Goal: Task Accomplishment & Management: Use online tool/utility

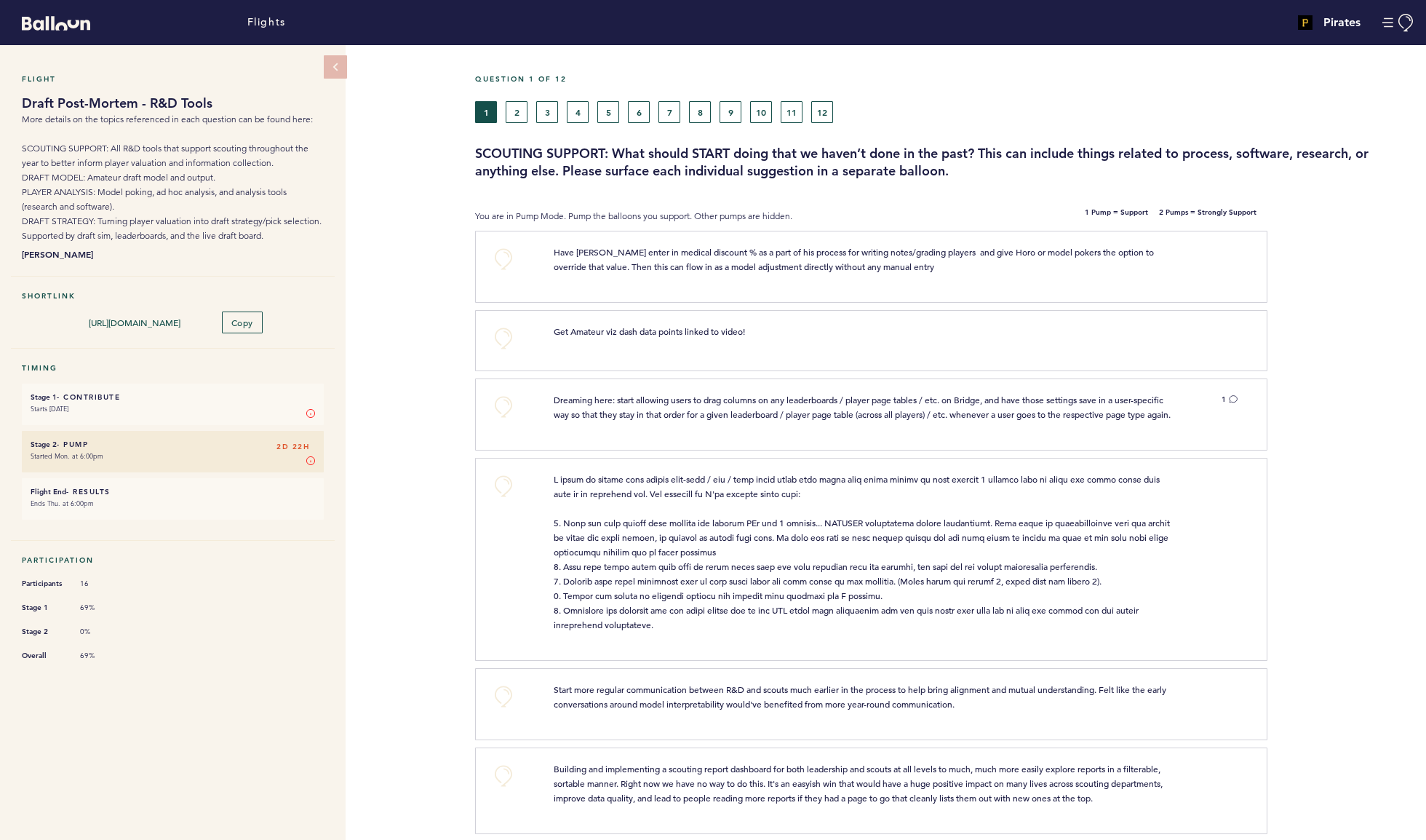
click at [833, 123] on button "12" at bounding box center [821, 112] width 21 height 21
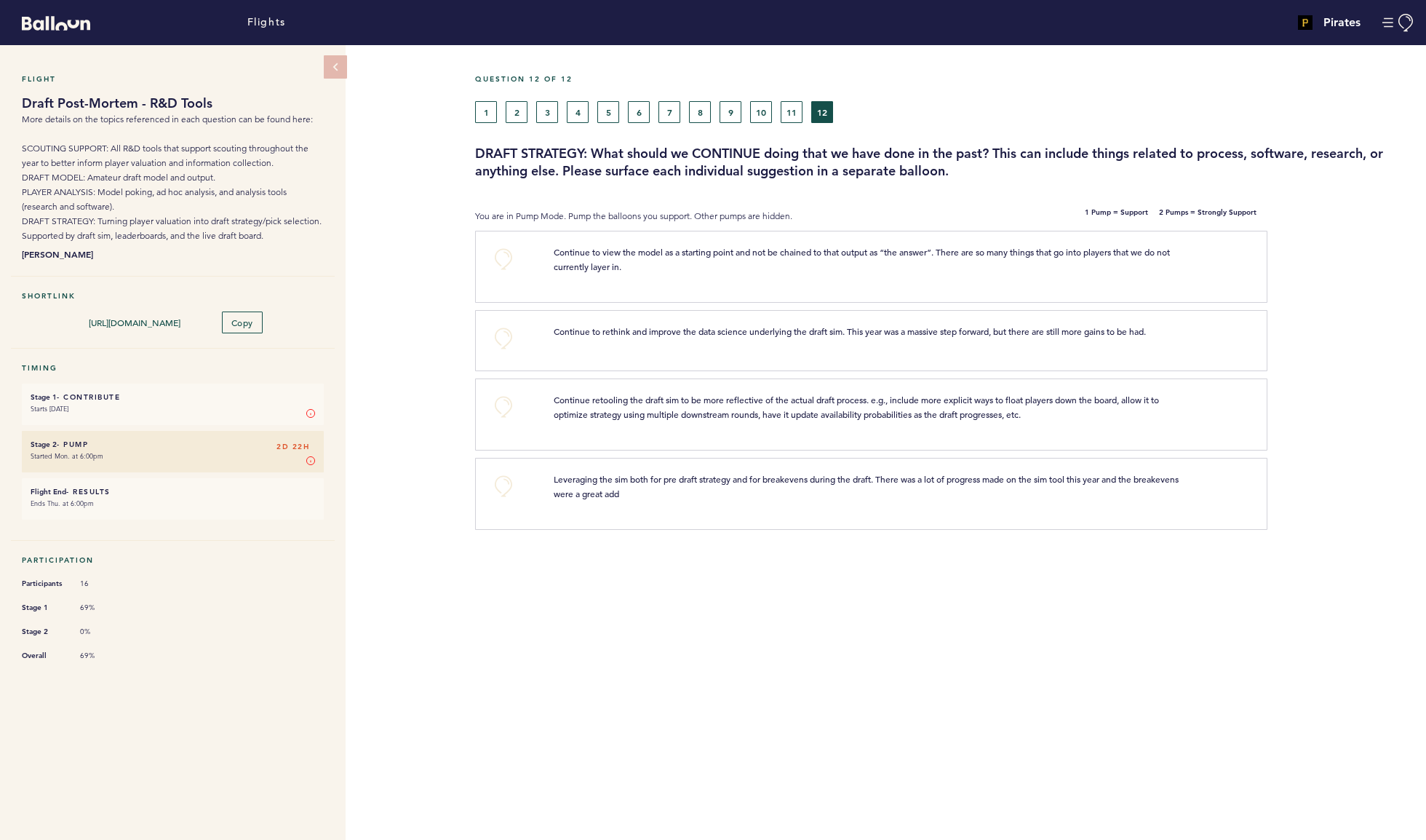
click at [490, 353] on div "+0" at bounding box center [510, 338] width 64 height 29
click at [505, 353] on button "+0" at bounding box center [503, 338] width 29 height 29
click at [511, 421] on button "+0" at bounding box center [503, 407] width 29 height 29
click at [503, 500] on button "+0" at bounding box center [503, 486] width 29 height 29
click at [803, 123] on button "11" at bounding box center [791, 112] width 21 height 21
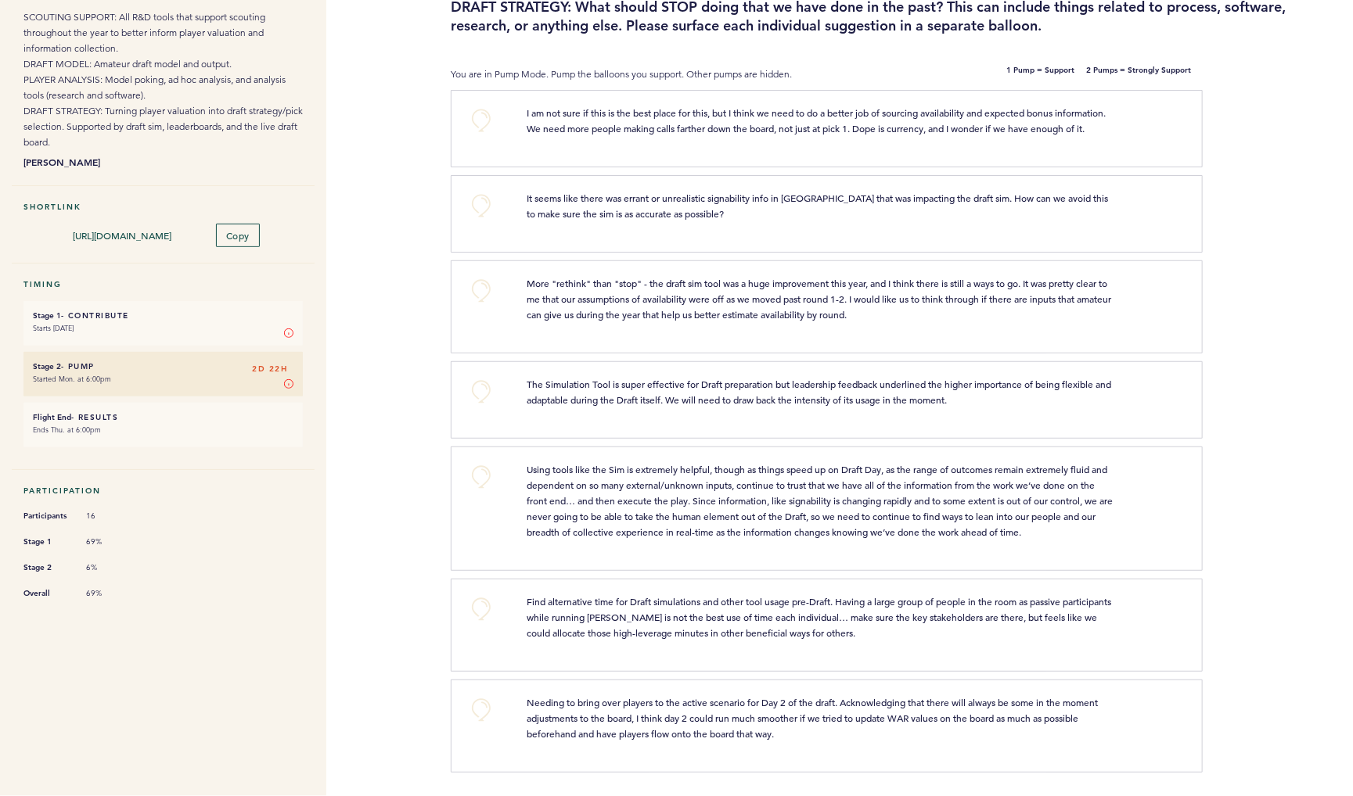
click at [487, 190] on button "+0" at bounding box center [481, 205] width 31 height 31
click at [491, 275] on button "+0" at bounding box center [481, 290] width 31 height 31
click at [491, 275] on button "+1" at bounding box center [481, 290] width 31 height 31
click at [491, 275] on button "+2" at bounding box center [481, 290] width 31 height 31
click at [491, 275] on button "+0" at bounding box center [481, 290] width 31 height 31
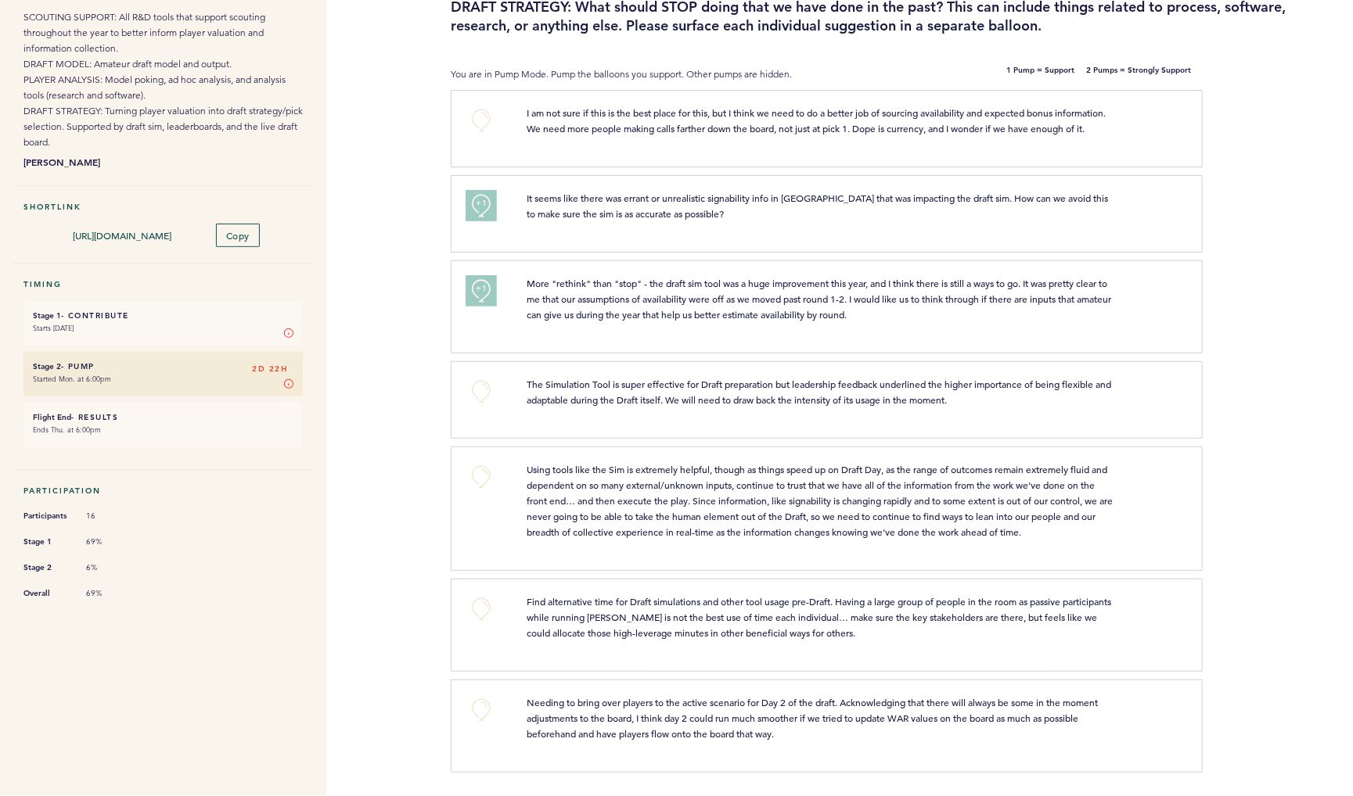
click at [480, 376] on button "+0" at bounding box center [481, 391] width 31 height 31
click at [481, 382] on span "+1" at bounding box center [481, 390] width 11 height 16
click at [481, 382] on span "+2" at bounding box center [481, 390] width 11 height 16
click at [481, 376] on button "+0" at bounding box center [481, 391] width 31 height 31
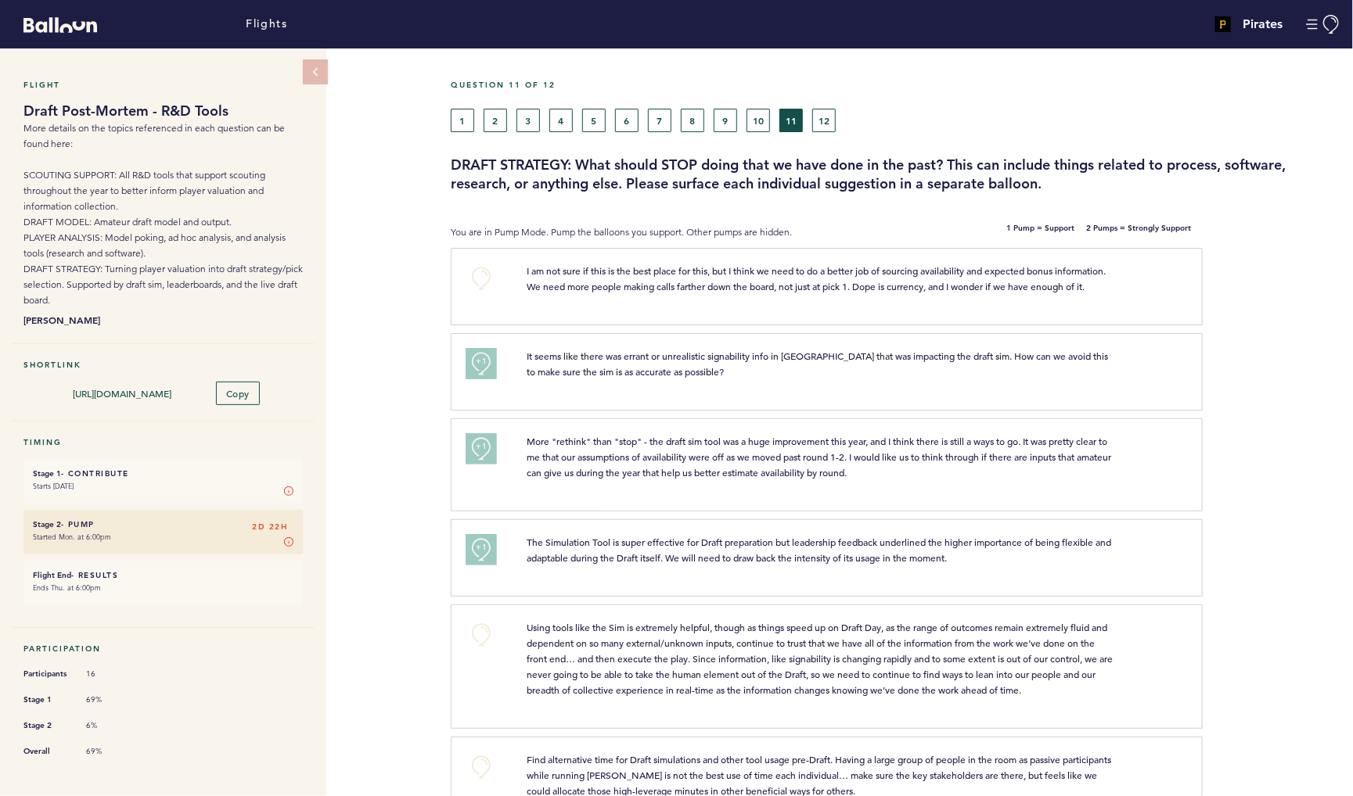
click at [758, 122] on button "10" at bounding box center [757, 120] width 23 height 23
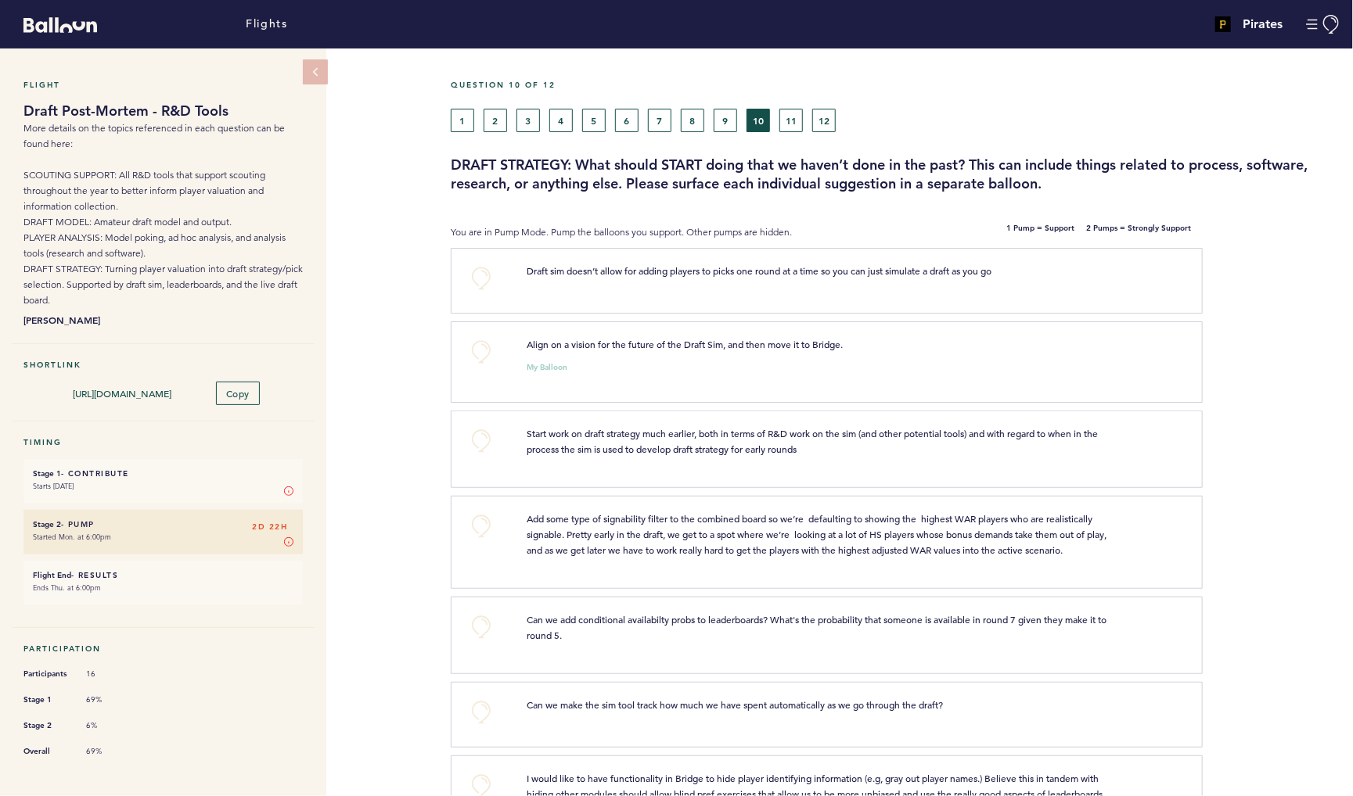
click at [486, 366] on button "+0" at bounding box center [481, 351] width 31 height 31
click at [486, 358] on span "+1" at bounding box center [481, 350] width 11 height 16
click at [482, 451] on button "+0" at bounding box center [481, 441] width 31 height 31
click at [482, 447] on span "+1" at bounding box center [481, 439] width 11 height 16
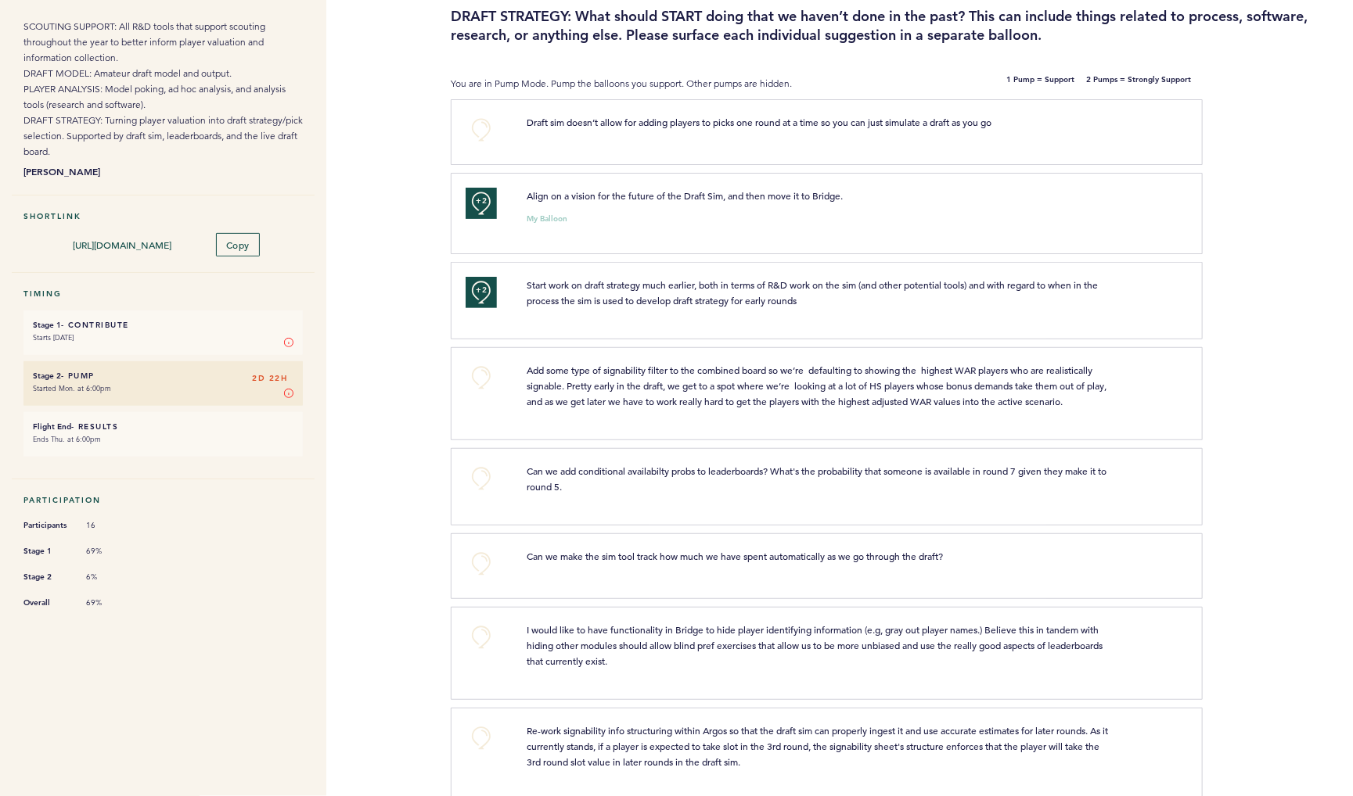
scroll to position [149, 0]
click at [481, 393] on button "+0" at bounding box center [481, 376] width 31 height 31
click at [481, 383] on span "+1" at bounding box center [481, 375] width 11 height 16
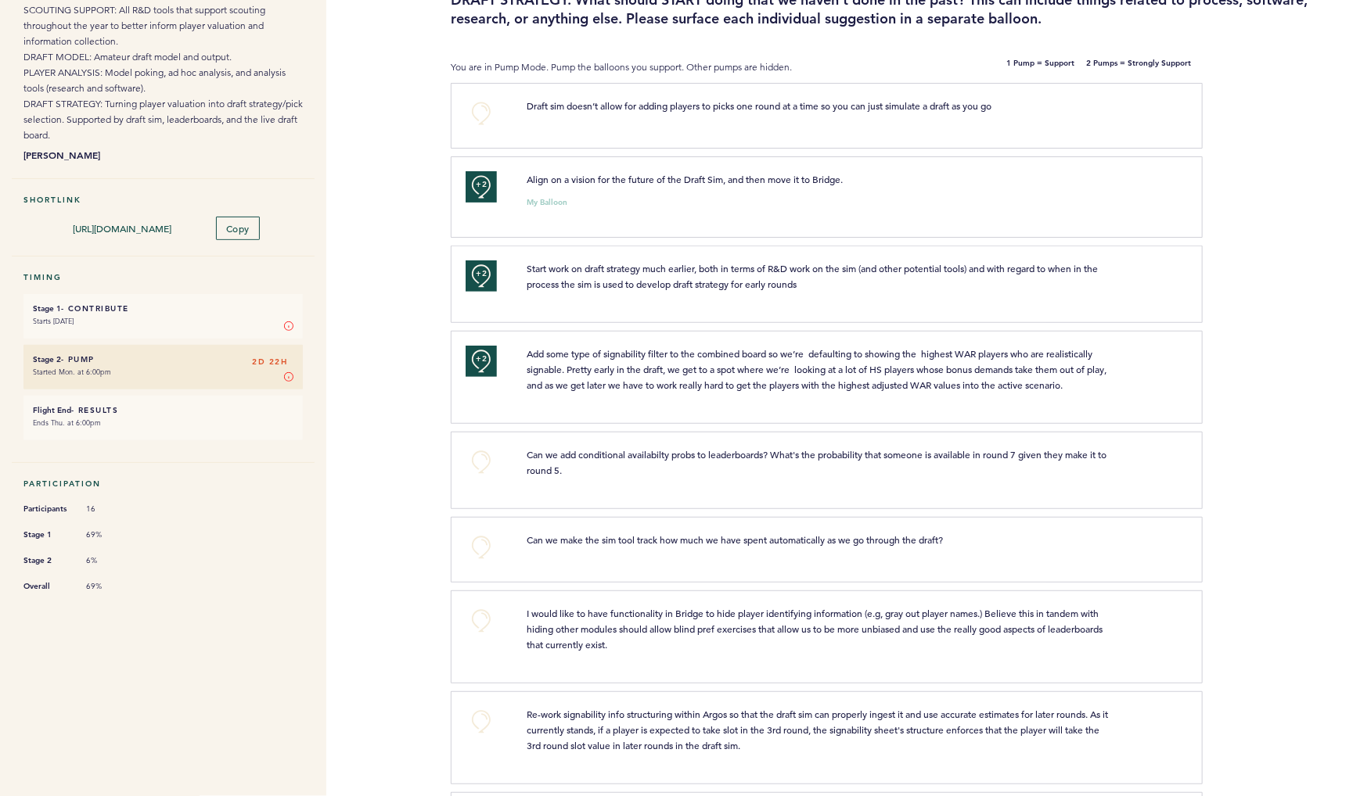
scroll to position [178, 0]
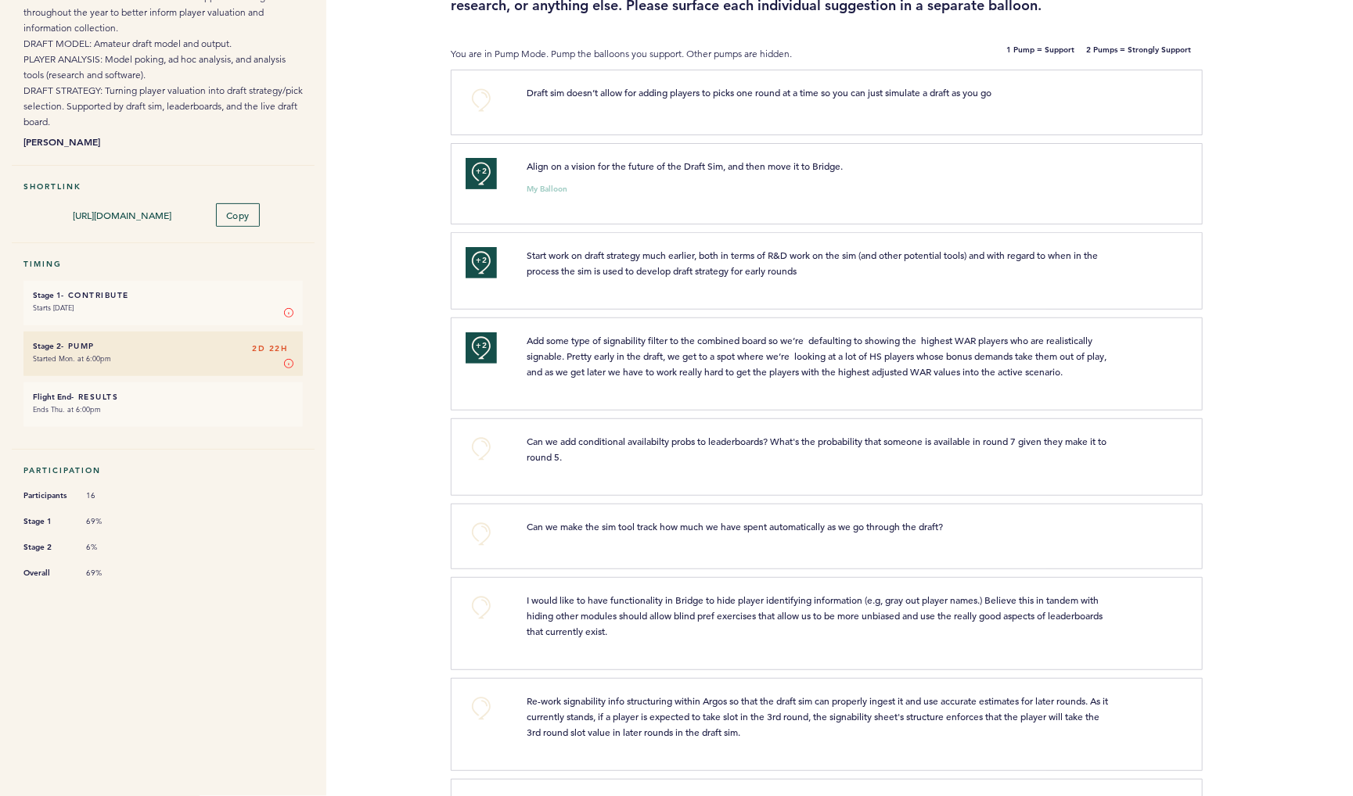
click at [484, 364] on button "+2" at bounding box center [481, 348] width 31 height 31
click at [484, 364] on button "+0" at bounding box center [481, 348] width 31 height 31
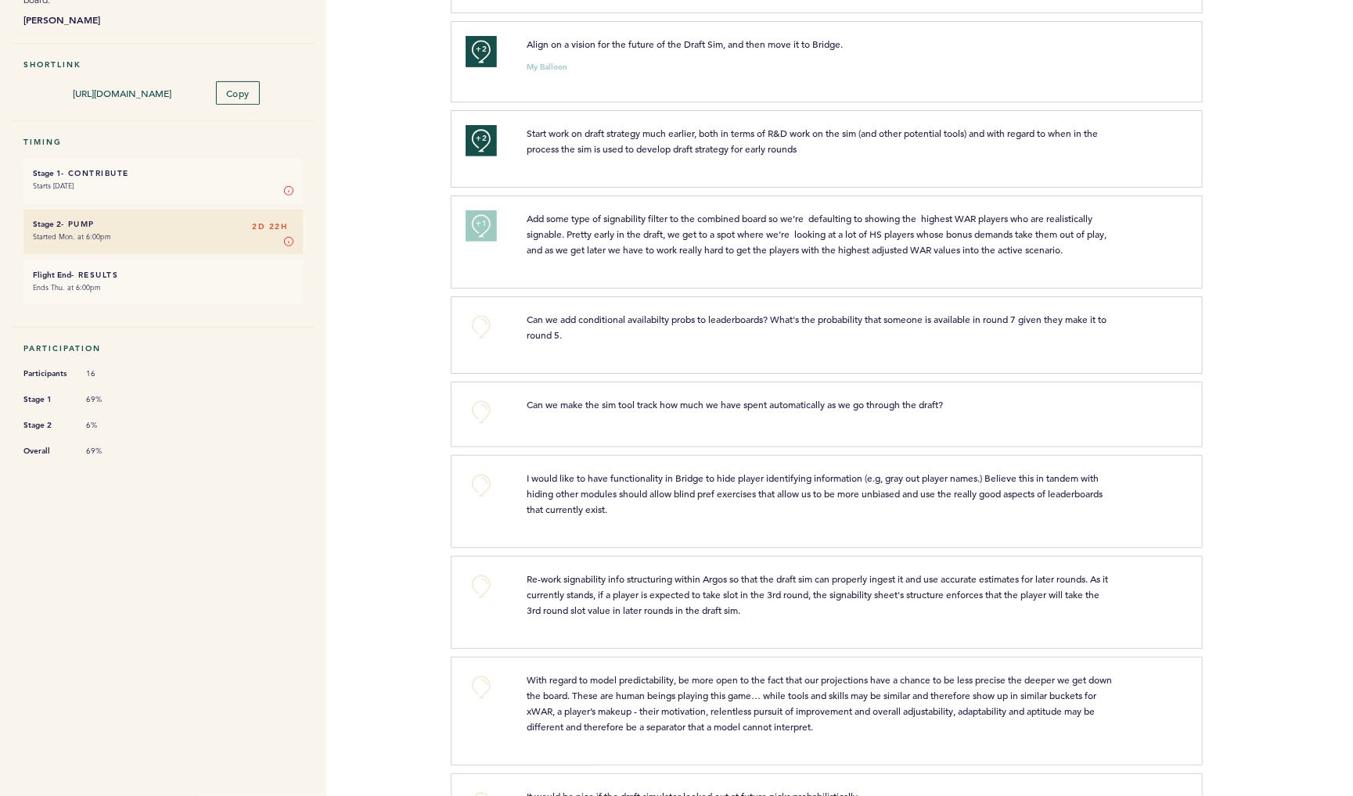
scroll to position [307, 0]
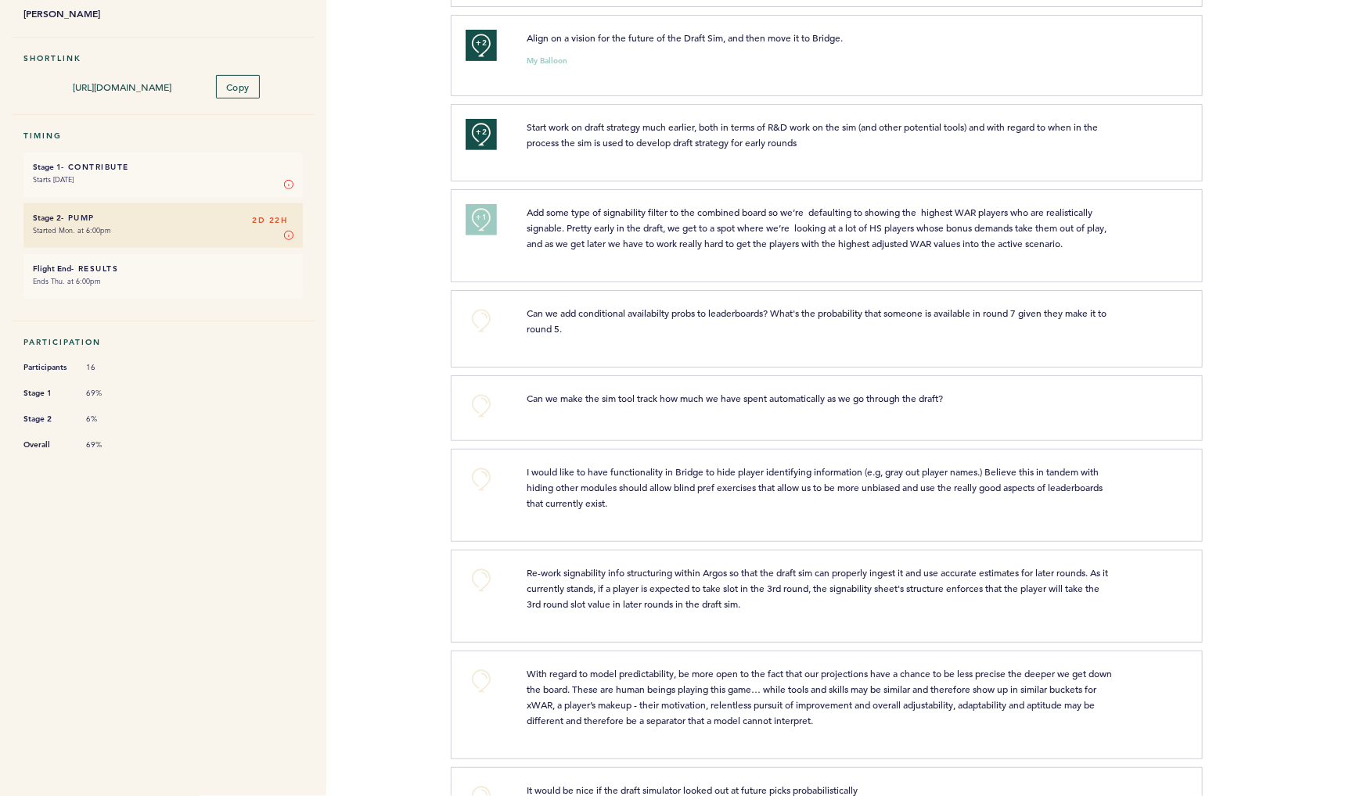
click at [477, 422] on button "+0" at bounding box center [481, 405] width 31 height 31
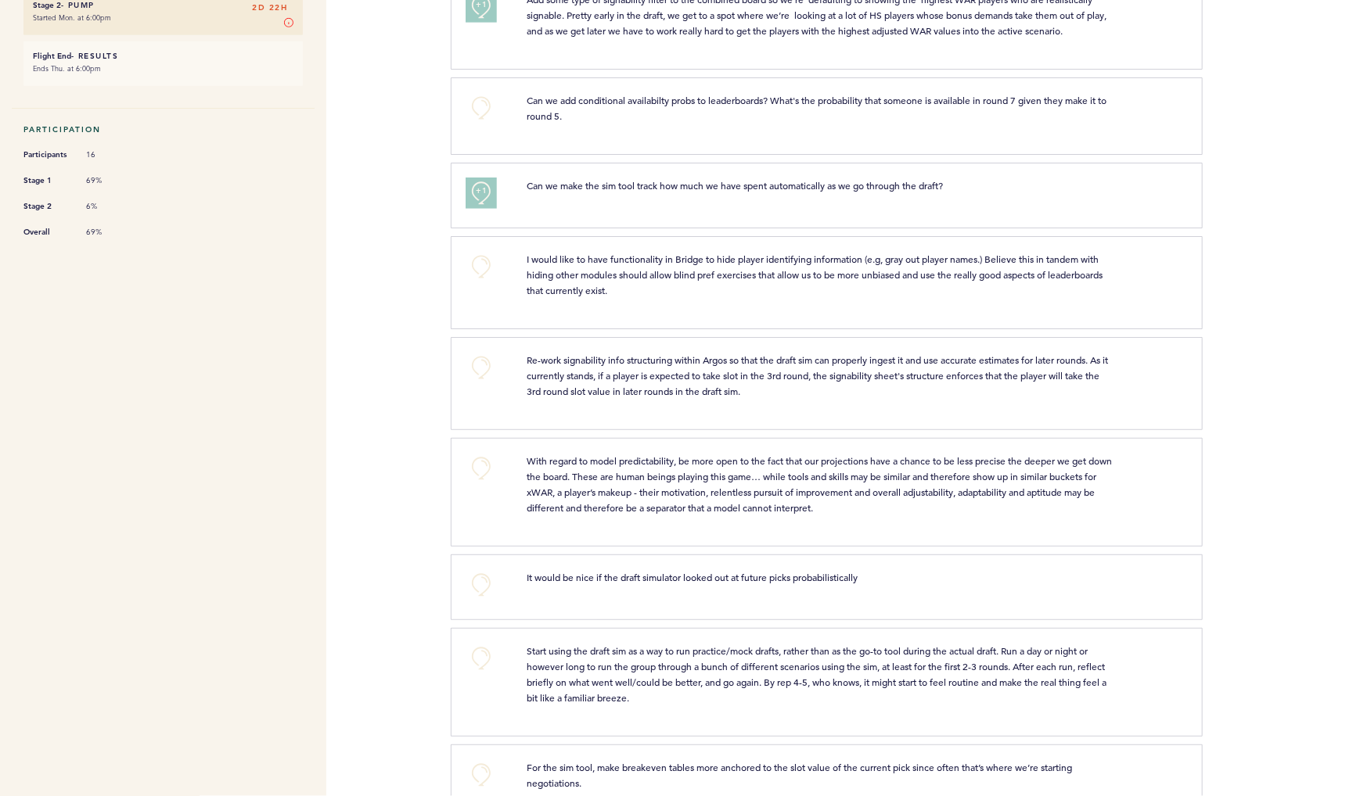
scroll to position [532, 0]
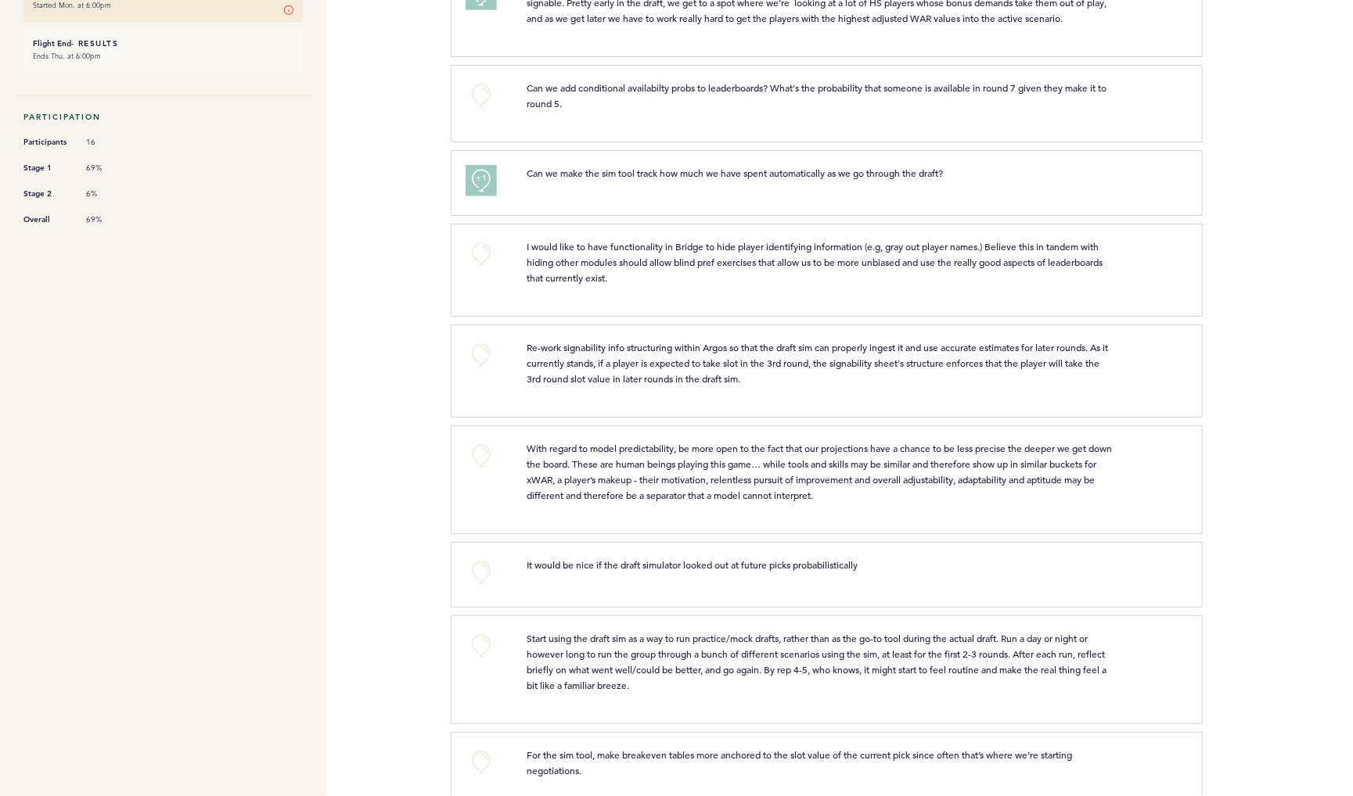
click at [481, 371] on button "+0" at bounding box center [481, 355] width 31 height 31
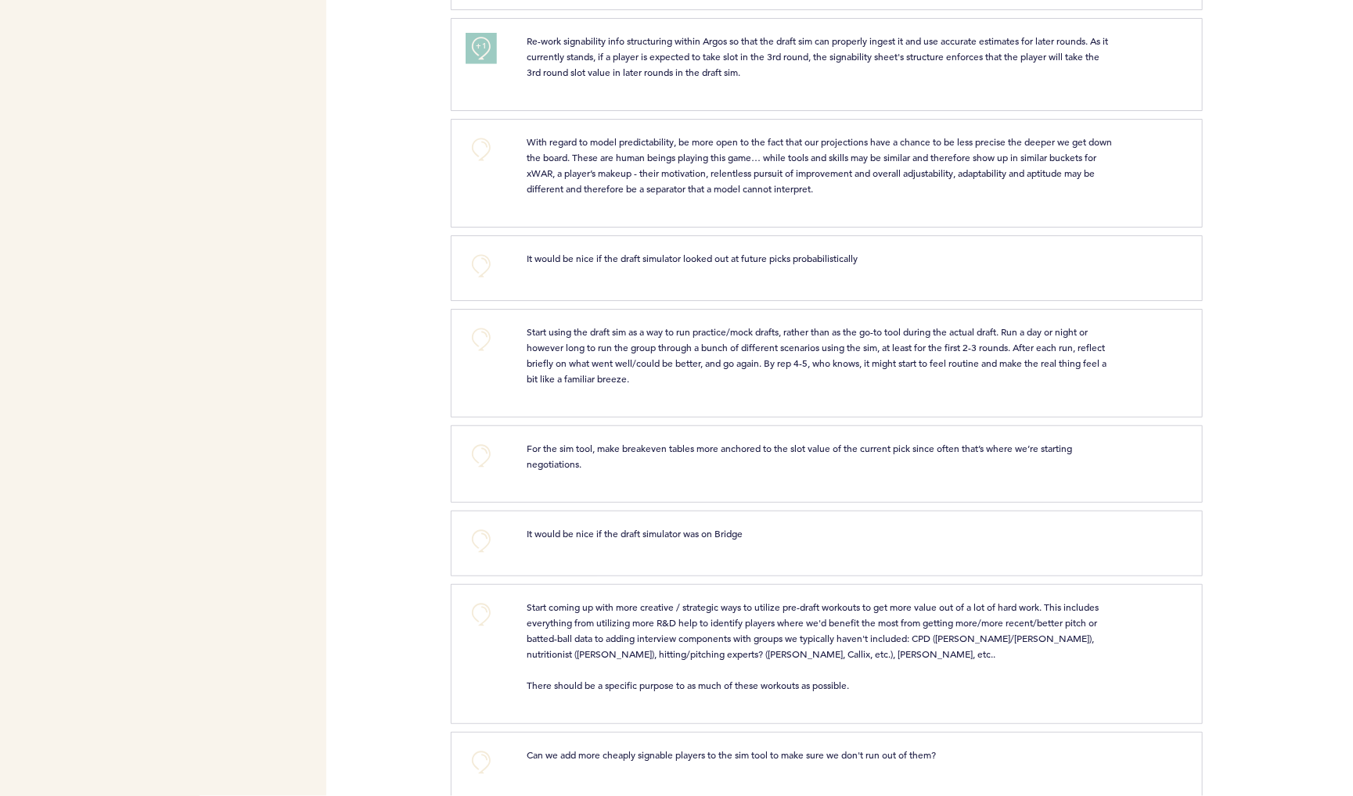
scroll to position [841, 0]
click at [491, 279] on button "+0" at bounding box center [481, 263] width 31 height 31
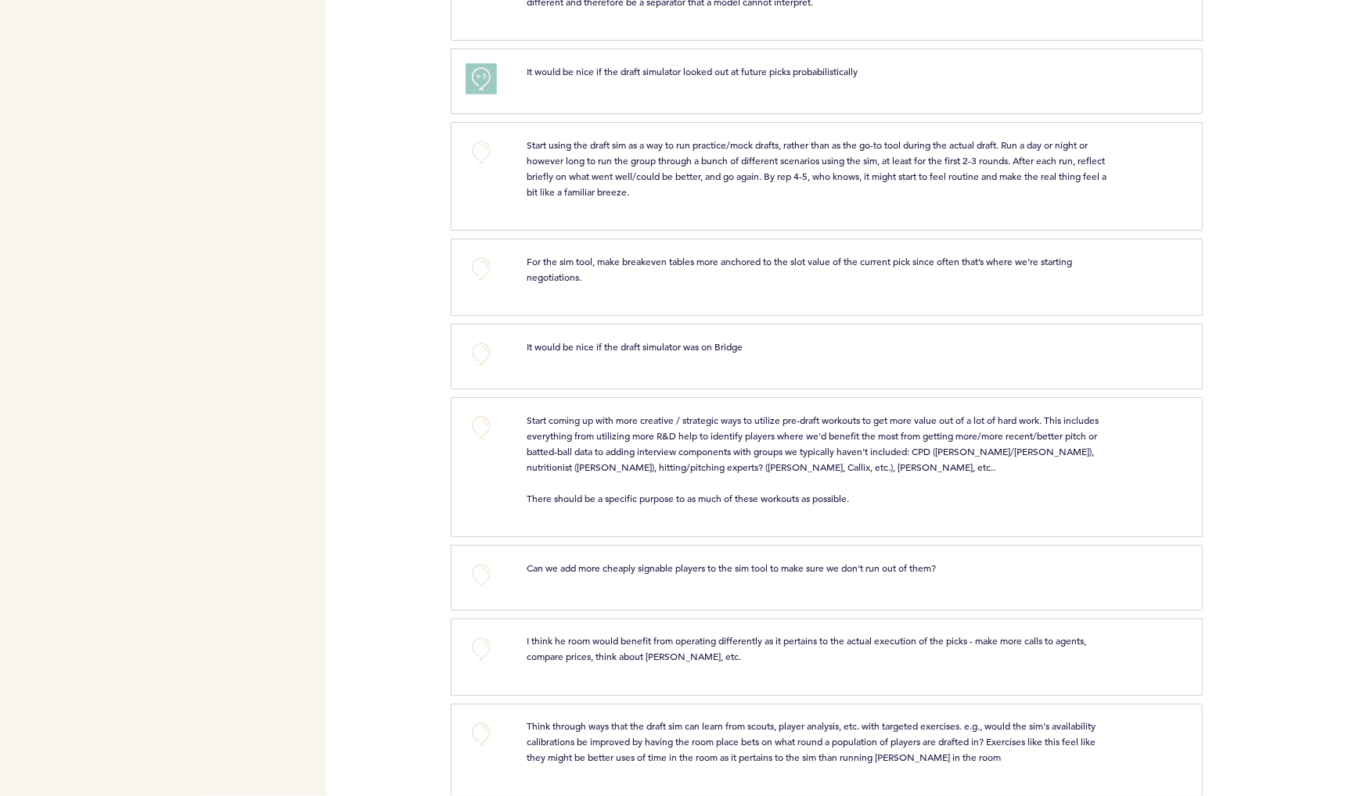
scroll to position [1035, 0]
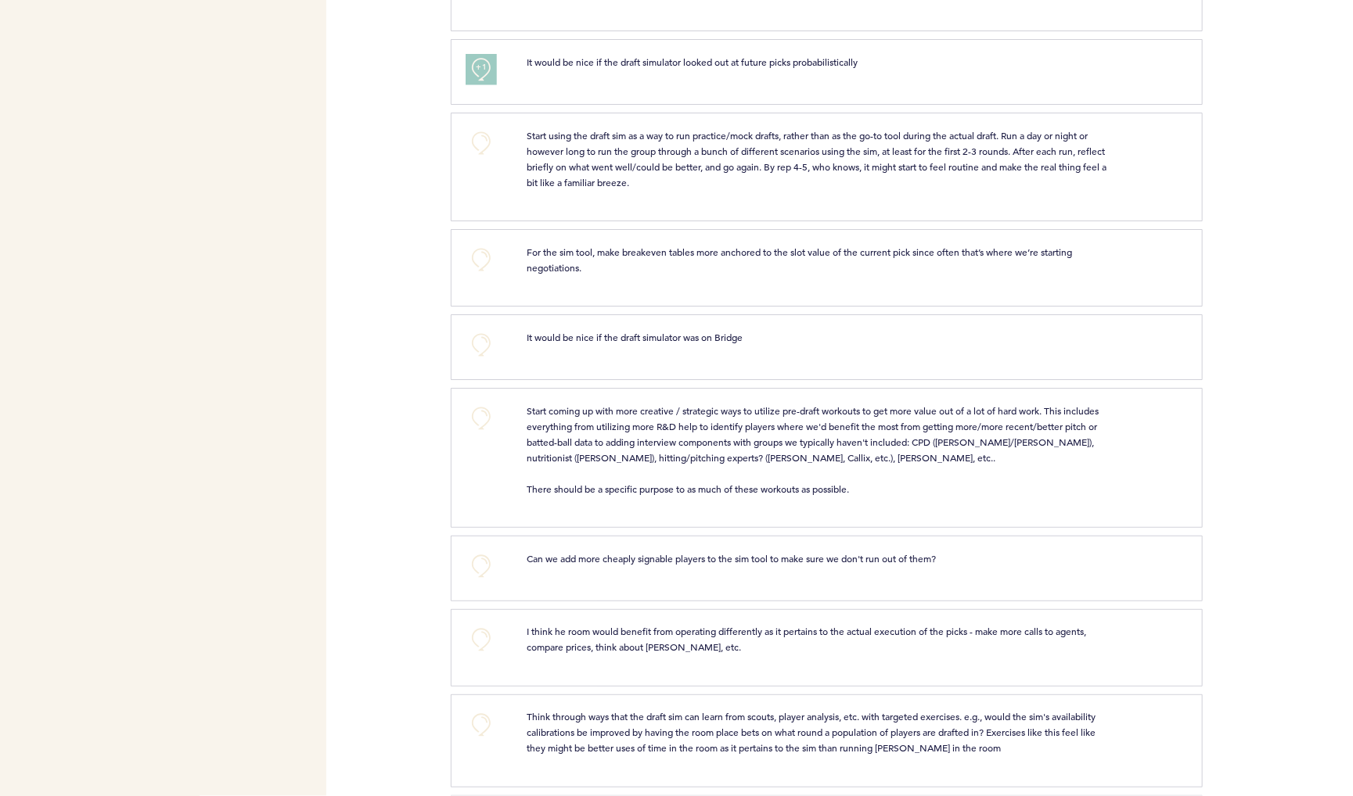
click at [473, 159] on button "+0" at bounding box center [481, 143] width 31 height 31
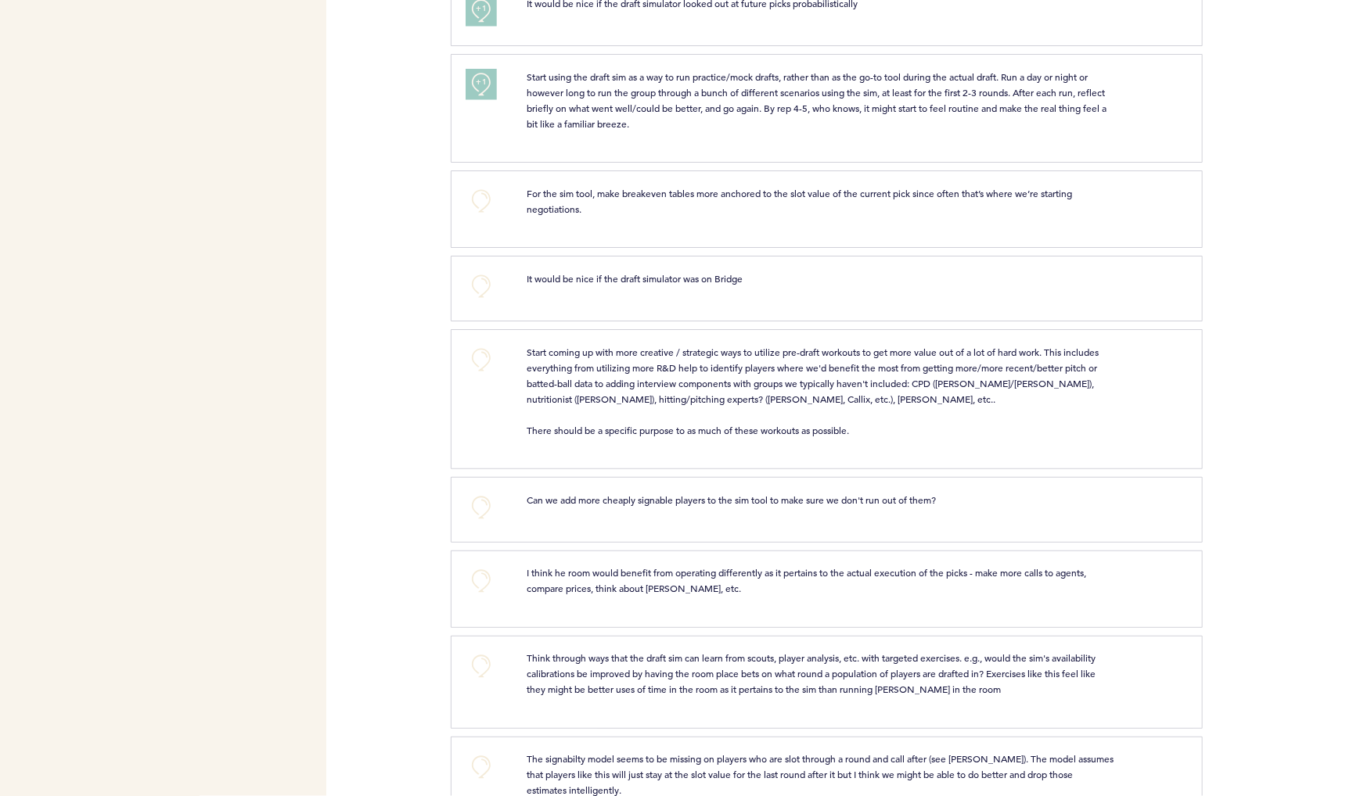
click at [473, 302] on button "+0" at bounding box center [481, 286] width 31 height 31
click at [473, 302] on button "+1" at bounding box center [481, 286] width 31 height 31
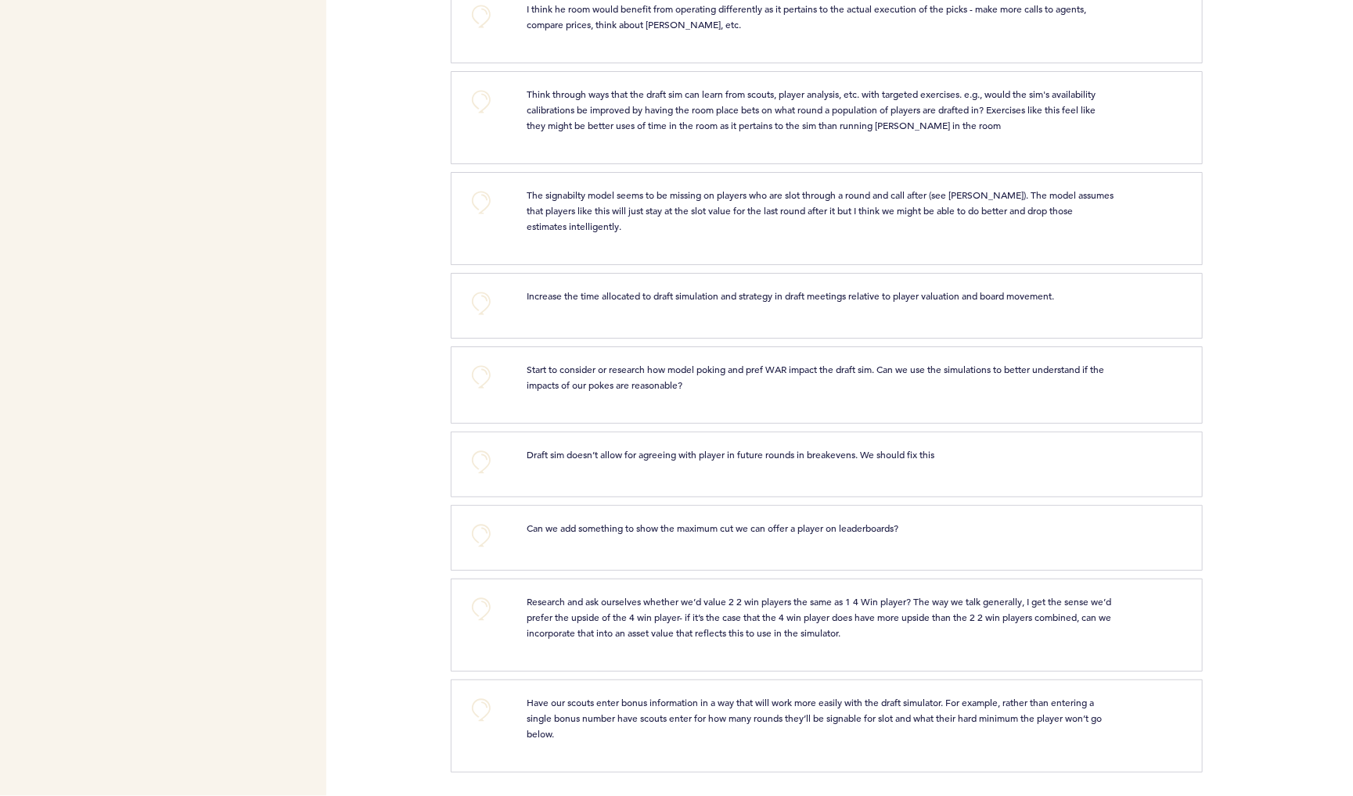
scroll to position [1787, 0]
click at [482, 288] on button "+0" at bounding box center [481, 303] width 31 height 31
click at [482, 293] on span "+1" at bounding box center [481, 301] width 11 height 16
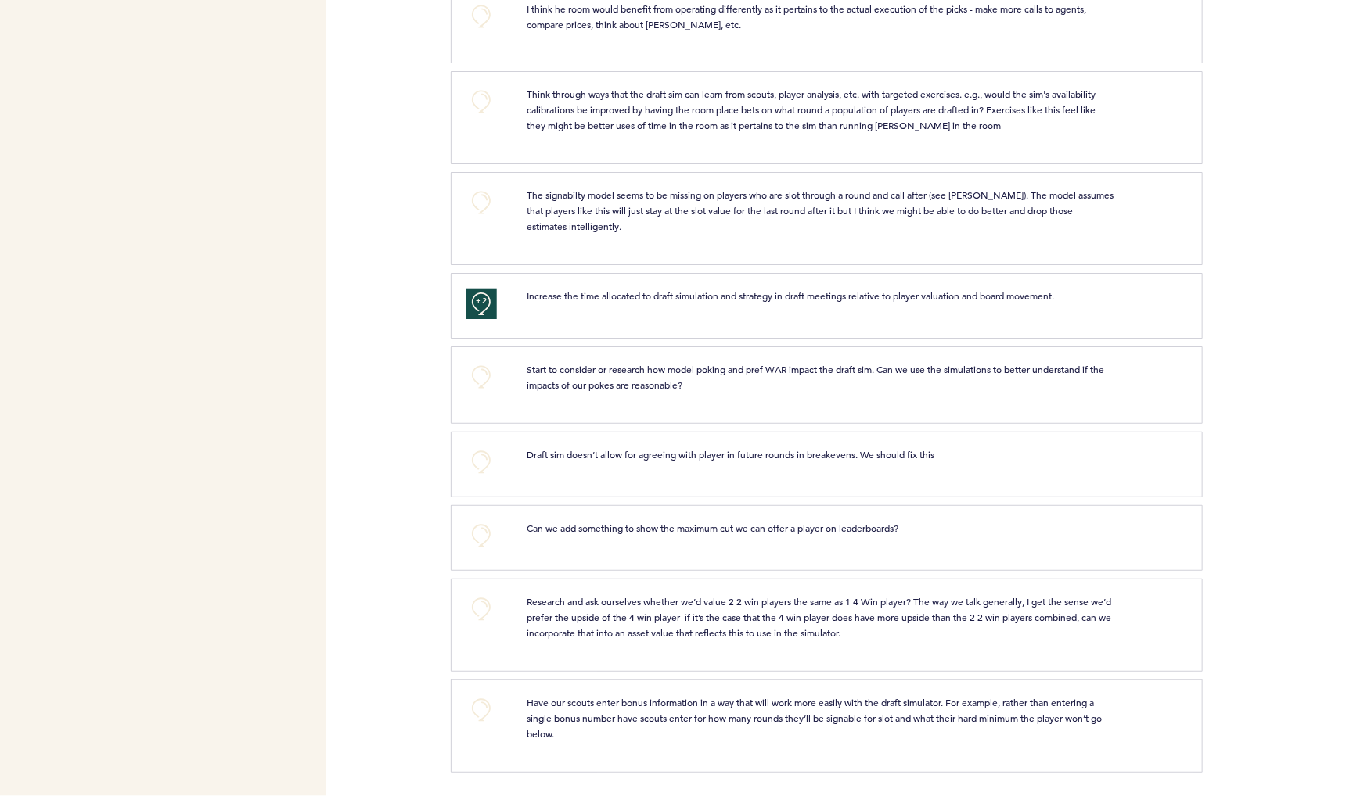
click at [486, 361] on button "+0" at bounding box center [481, 376] width 31 height 31
click at [491, 520] on button "+0" at bounding box center [481, 535] width 31 height 31
click at [481, 598] on button "+0" at bounding box center [481, 609] width 31 height 31
click at [486, 703] on button "+0" at bounding box center [481, 710] width 31 height 31
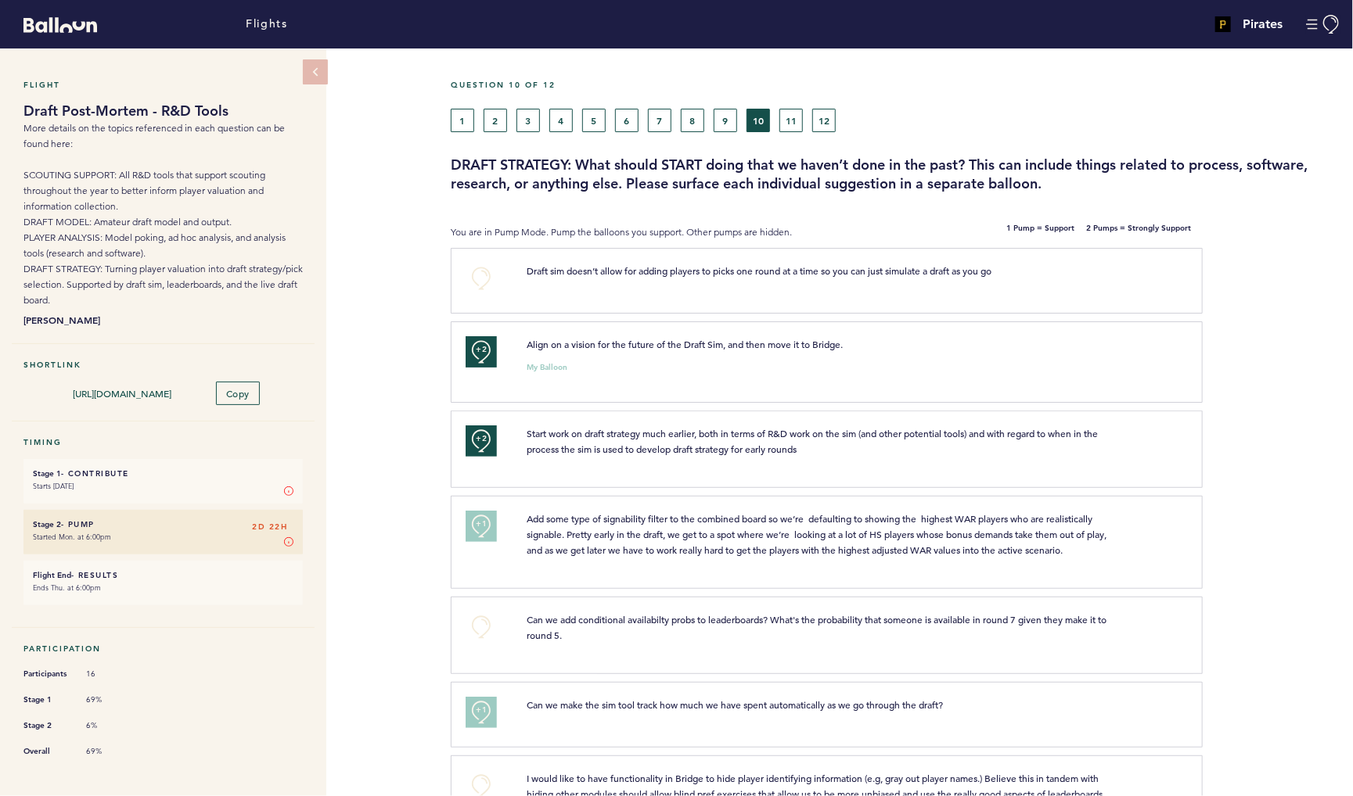
click at [727, 124] on button "9" at bounding box center [725, 120] width 23 height 23
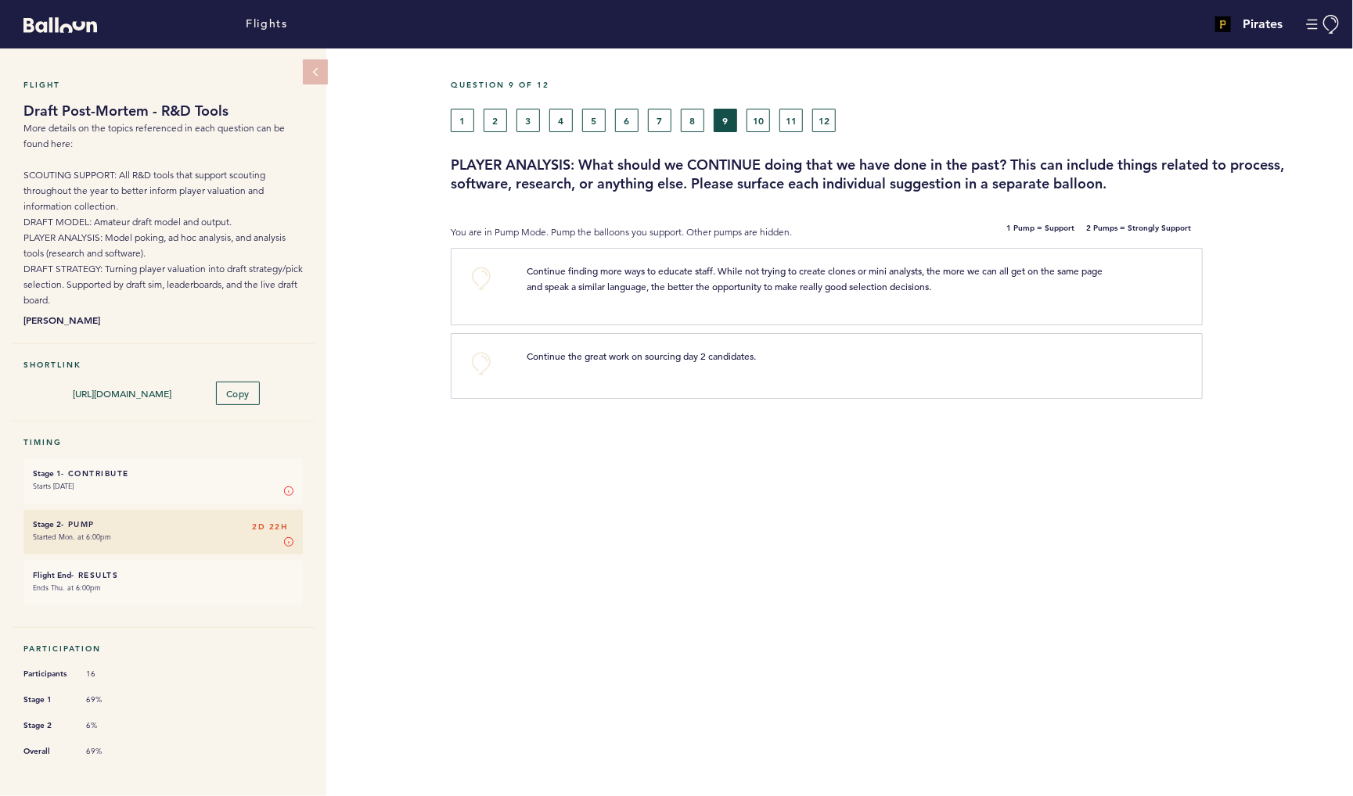
click at [686, 118] on button "8" at bounding box center [692, 120] width 23 height 23
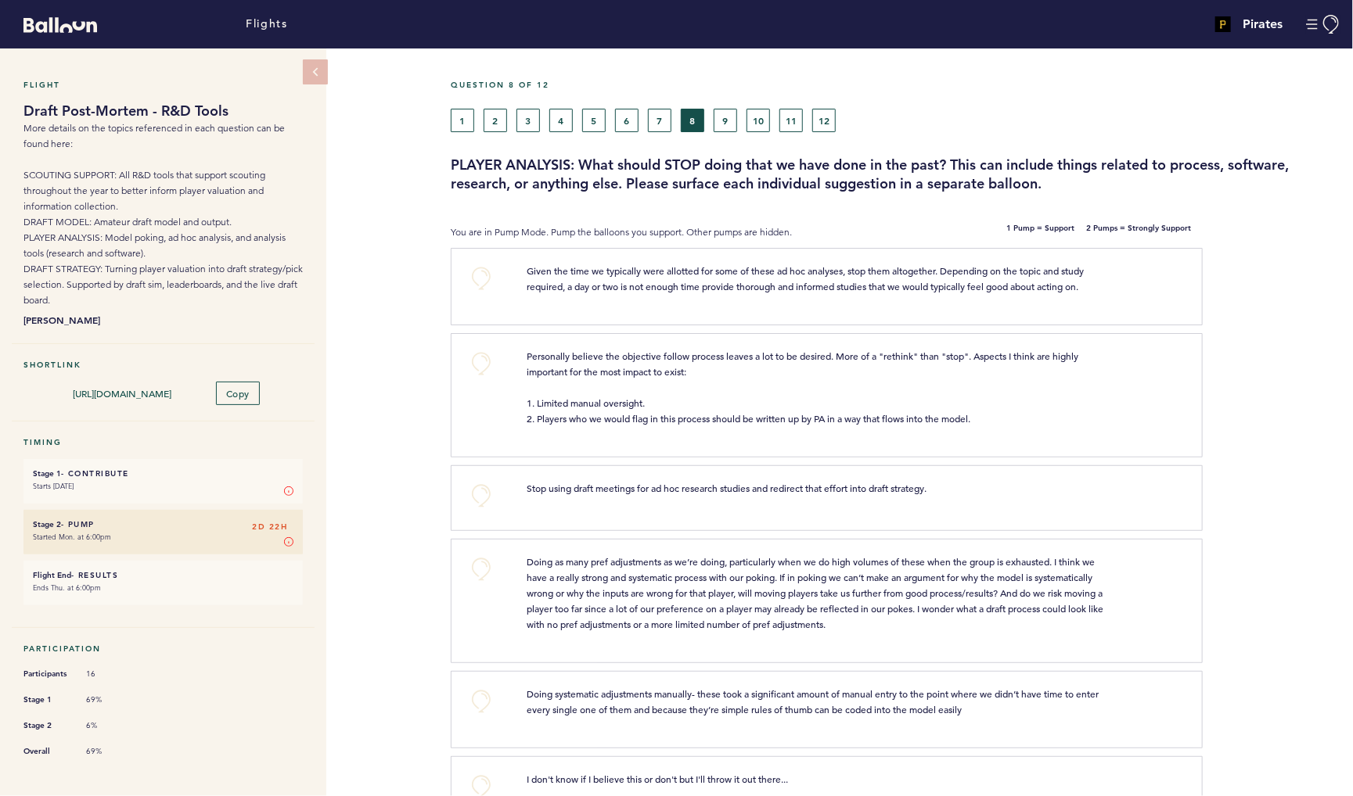
click at [716, 120] on div "1 2 3 4 5 6 7 8 9 10 11 12" at bounding box center [782, 120] width 662 height 23
click at [488, 289] on button "+0" at bounding box center [481, 278] width 31 height 31
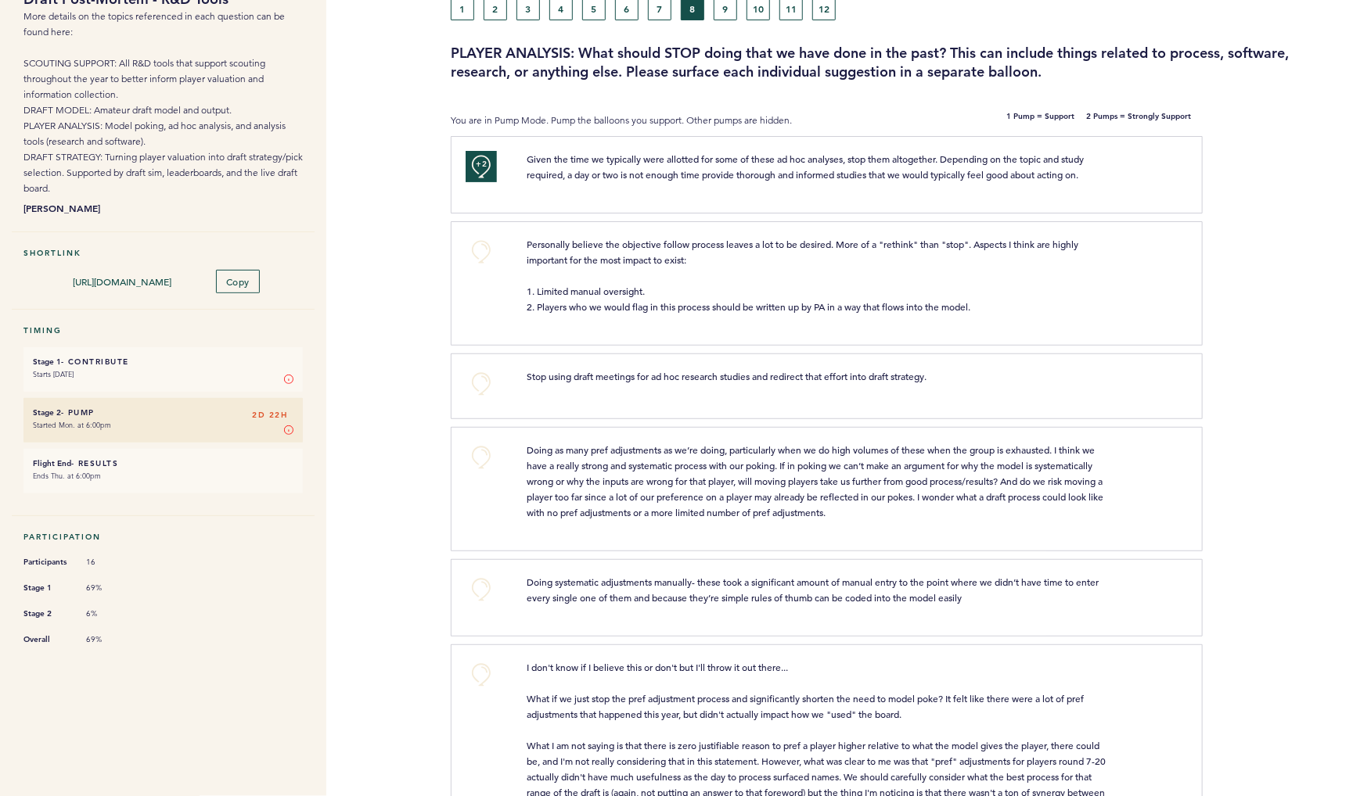
scroll to position [115, 0]
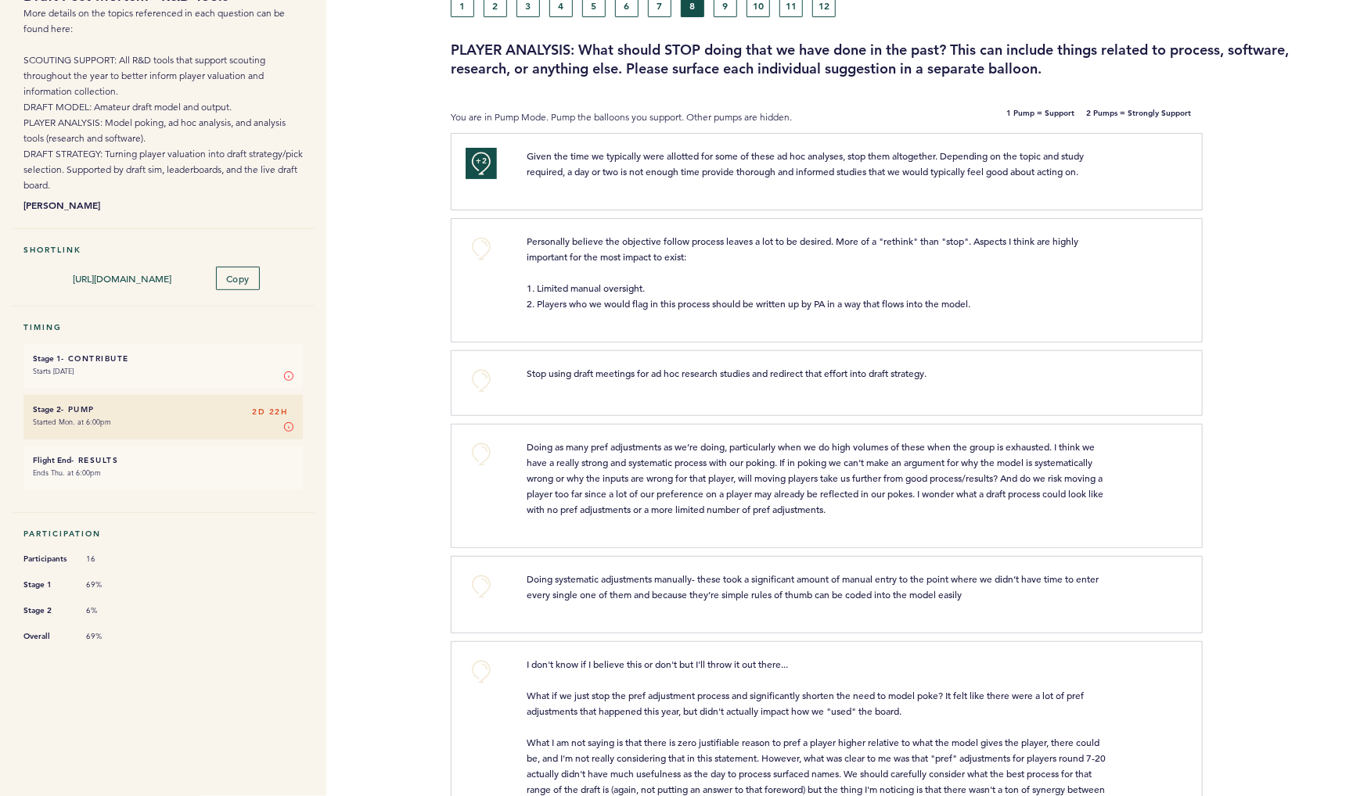
click at [488, 397] on button "+0" at bounding box center [481, 380] width 31 height 31
click at [488, 397] on button "+1" at bounding box center [481, 380] width 31 height 31
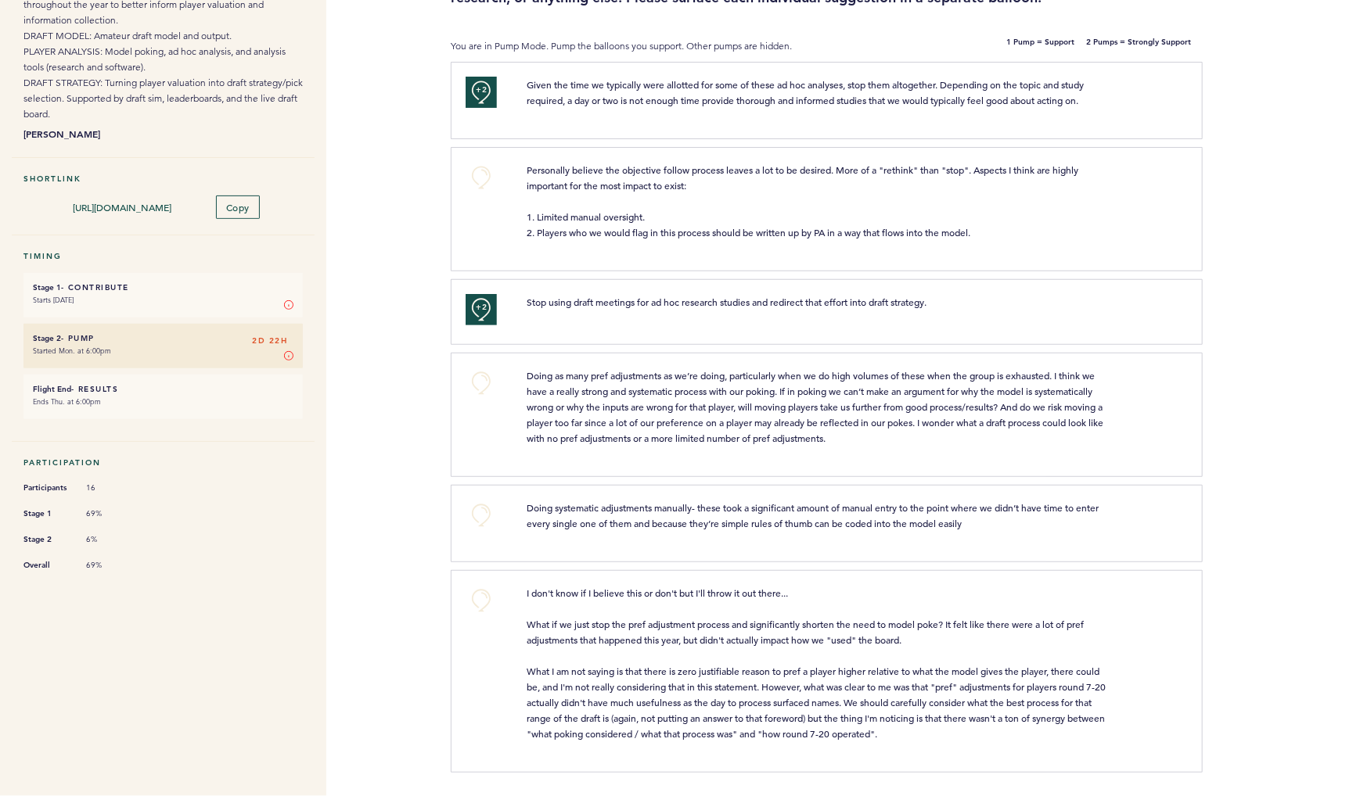
scroll to position [195, 0]
click at [488, 399] on button "+0" at bounding box center [481, 383] width 31 height 31
click at [488, 399] on button "+1" at bounding box center [481, 383] width 31 height 31
click at [480, 502] on button "+0" at bounding box center [481, 515] width 31 height 31
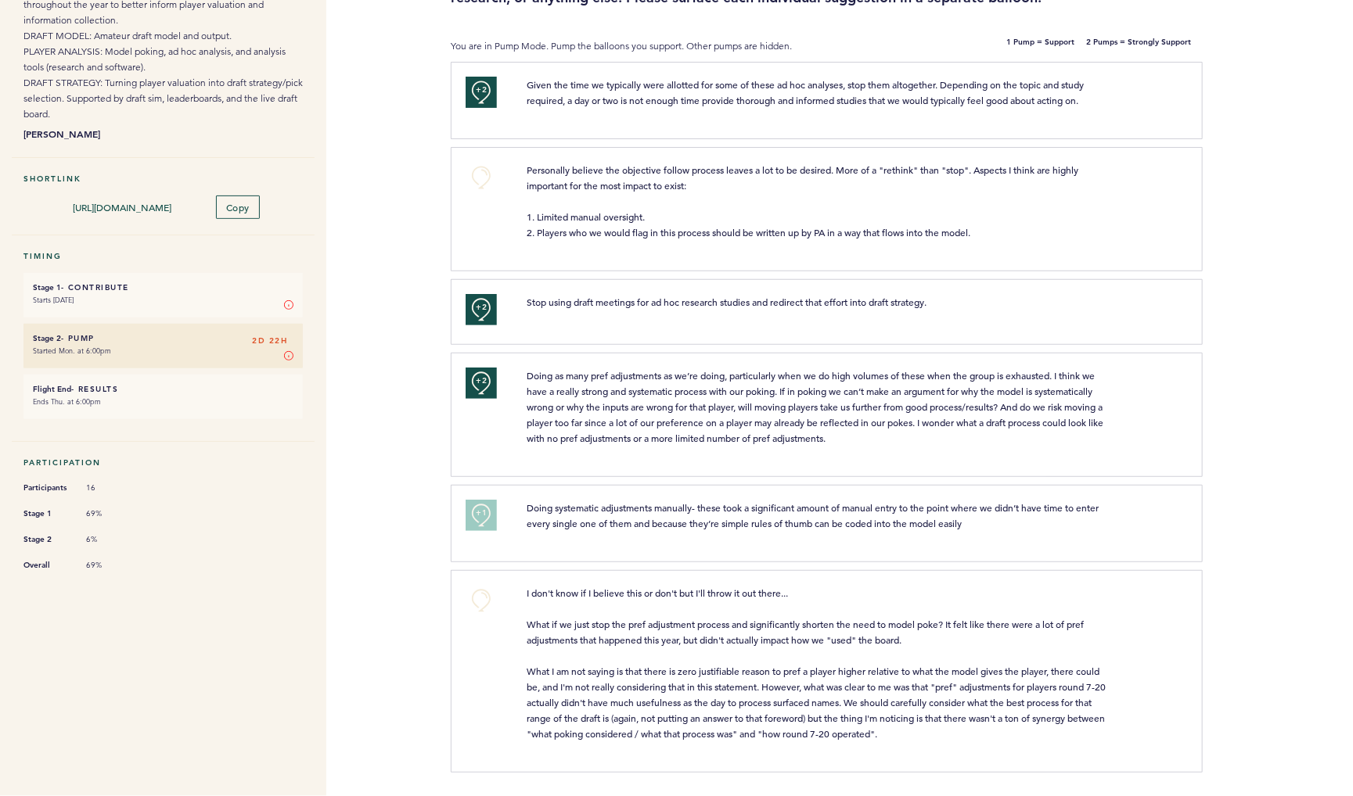
click at [480, 505] on span "+1" at bounding box center [481, 513] width 11 height 16
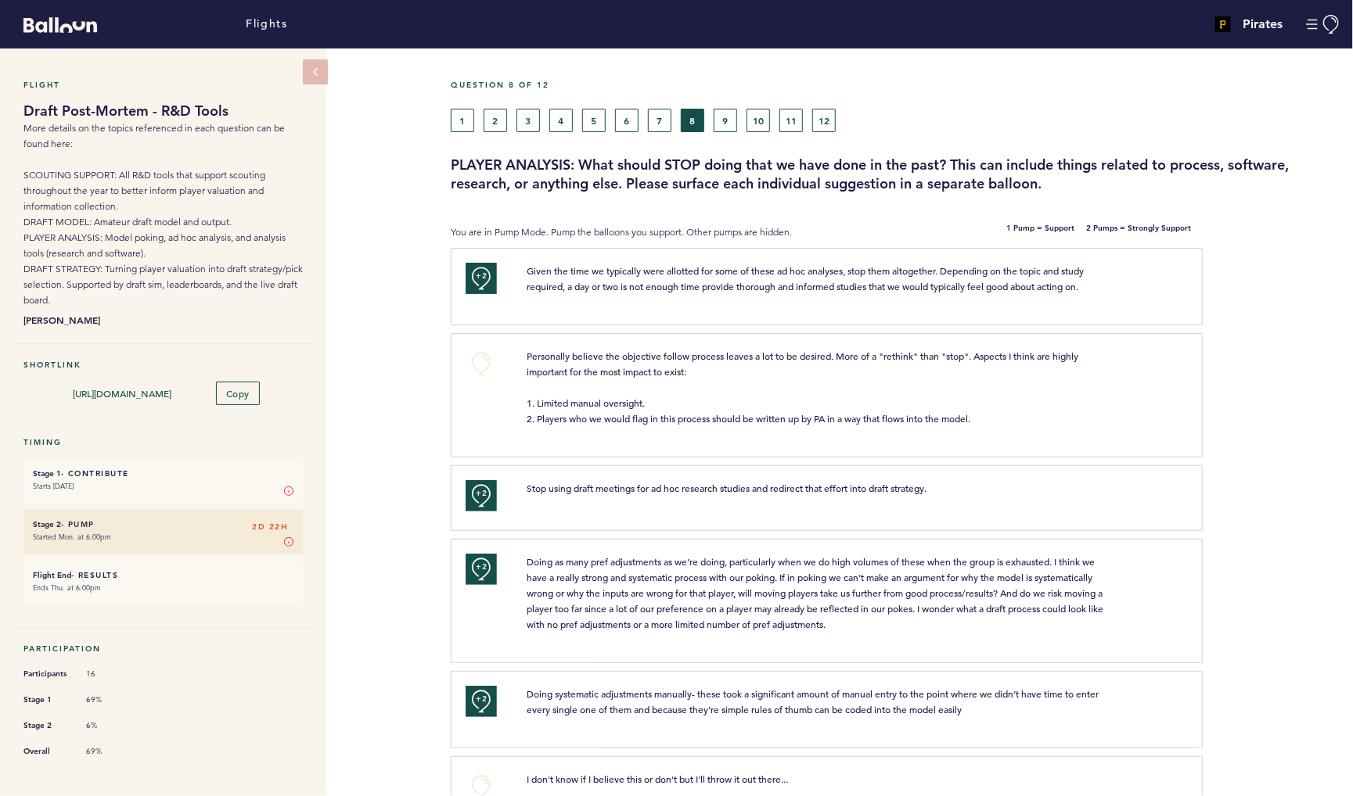
scroll to position [0, 0]
click at [658, 132] on button "7" at bounding box center [659, 120] width 23 height 23
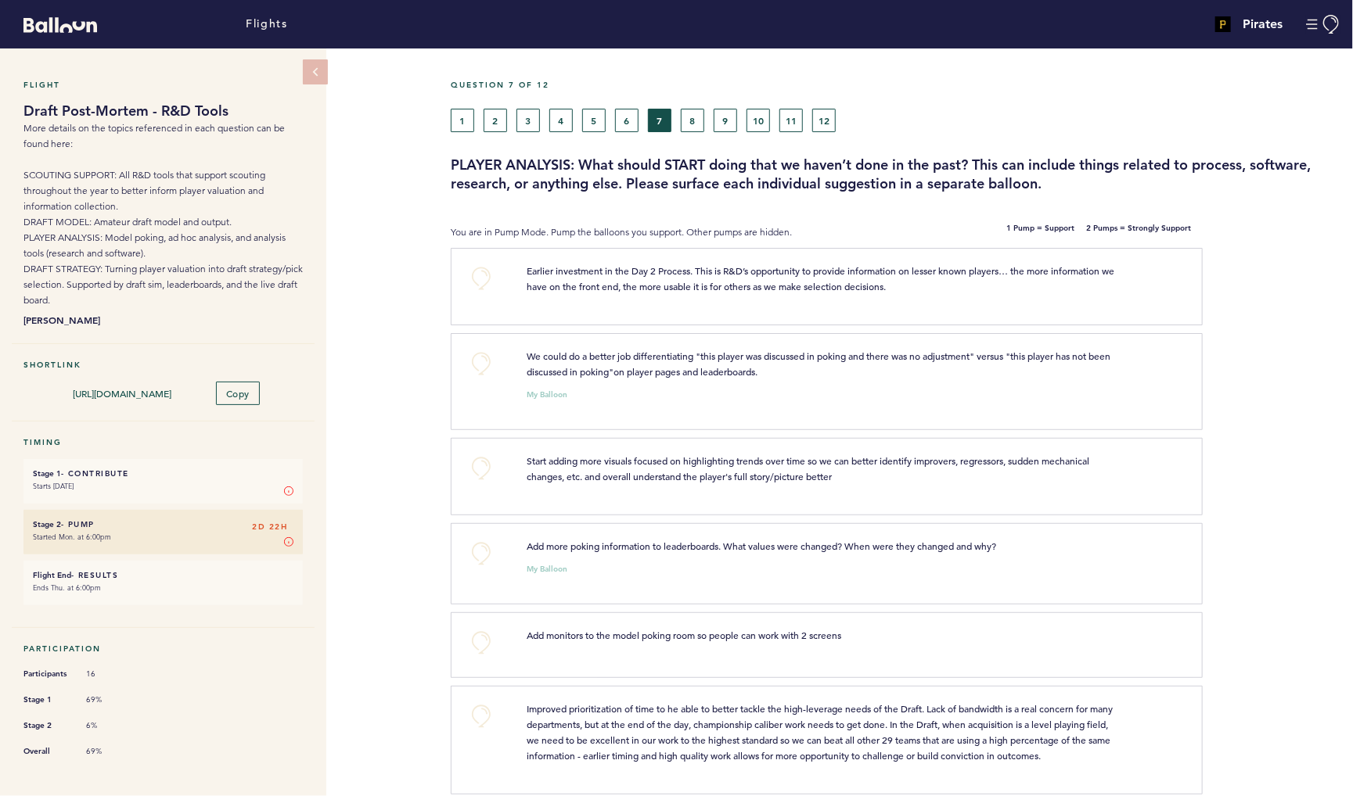
click at [477, 286] on button "+0" at bounding box center [481, 278] width 31 height 31
click at [493, 379] on button "+0" at bounding box center [481, 363] width 31 height 31
click at [493, 379] on button "+1" at bounding box center [481, 363] width 31 height 31
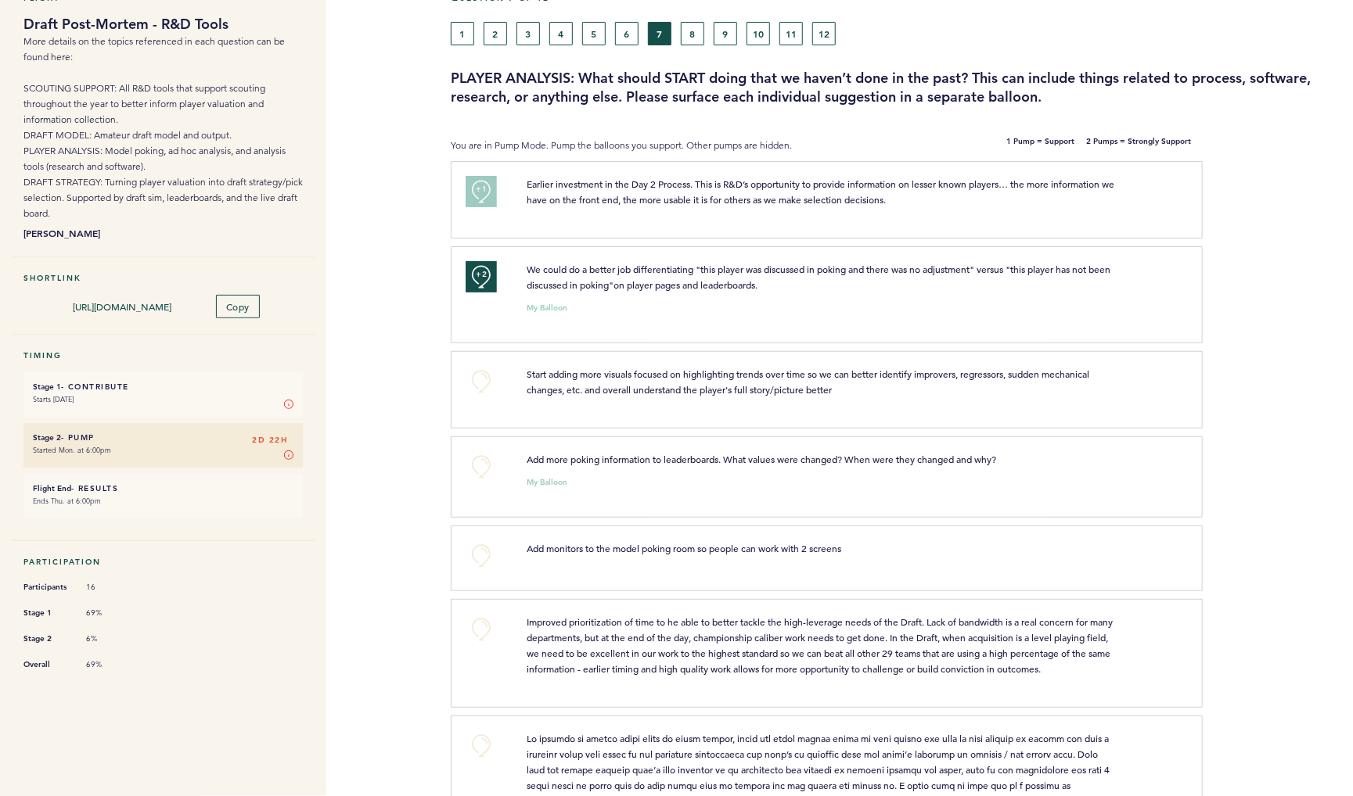
scroll to position [88, 0]
click at [484, 397] on button "+0" at bounding box center [481, 380] width 31 height 31
click at [486, 482] on button "+0" at bounding box center [481, 466] width 31 height 31
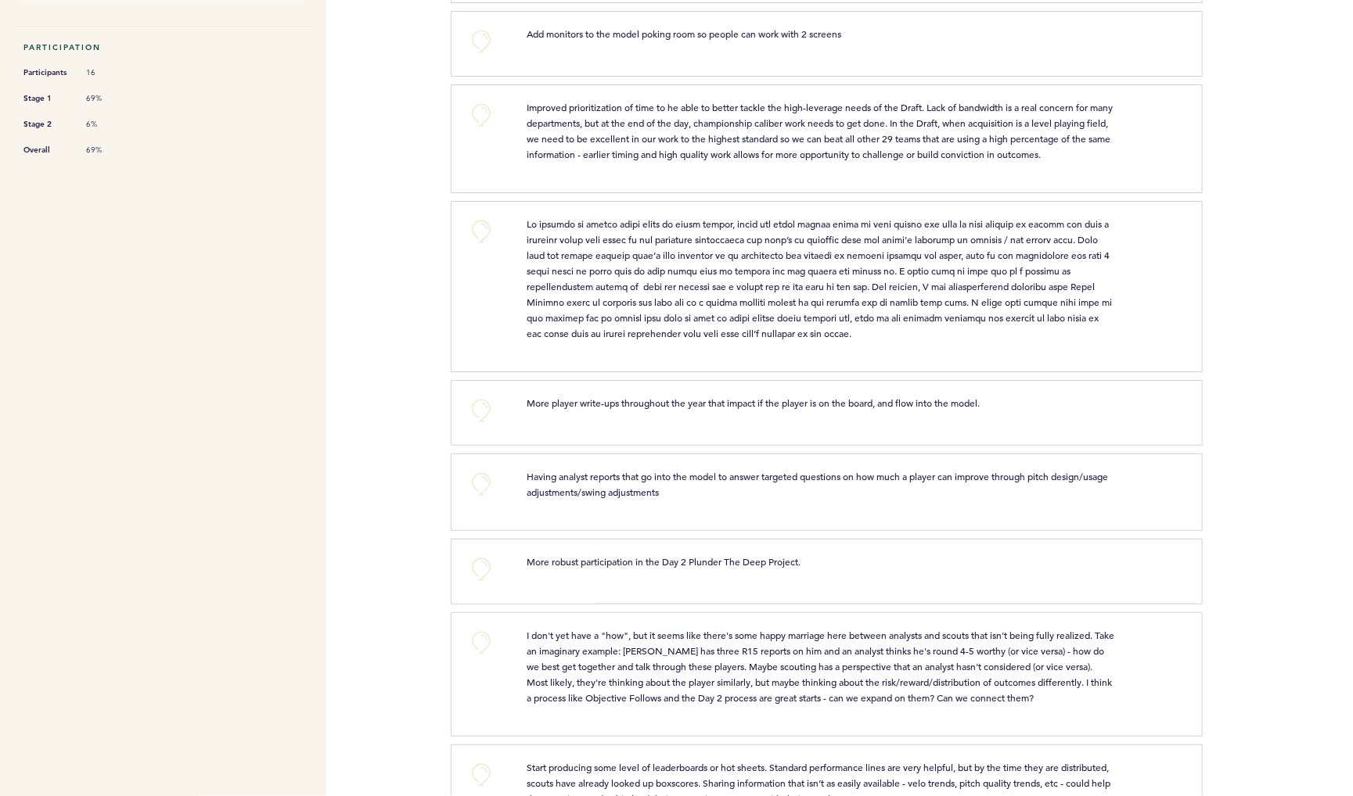
scroll to position [602, 0]
click at [493, 130] on button "+0" at bounding box center [481, 114] width 31 height 31
click at [488, 246] on button "+0" at bounding box center [481, 230] width 31 height 31
click at [488, 246] on button "+1" at bounding box center [481, 230] width 31 height 31
click at [488, 246] on button "+2" at bounding box center [481, 230] width 31 height 31
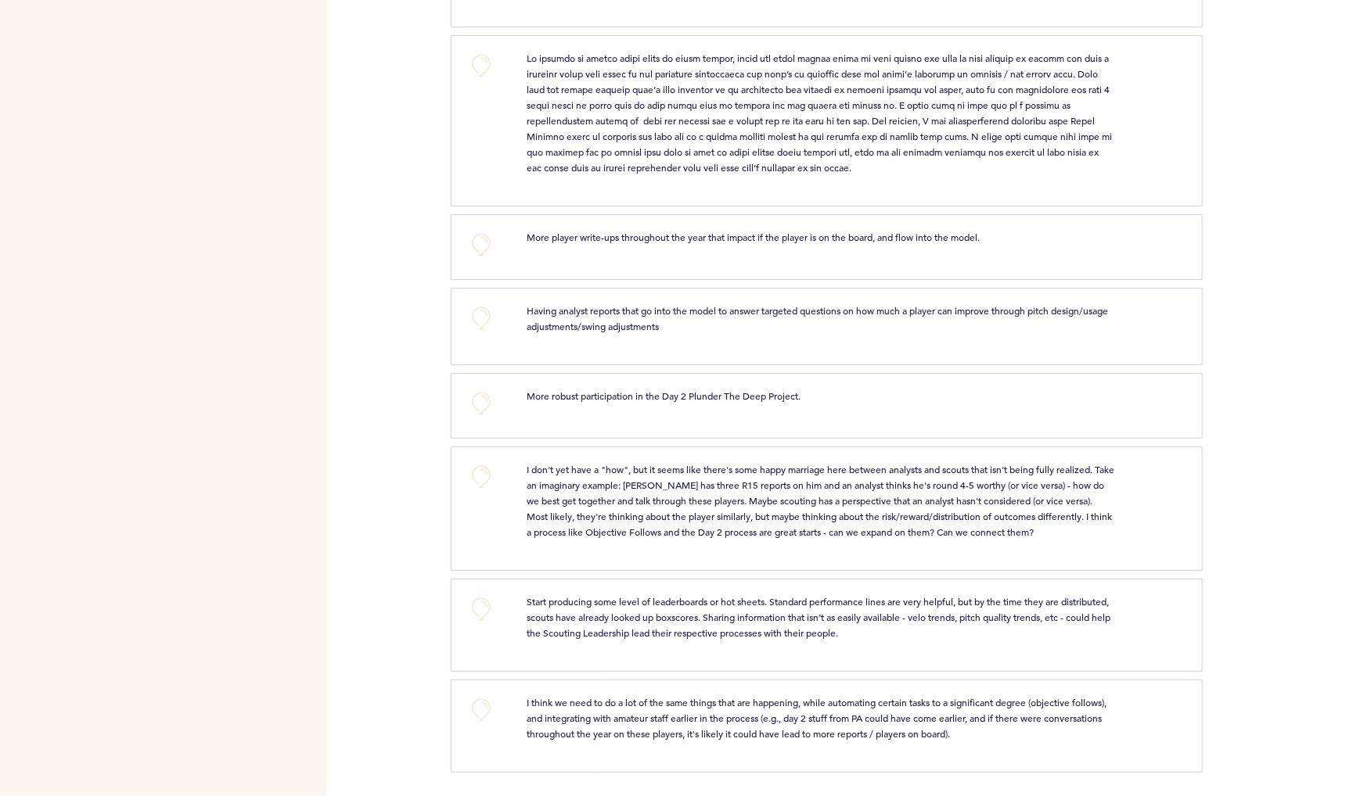
scroll to position [868, 0]
click at [488, 388] on button "+0" at bounding box center [481, 403] width 31 height 31
click at [494, 594] on button "+0" at bounding box center [481, 609] width 31 height 31
click at [494, 594] on button "+1" at bounding box center [481, 609] width 31 height 31
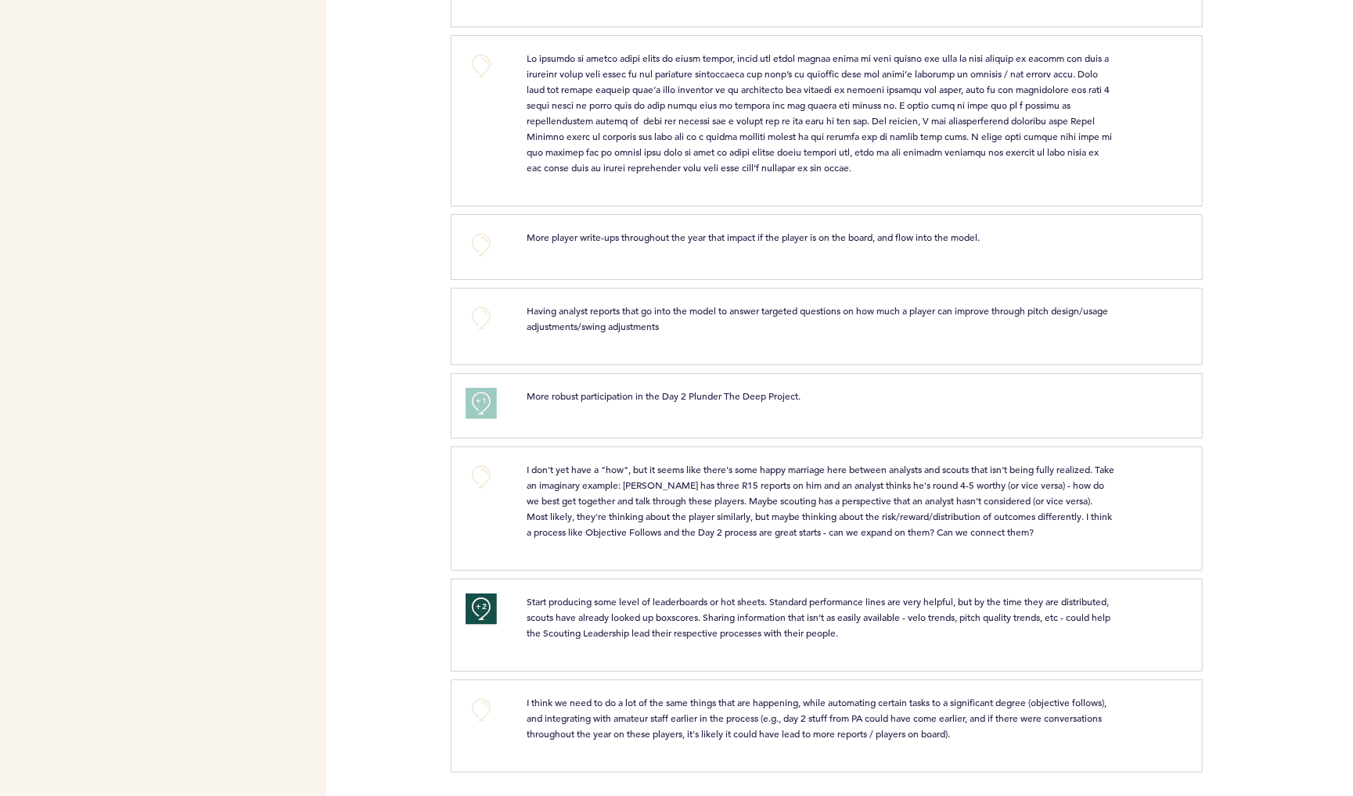
click at [494, 594] on button "+2" at bounding box center [481, 609] width 31 height 31
click at [484, 700] on button "+0" at bounding box center [481, 710] width 31 height 31
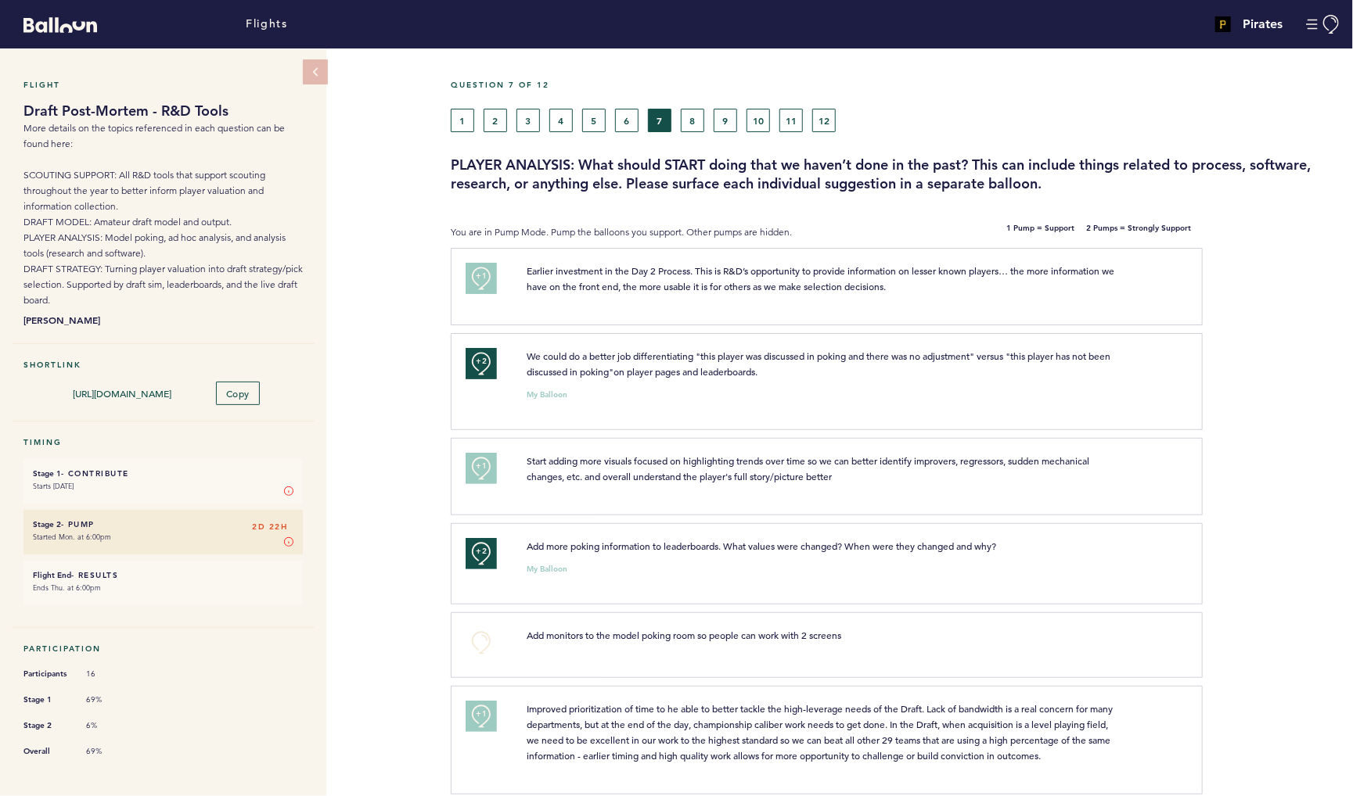
click at [629, 128] on button "6" at bounding box center [626, 120] width 23 height 23
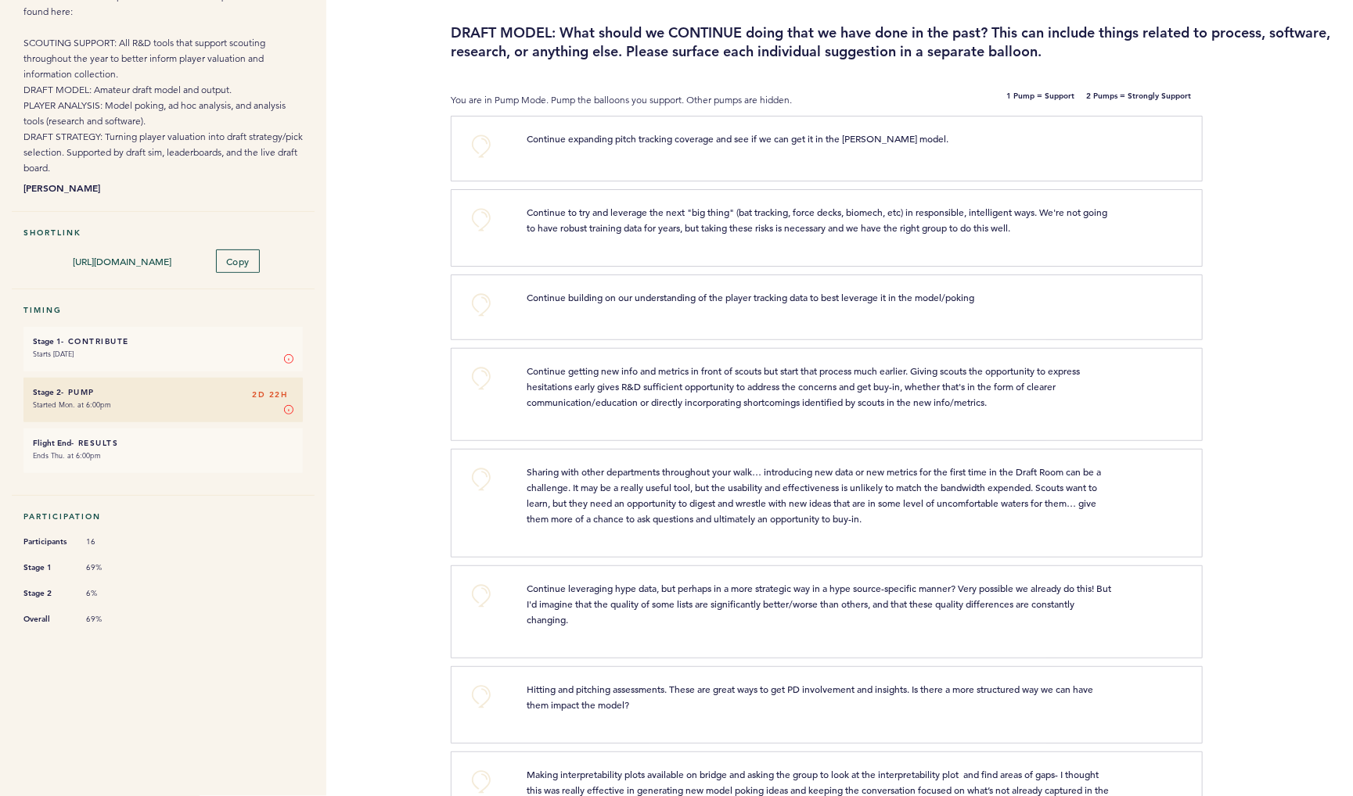
scroll to position [144, 0]
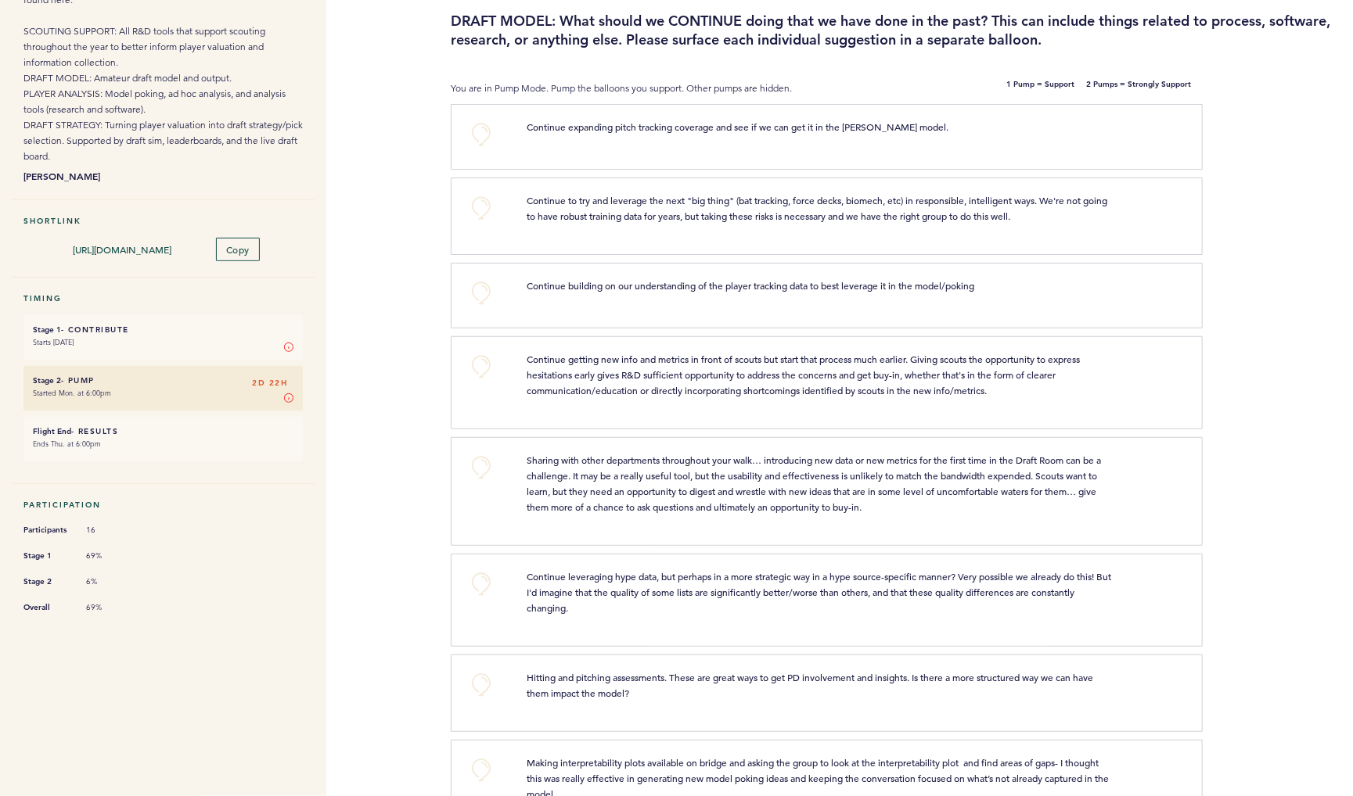
click at [486, 383] on button "+0" at bounding box center [481, 366] width 31 height 31
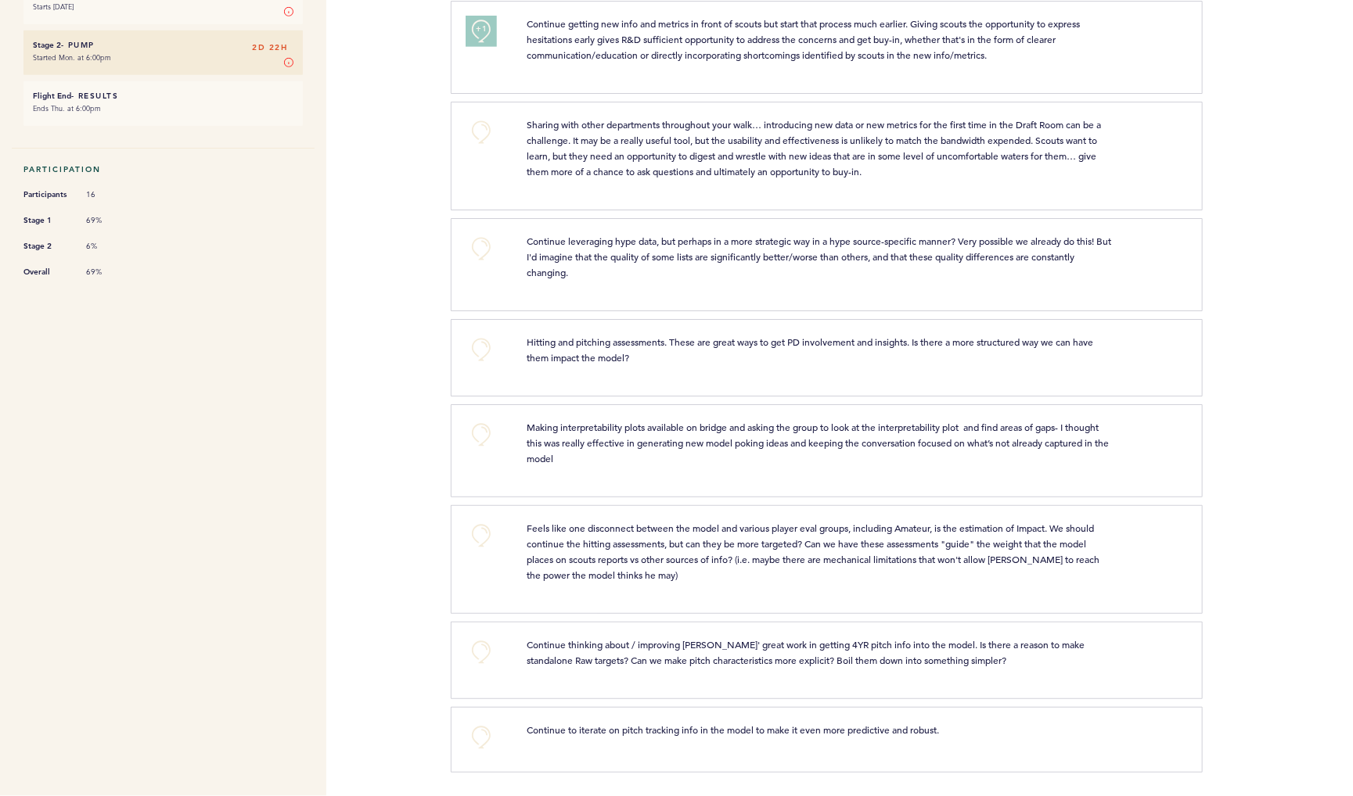
scroll to position [0, 0]
click at [491, 419] on button "+0" at bounding box center [481, 434] width 31 height 31
click at [491, 419] on button "+1" at bounding box center [481, 434] width 31 height 31
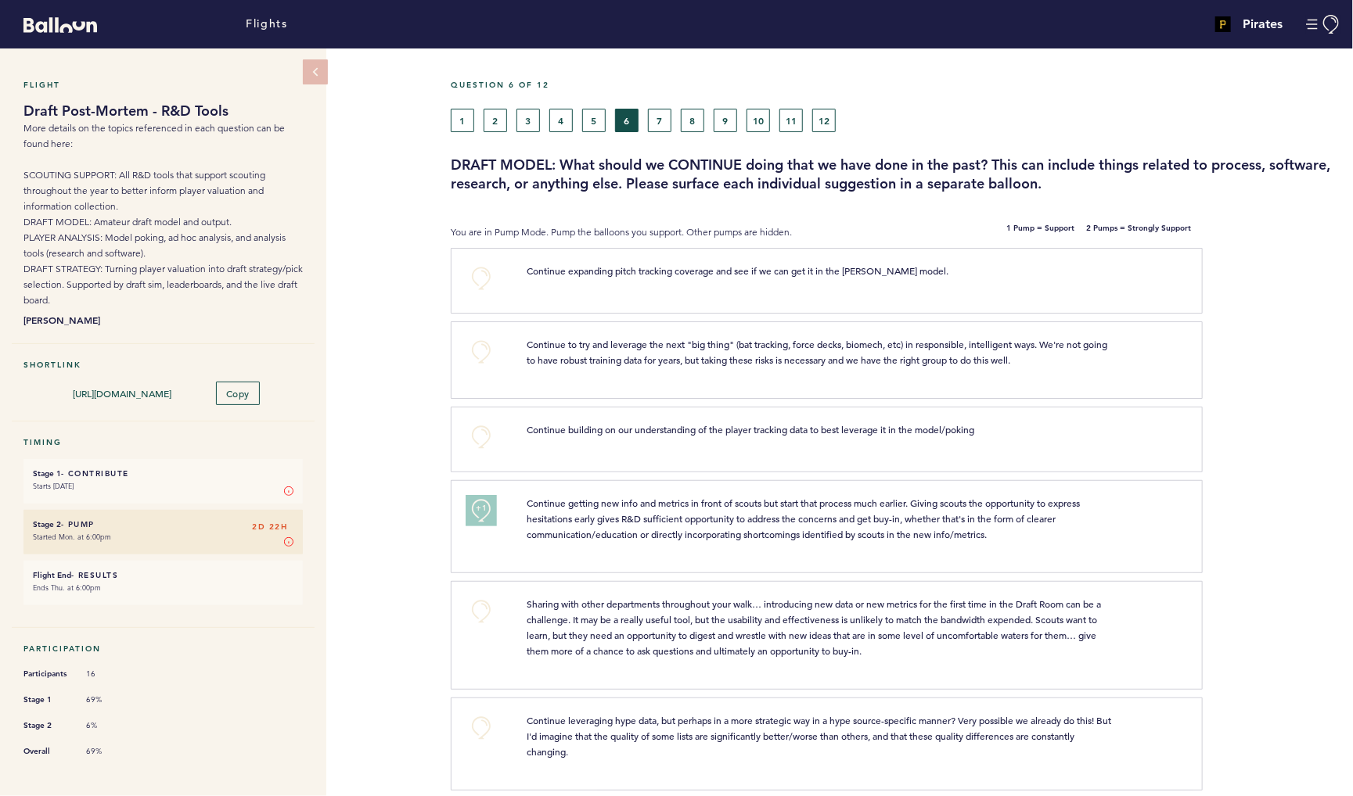
click at [588, 132] on button "5" at bounding box center [593, 120] width 23 height 23
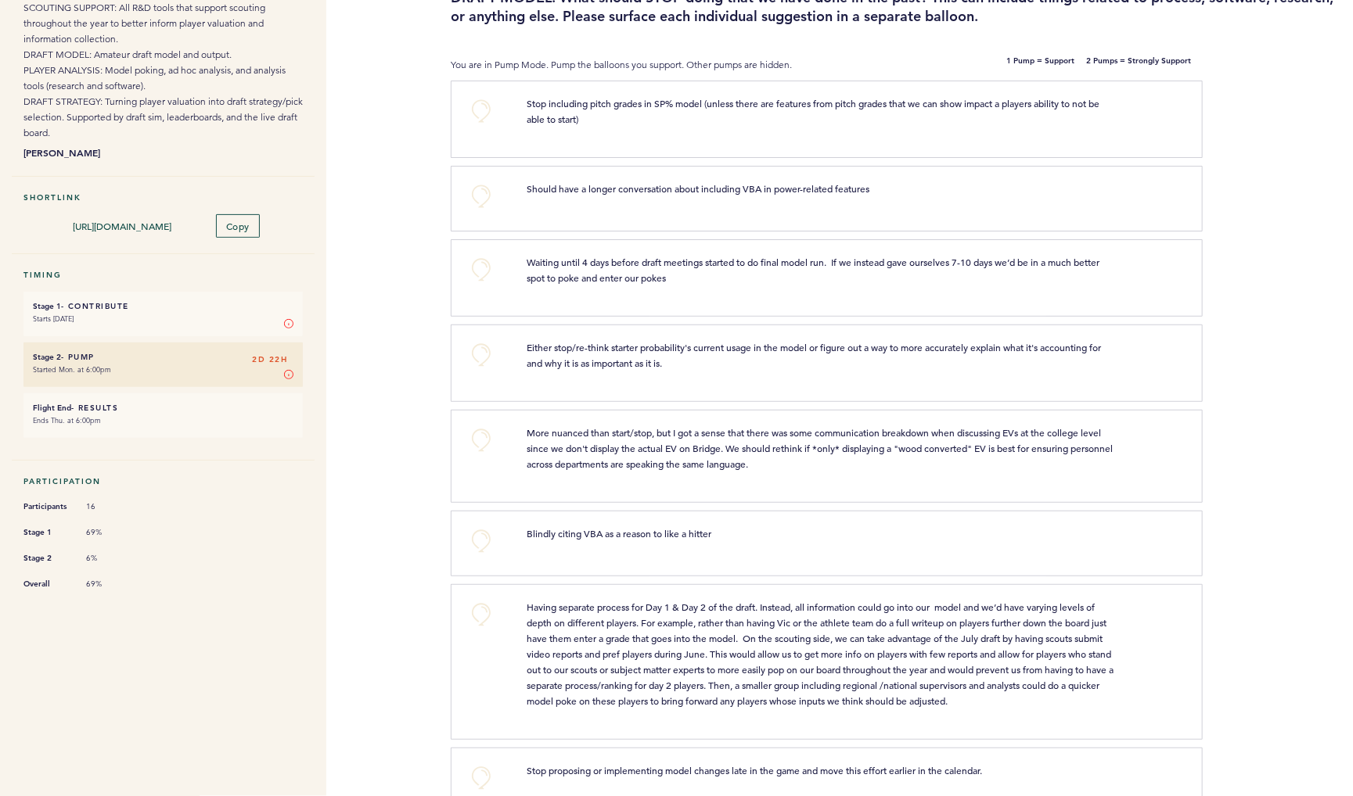
scroll to position [173, 0]
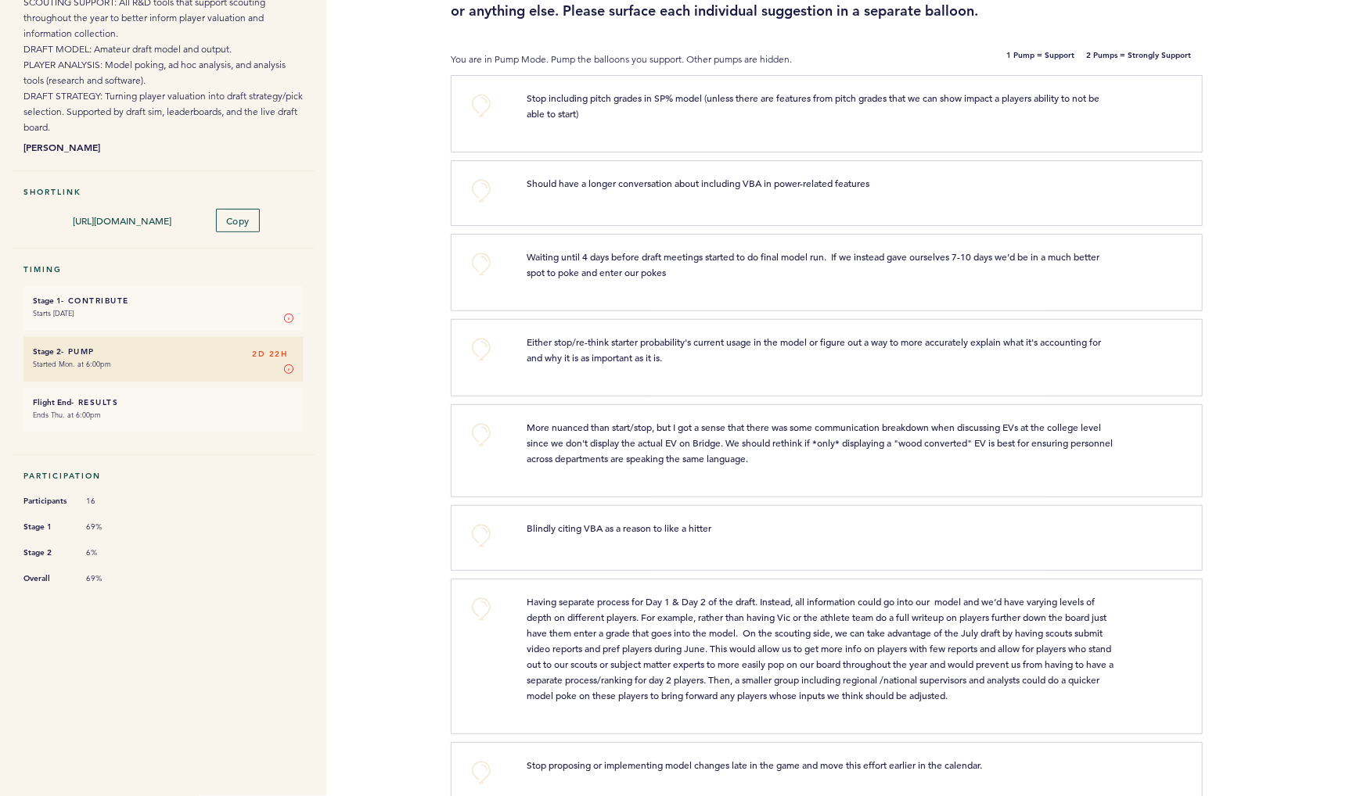
click at [493, 280] on button "+0" at bounding box center [481, 264] width 31 height 31
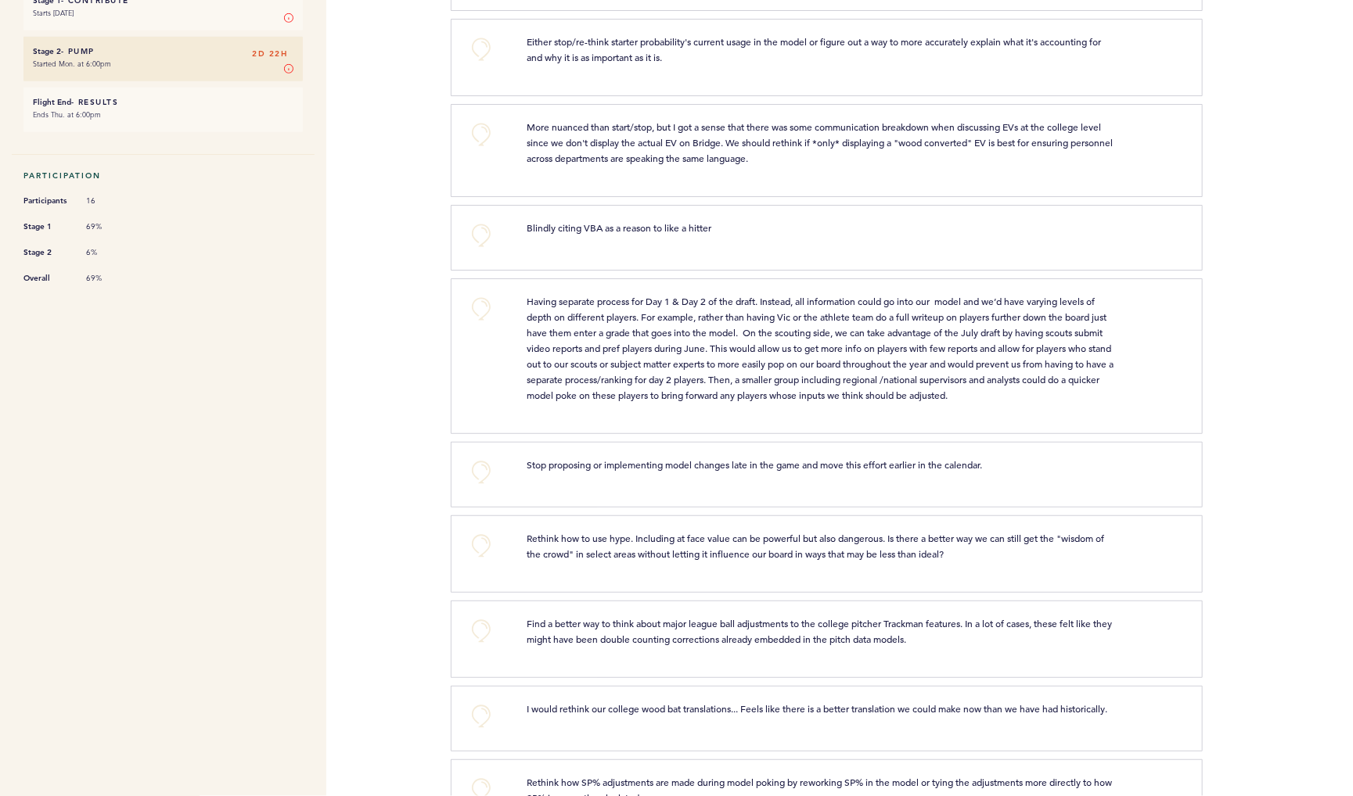
scroll to position [478, 0]
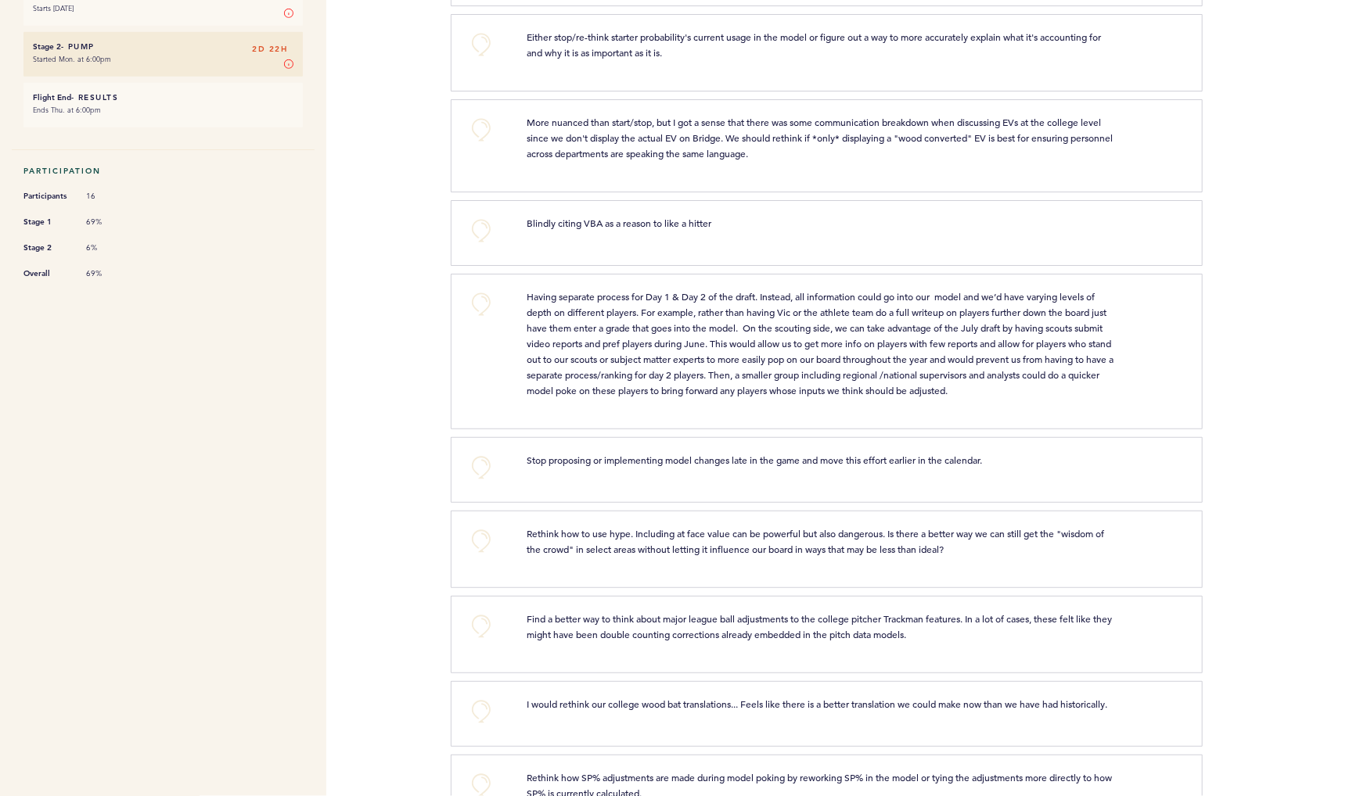
click at [489, 246] on button "+0" at bounding box center [481, 230] width 31 height 31
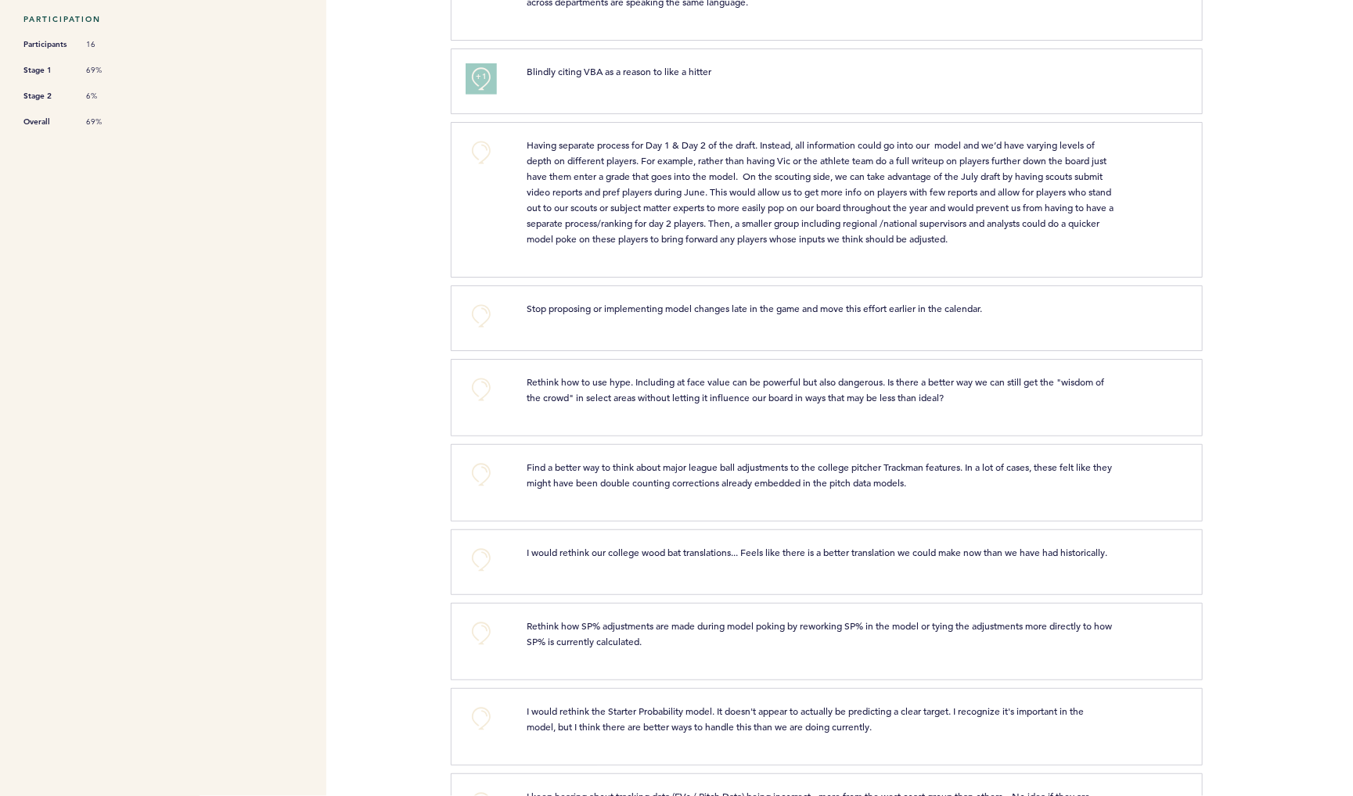
scroll to position [708, 0]
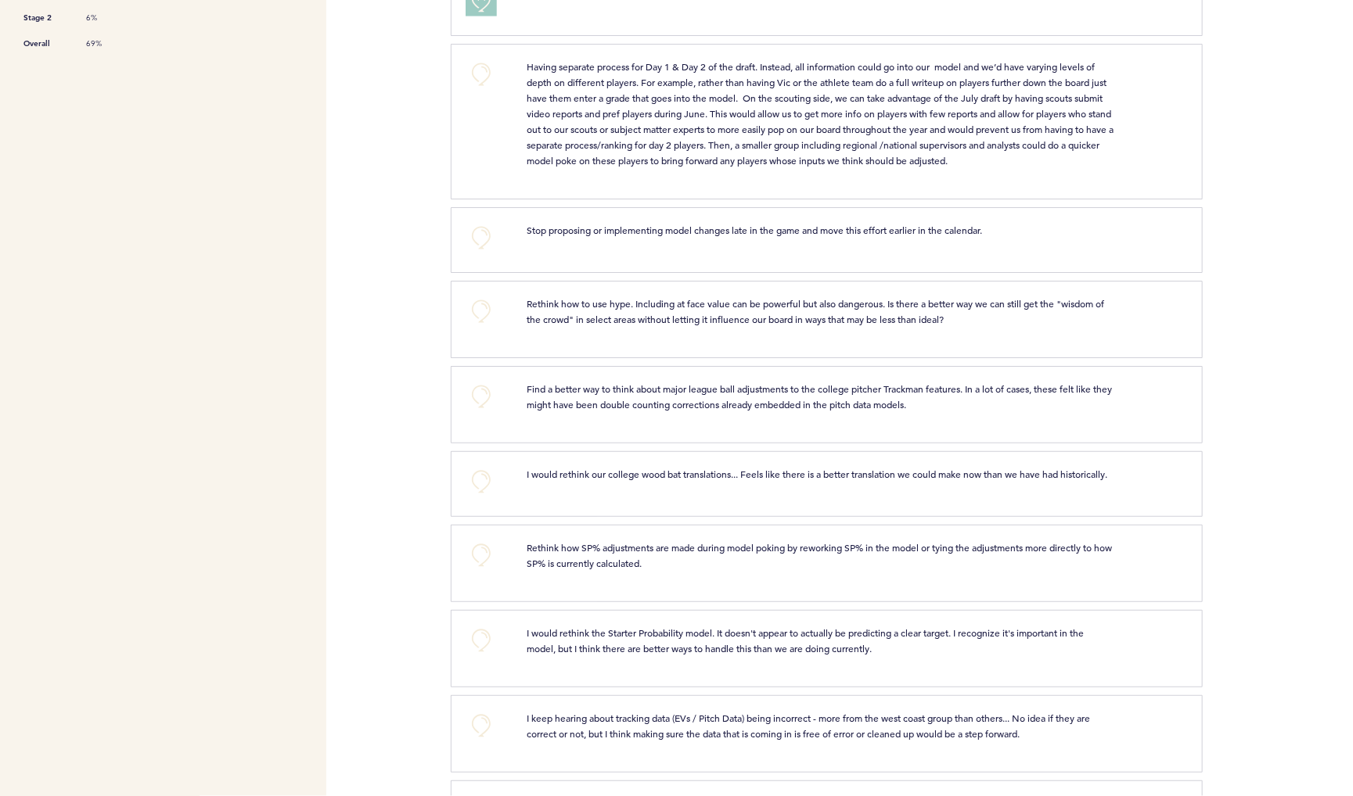
click at [476, 16] on button "+1" at bounding box center [481, 0] width 31 height 31
click at [476, 16] on button "+2" at bounding box center [481, 0] width 31 height 31
click at [476, 16] on button "+0" at bounding box center [481, 0] width 31 height 31
click at [476, 253] on button "+0" at bounding box center [481, 237] width 31 height 31
click at [476, 253] on button "+1" at bounding box center [481, 237] width 31 height 31
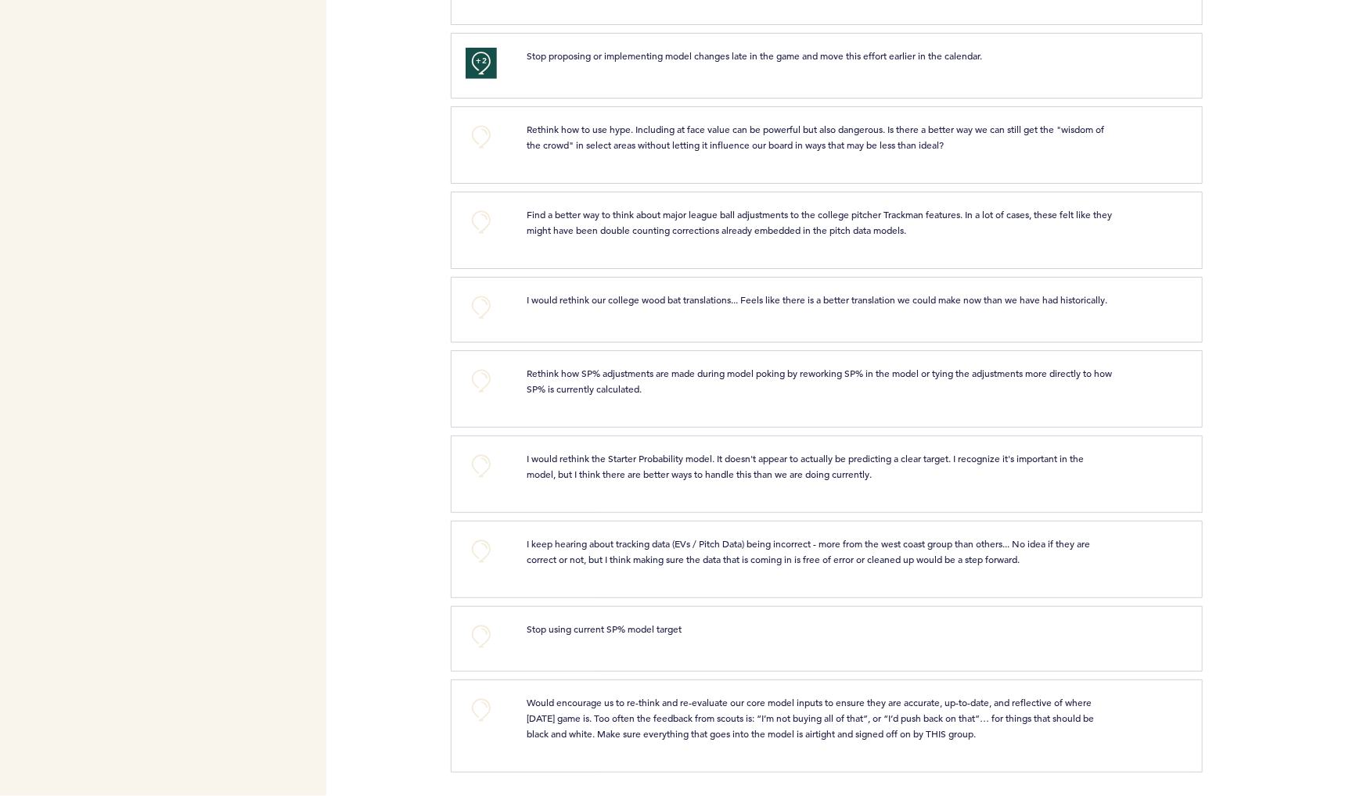
scroll to position [0, 0]
click at [479, 699] on button "+0" at bounding box center [481, 710] width 31 height 31
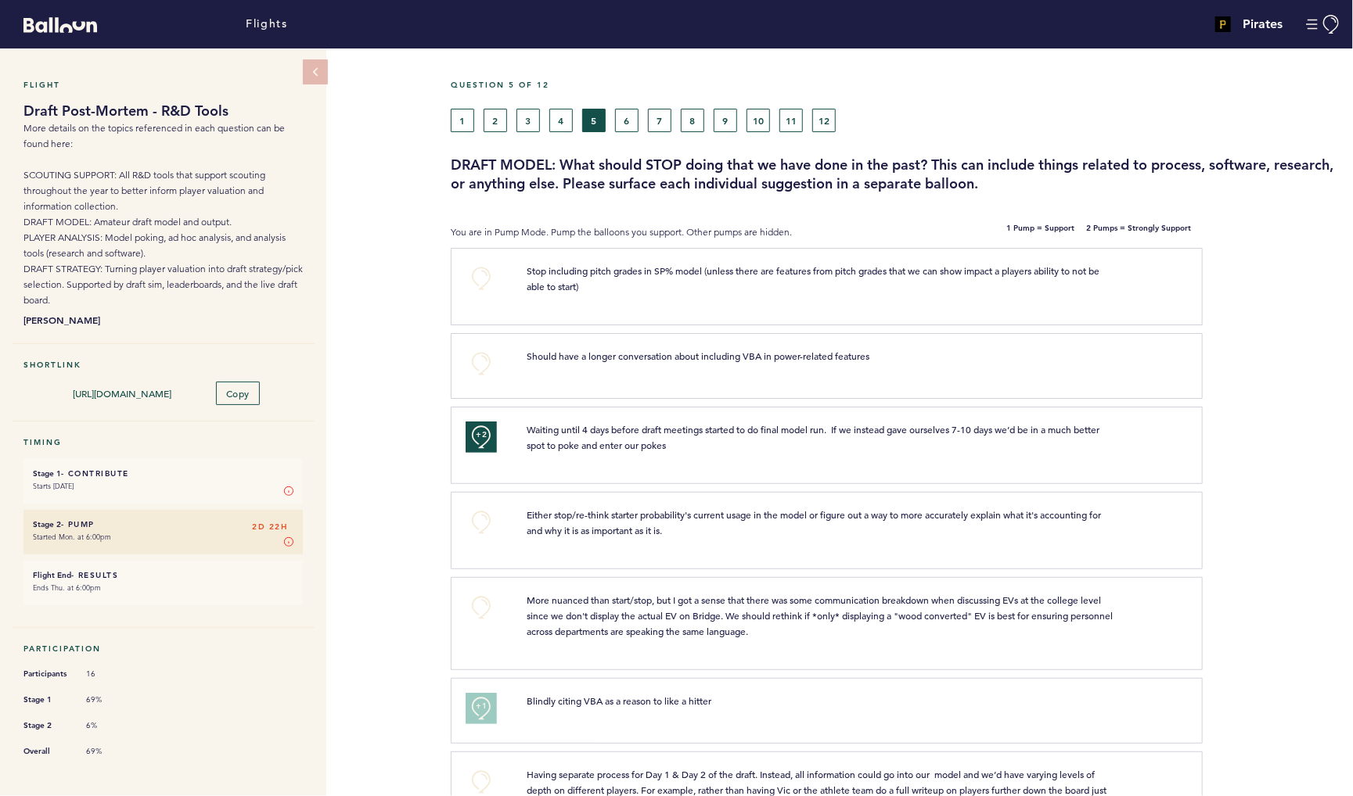
click at [564, 117] on button "4" at bounding box center [560, 120] width 23 height 23
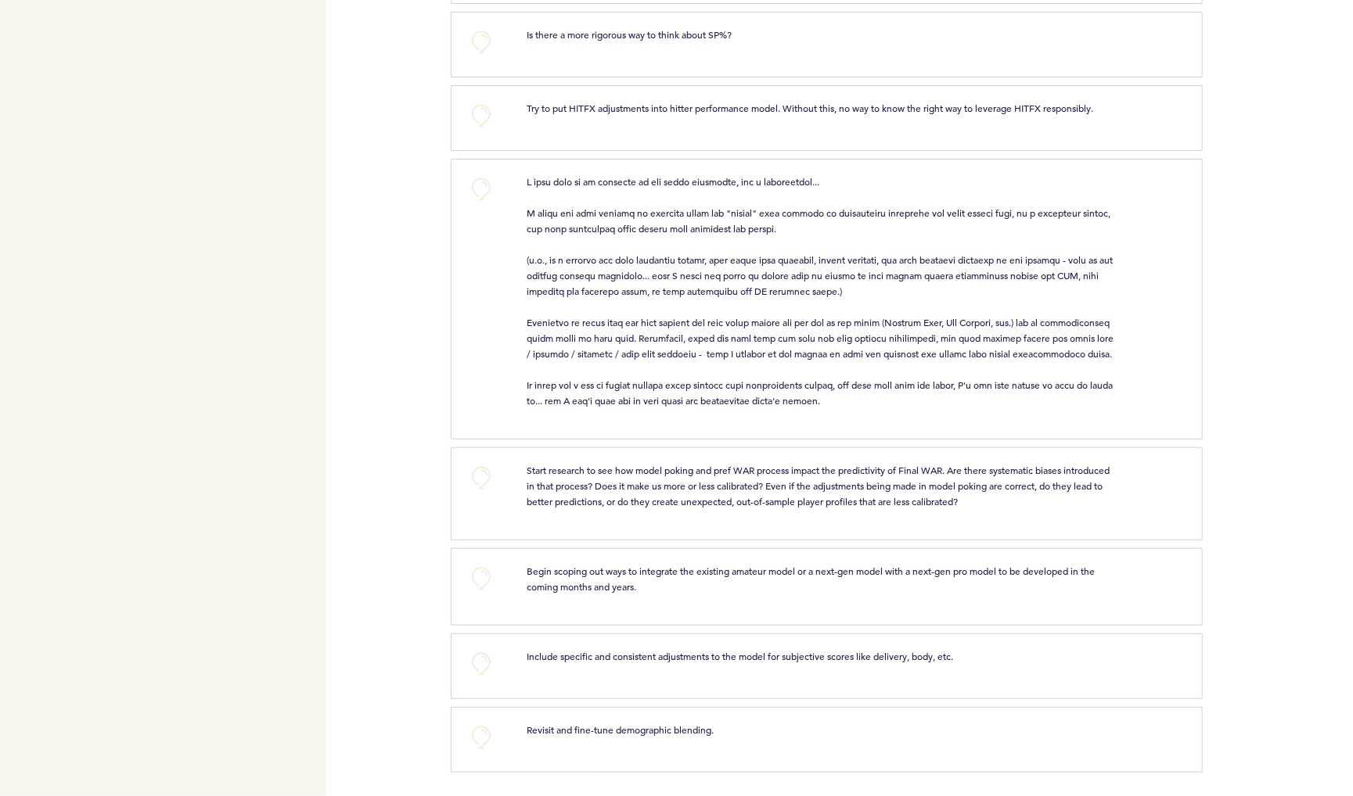
scroll to position [3665, 0]
click at [492, 595] on button "+0" at bounding box center [481, 578] width 31 height 31
click at [492, 595] on button "+1" at bounding box center [481, 578] width 31 height 31
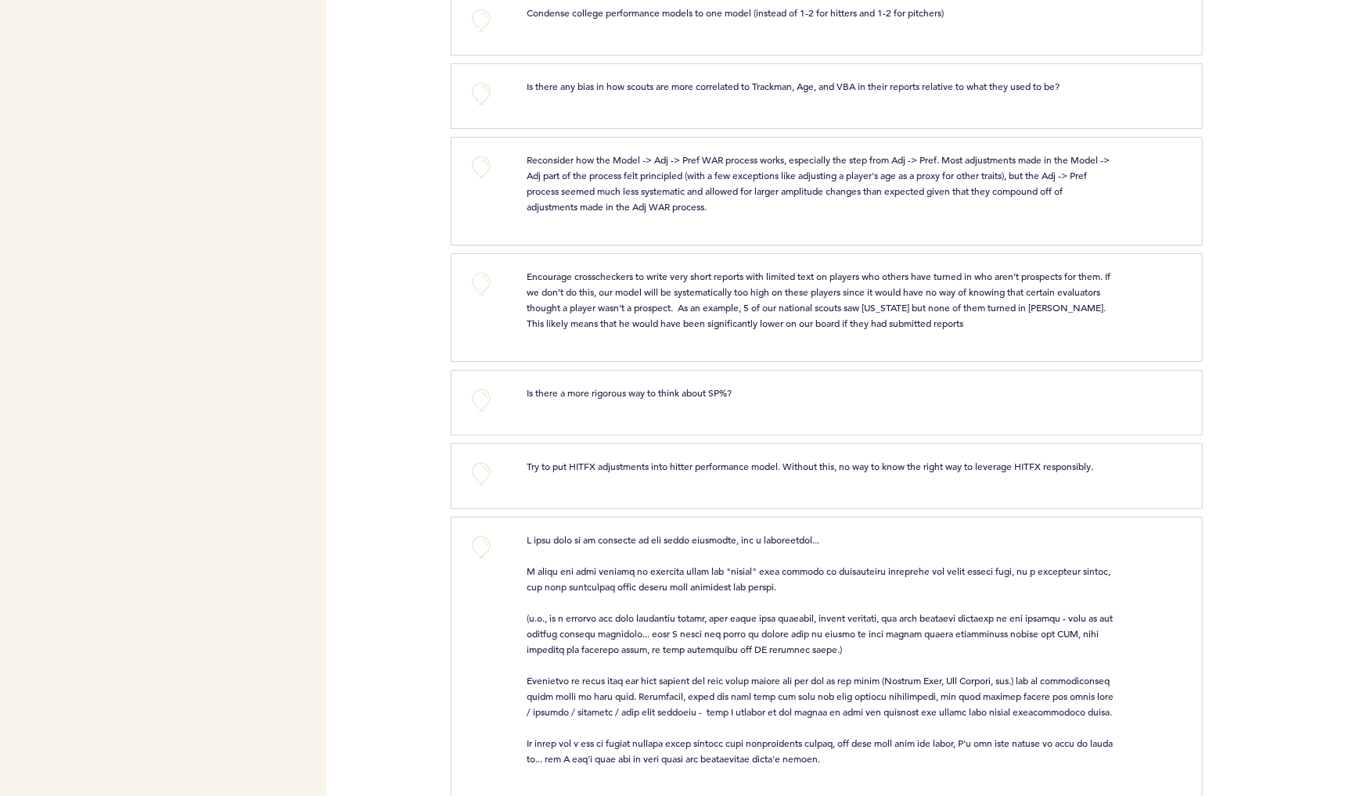
scroll to position [3145, 0]
click at [484, 184] on button "+0" at bounding box center [481, 168] width 31 height 31
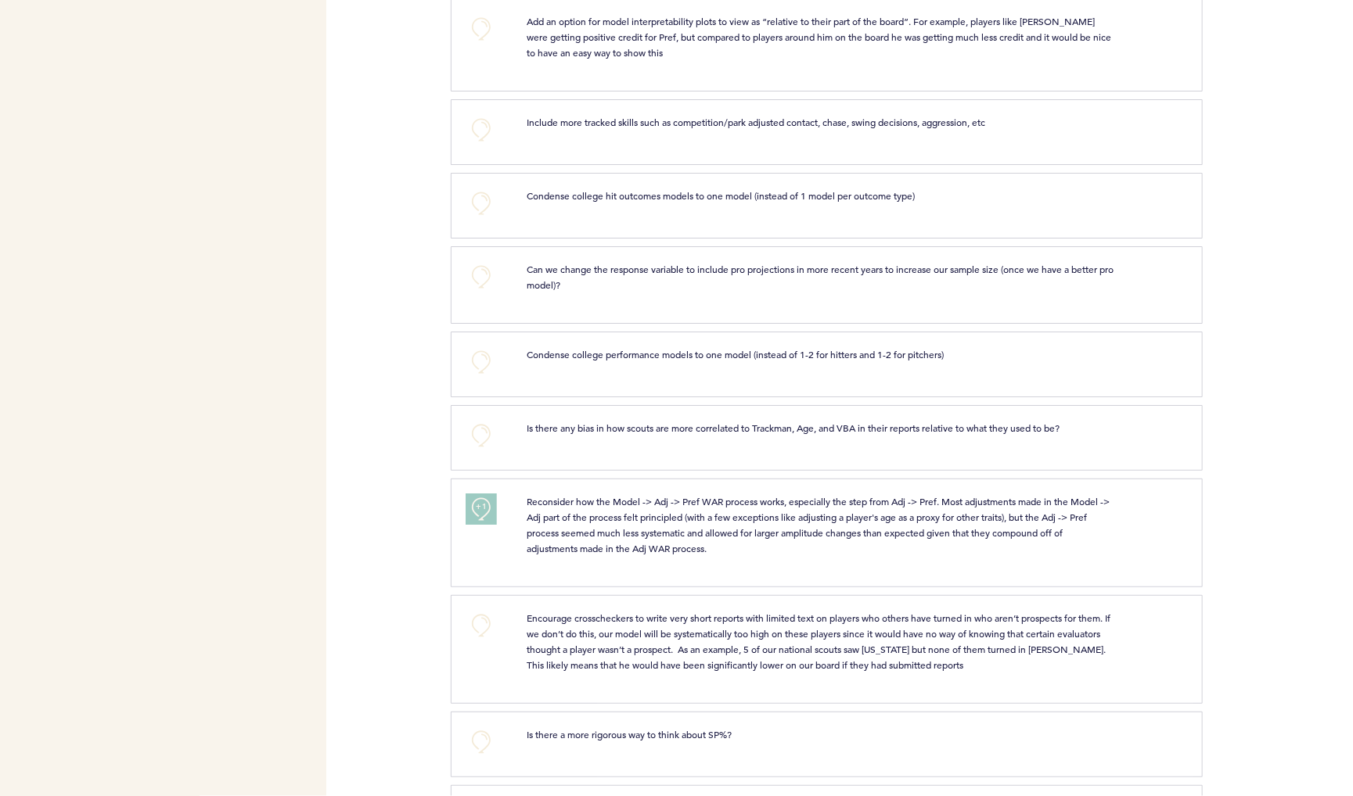
scroll to position [2755, 0]
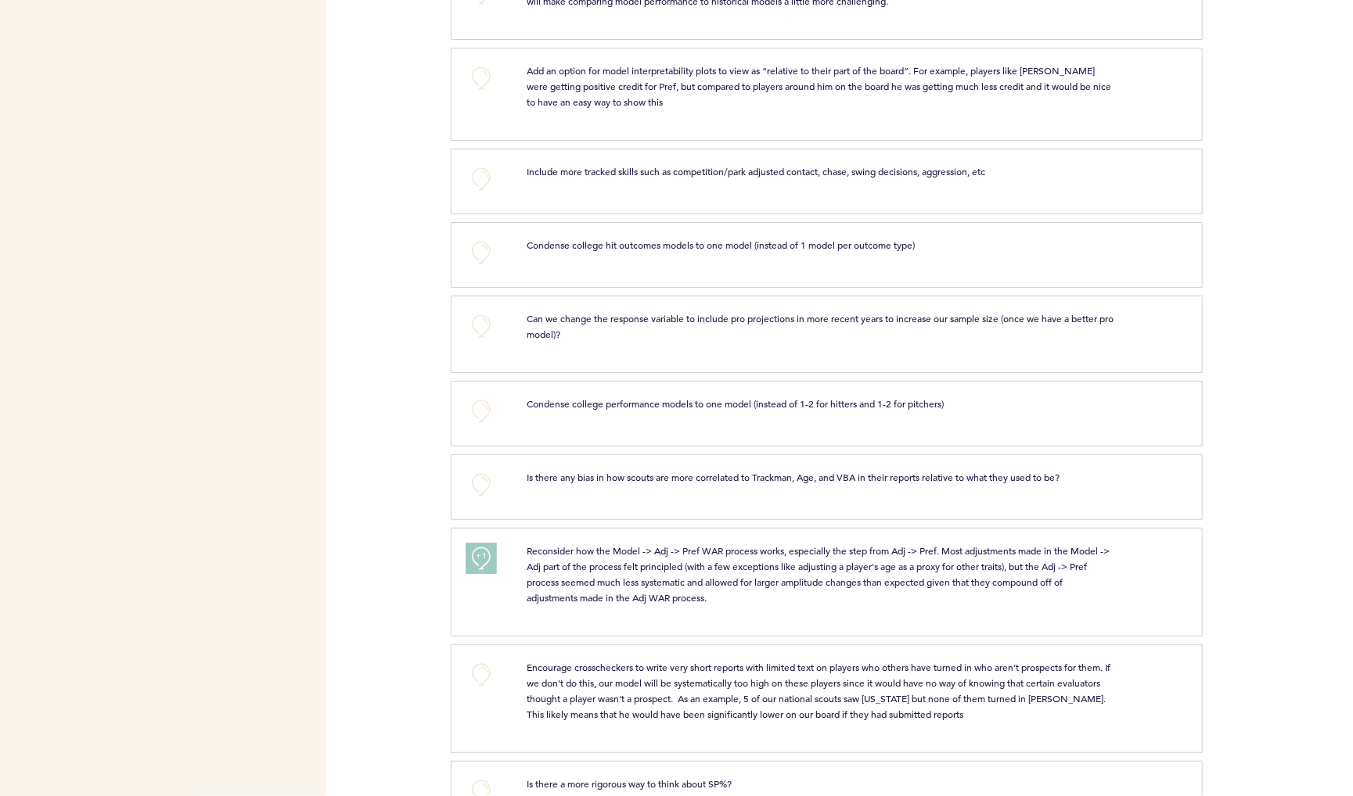
click at [484, 94] on button "+0" at bounding box center [481, 78] width 31 height 31
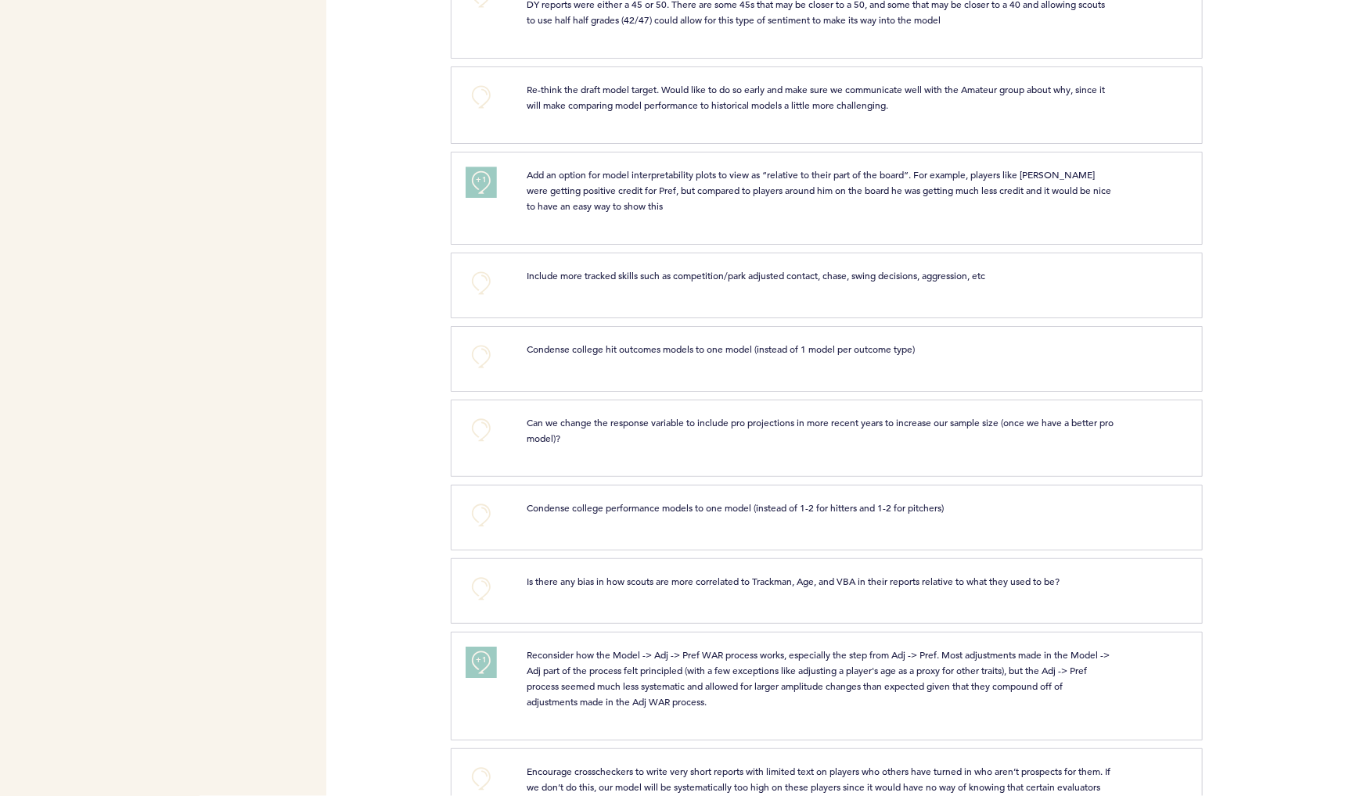
scroll to position [2650, 0]
click at [483, 189] on span "+1" at bounding box center [481, 181] width 11 height 16
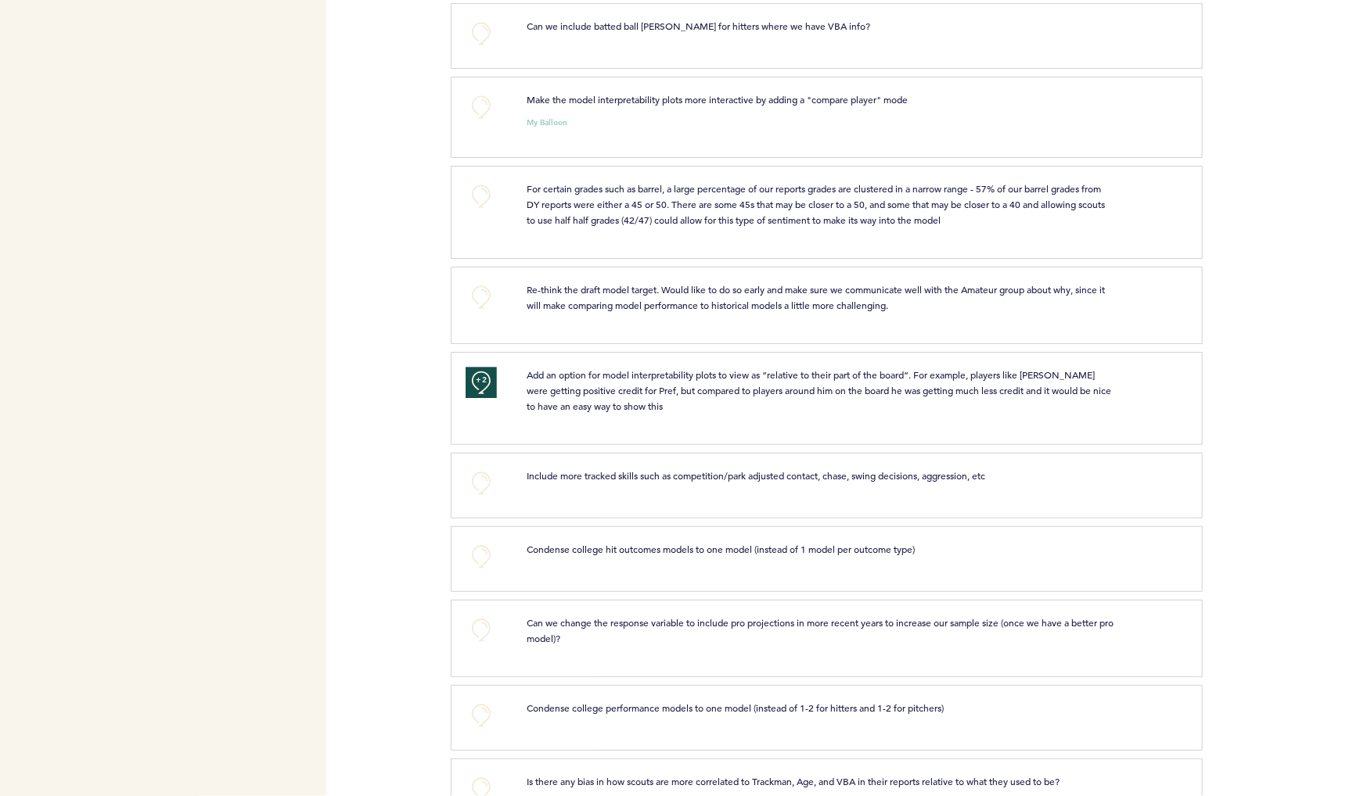
scroll to position [2443, 0]
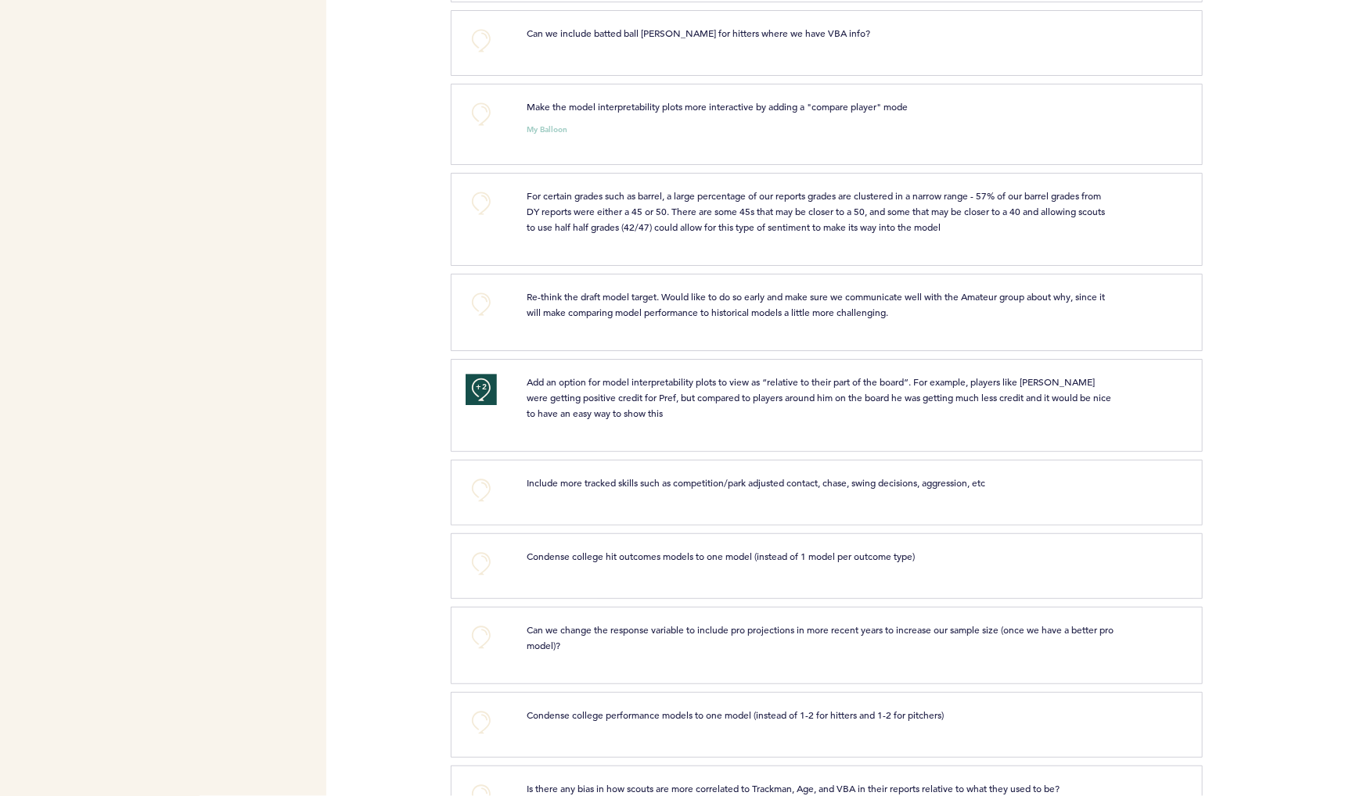
click at [484, 130] on button "+0" at bounding box center [481, 114] width 31 height 31
click at [484, 120] on span "+1" at bounding box center [481, 112] width 11 height 16
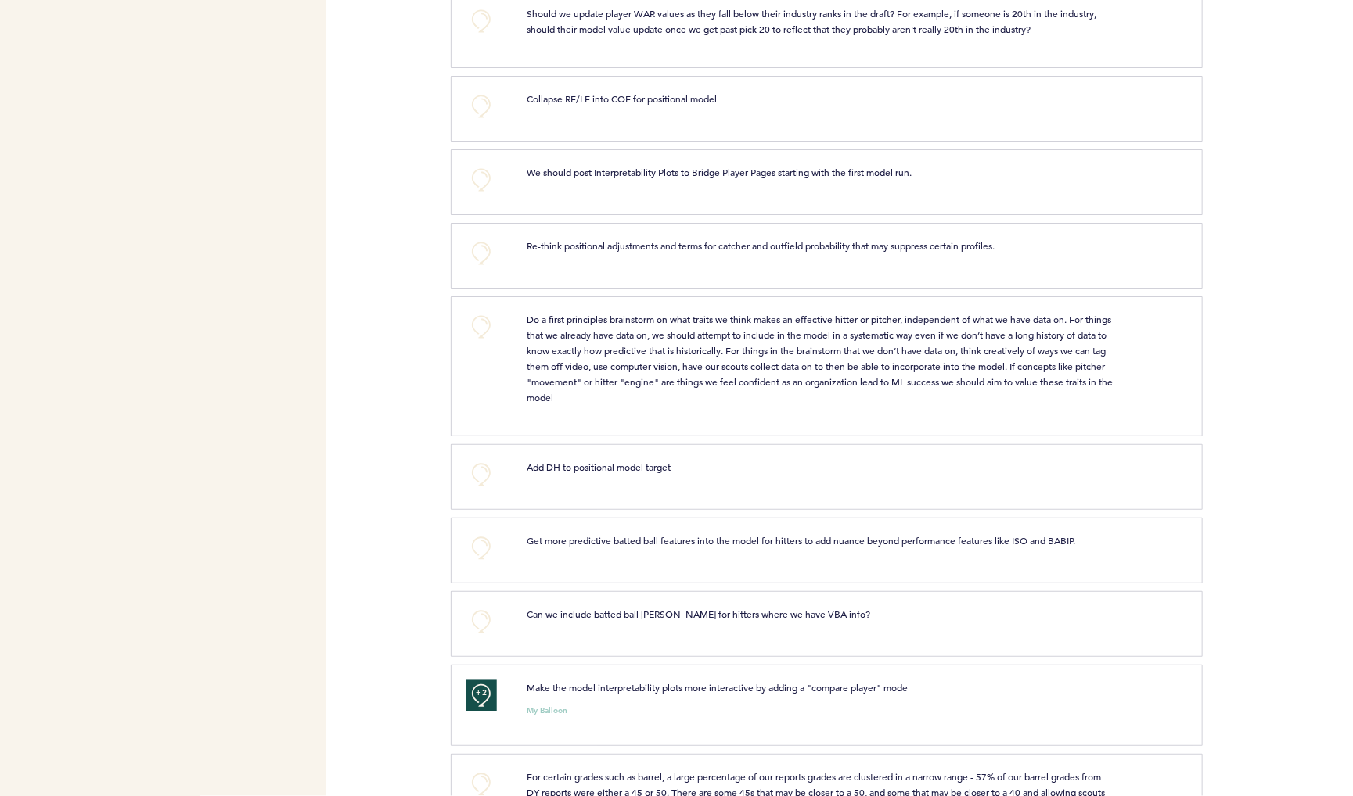
scroll to position [1861, 0]
click at [484, 197] on button "+0" at bounding box center [481, 181] width 31 height 31
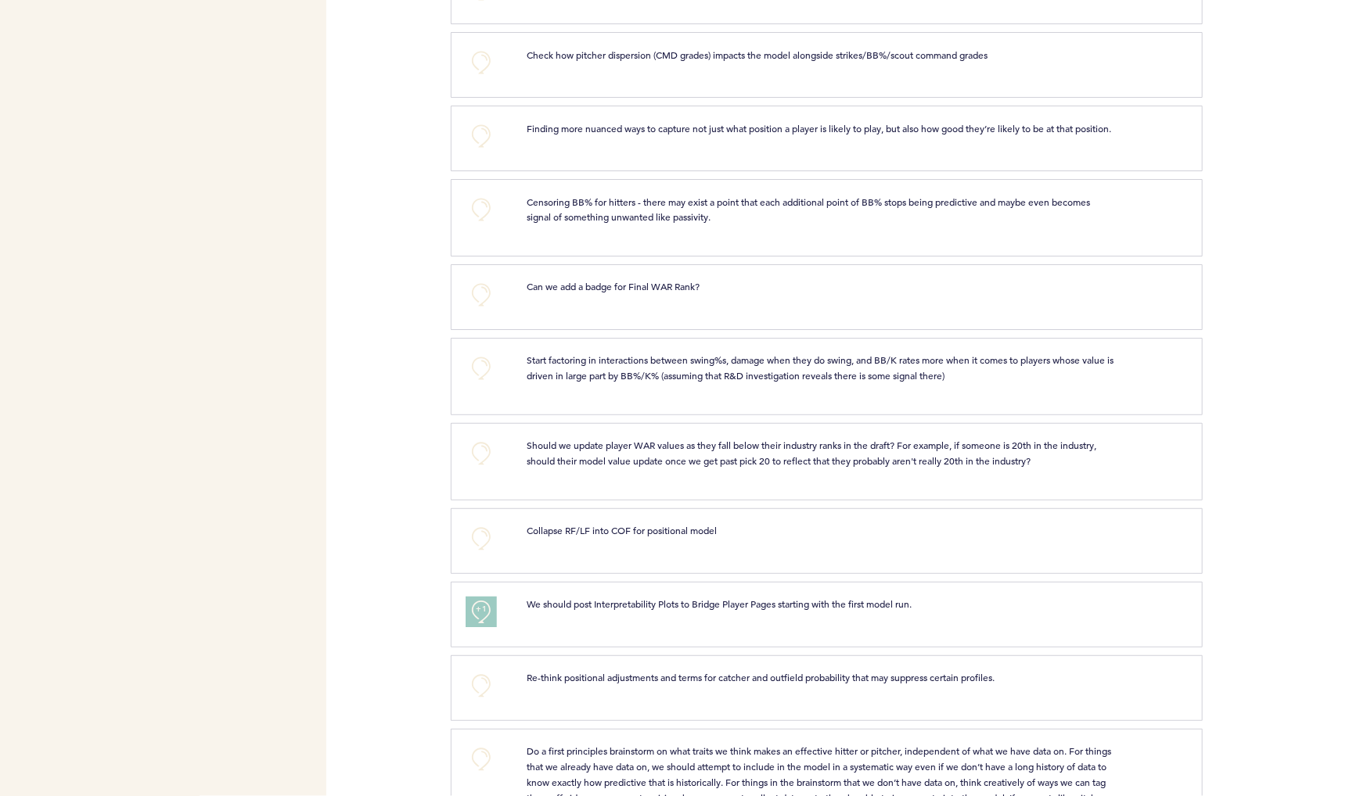
scroll to position [1426, 0]
click at [484, 314] on button "+0" at bounding box center [481, 297] width 31 height 31
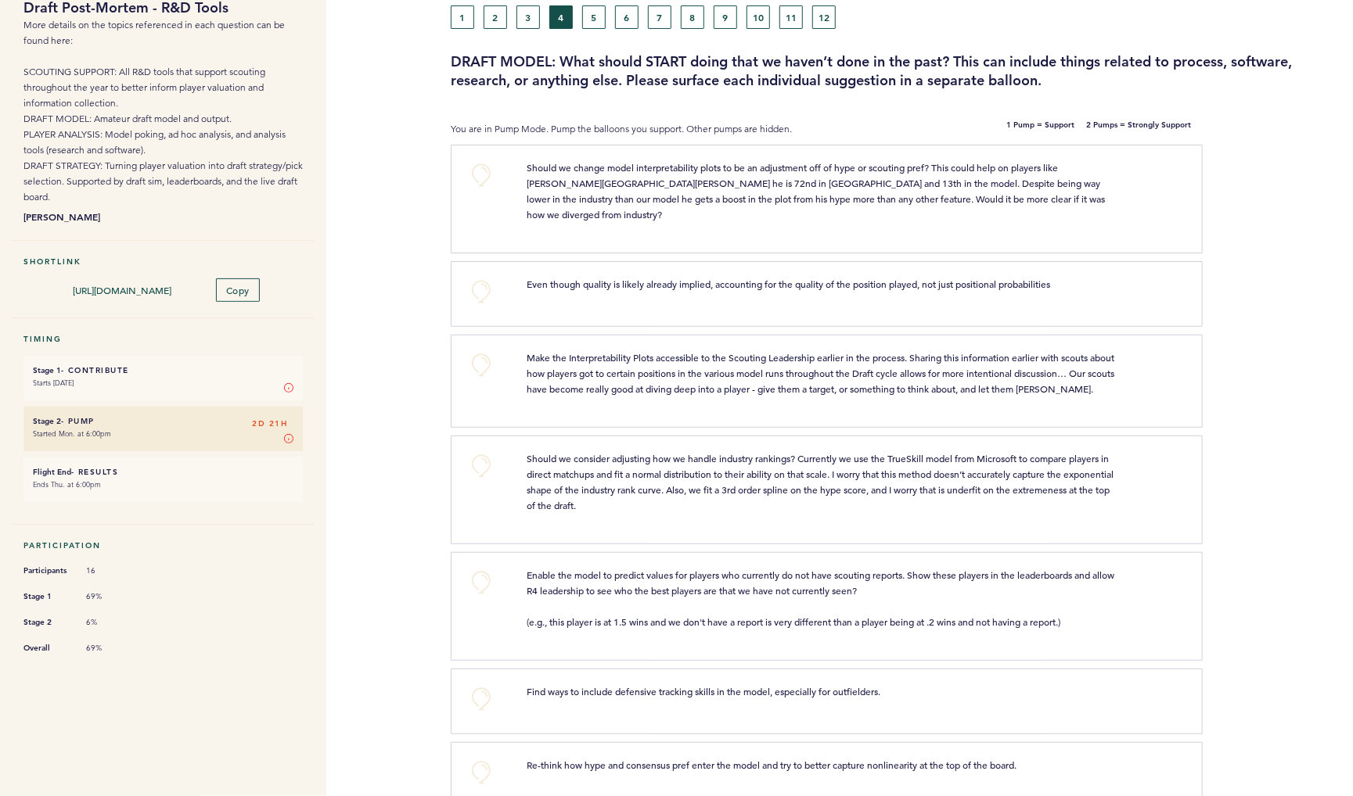
scroll to position [102, 0]
click at [482, 376] on button "+0" at bounding box center [481, 366] width 31 height 31
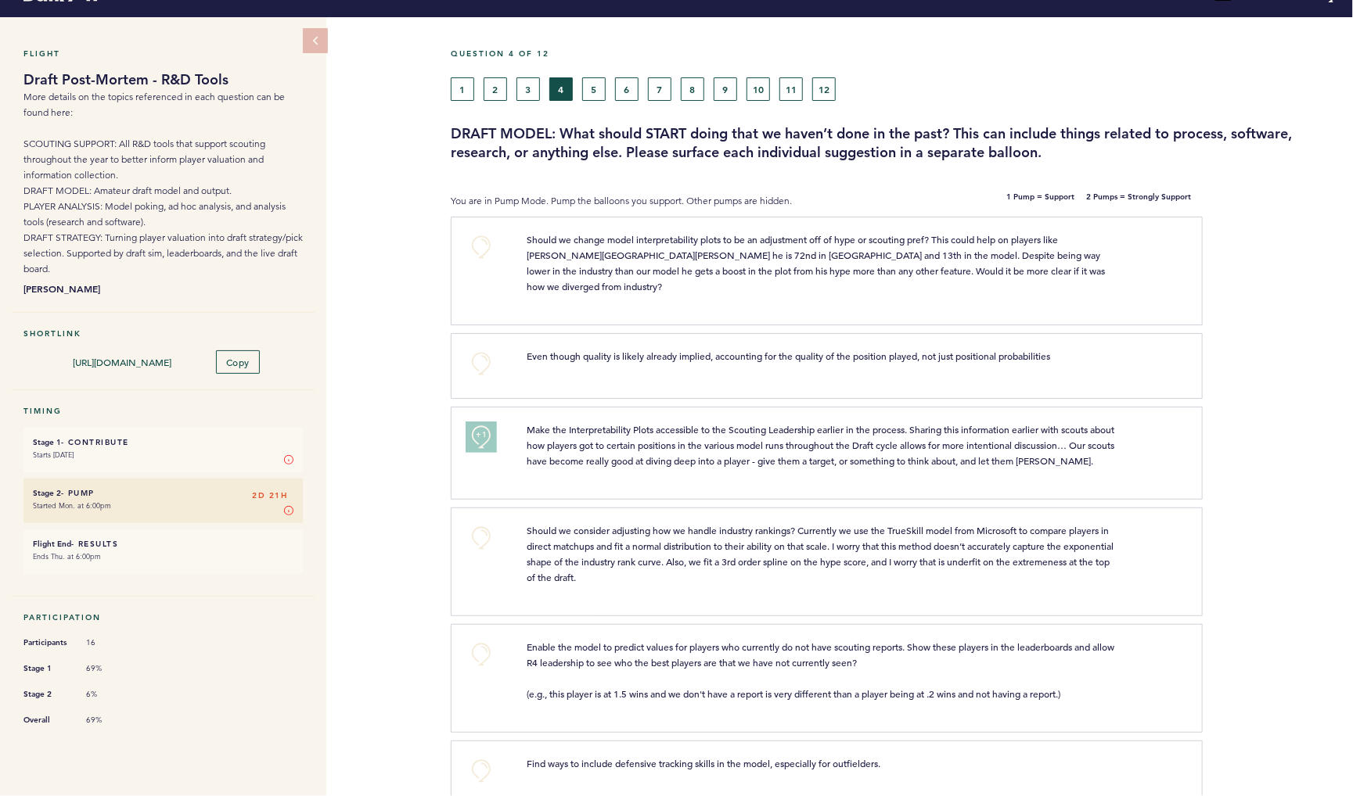
scroll to position [27, 0]
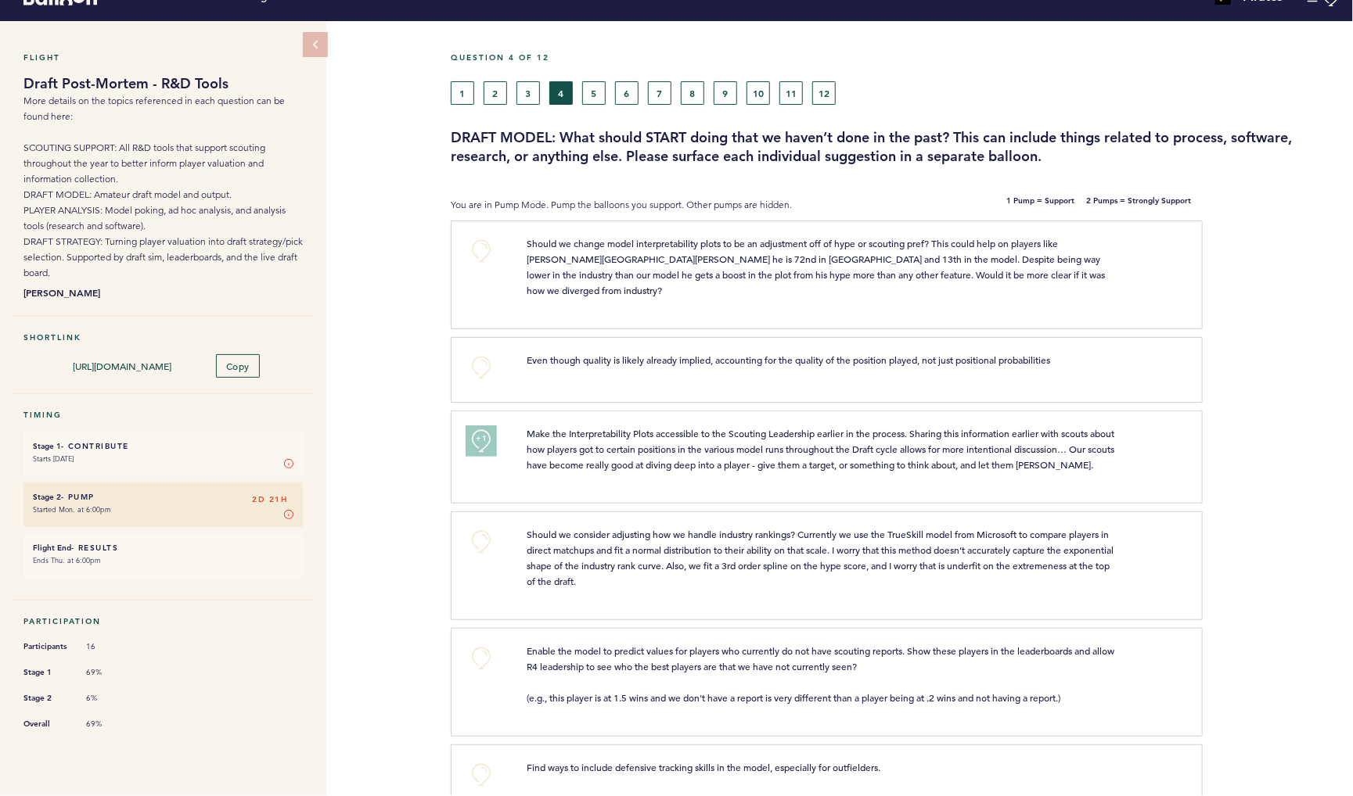
click at [489, 251] on button "+0" at bounding box center [481, 250] width 31 height 31
click at [530, 93] on button "3" at bounding box center [527, 92] width 23 height 23
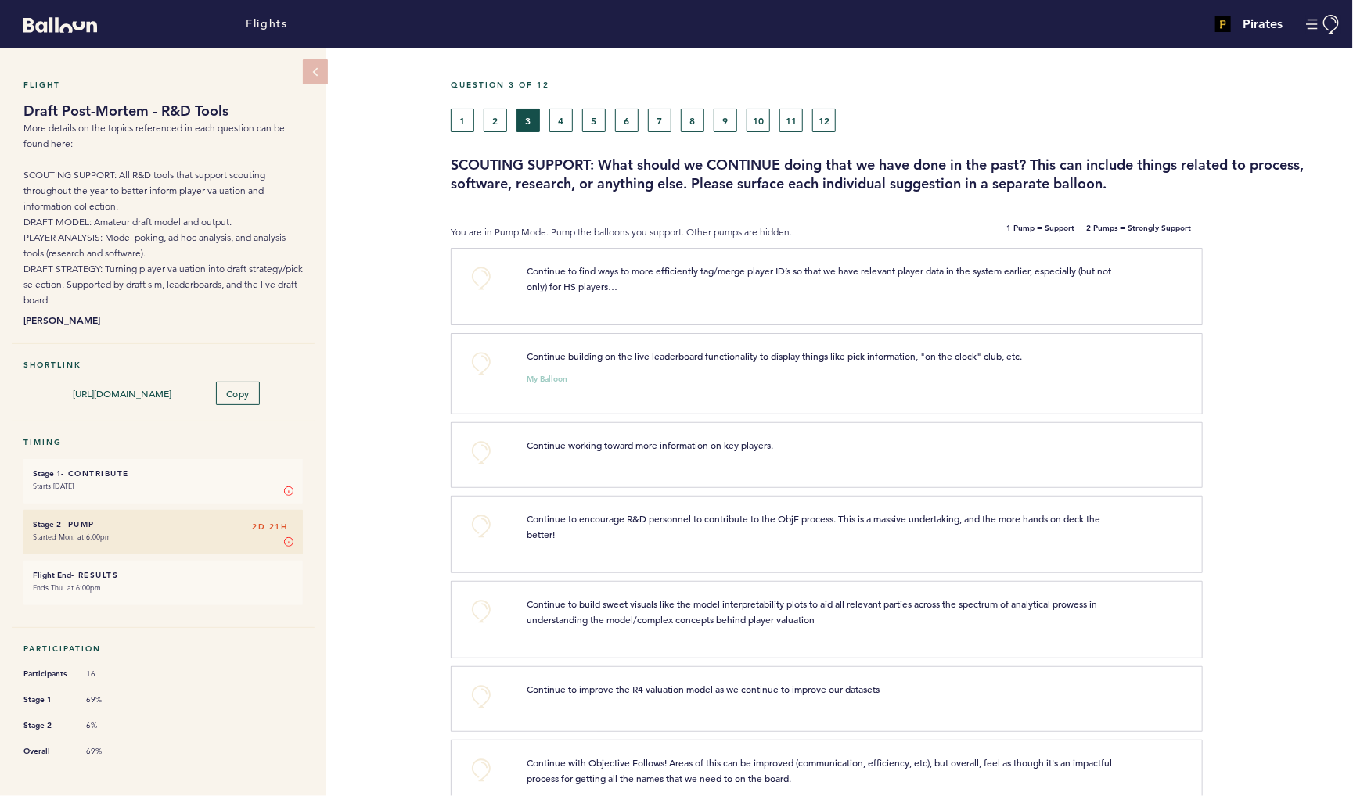
click at [477, 279] on button "+0" at bounding box center [481, 278] width 31 height 31
click at [493, 379] on button "+0" at bounding box center [481, 363] width 31 height 31
click at [493, 379] on button "+1" at bounding box center [481, 363] width 31 height 31
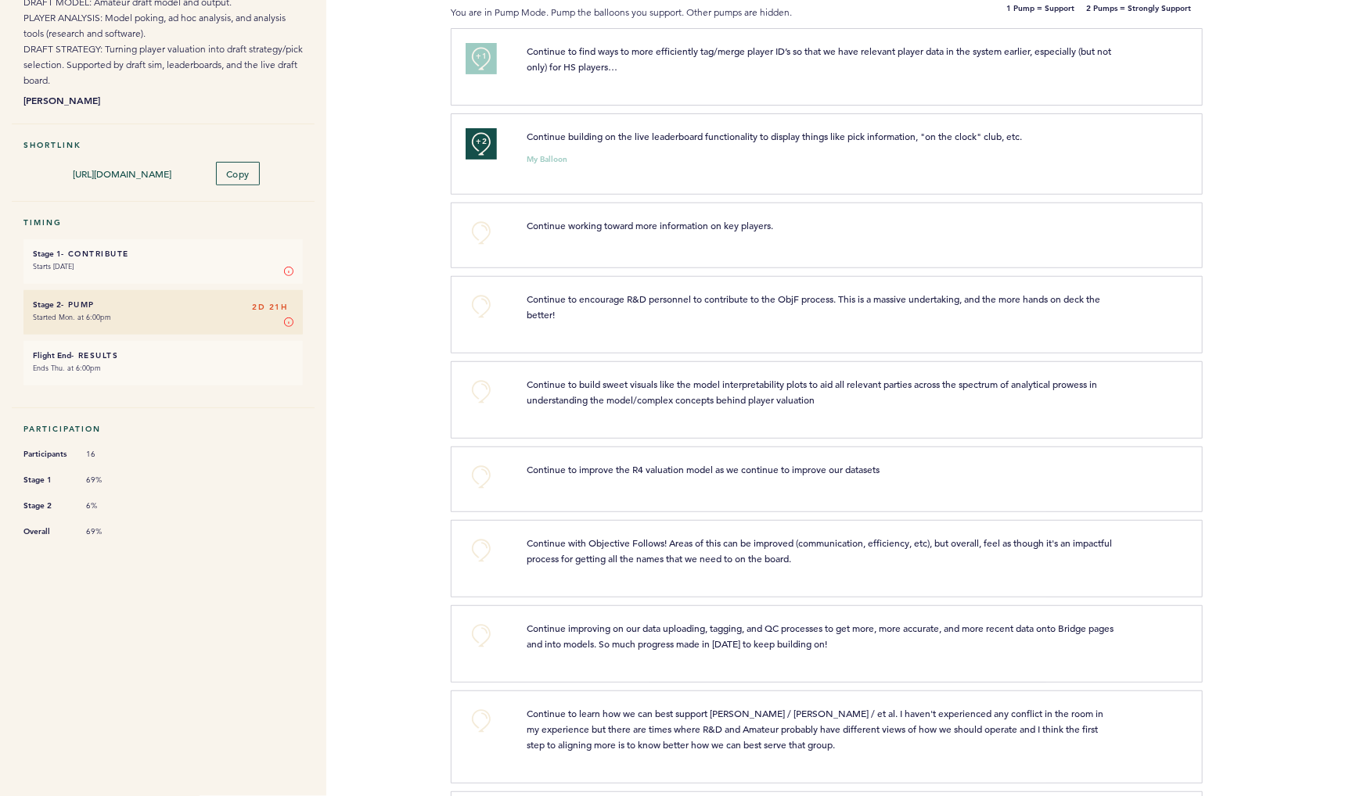
scroll to position [227, 0]
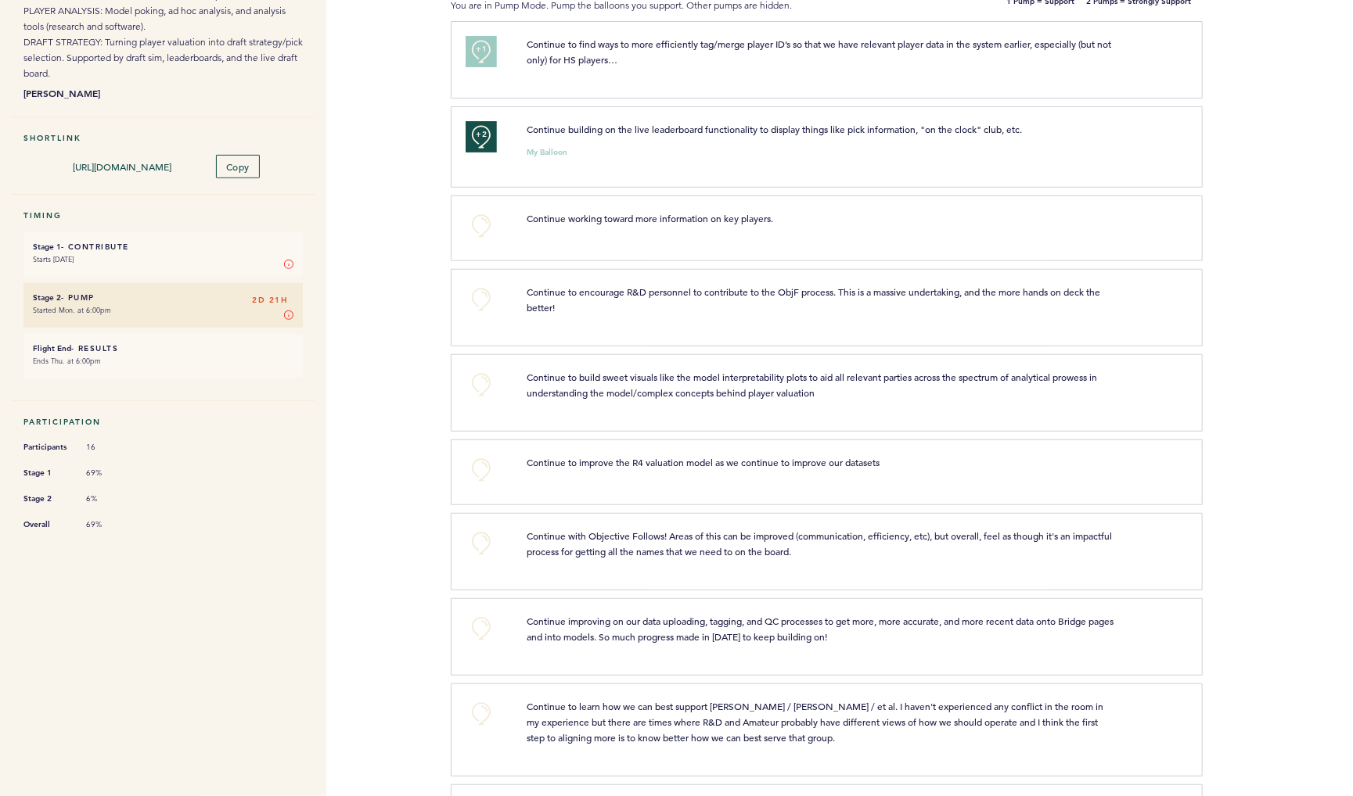
click at [484, 401] on button "+0" at bounding box center [481, 384] width 31 height 31
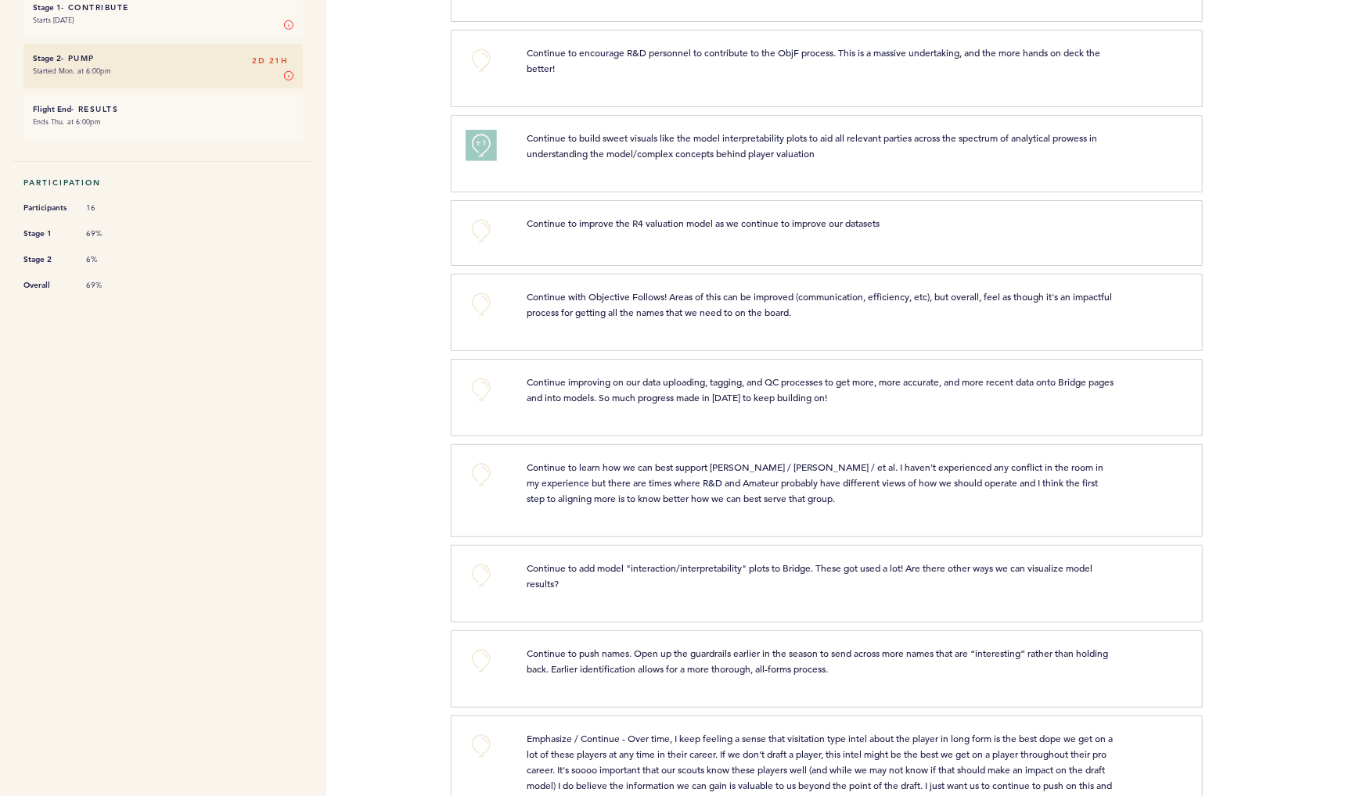
scroll to position [483, 0]
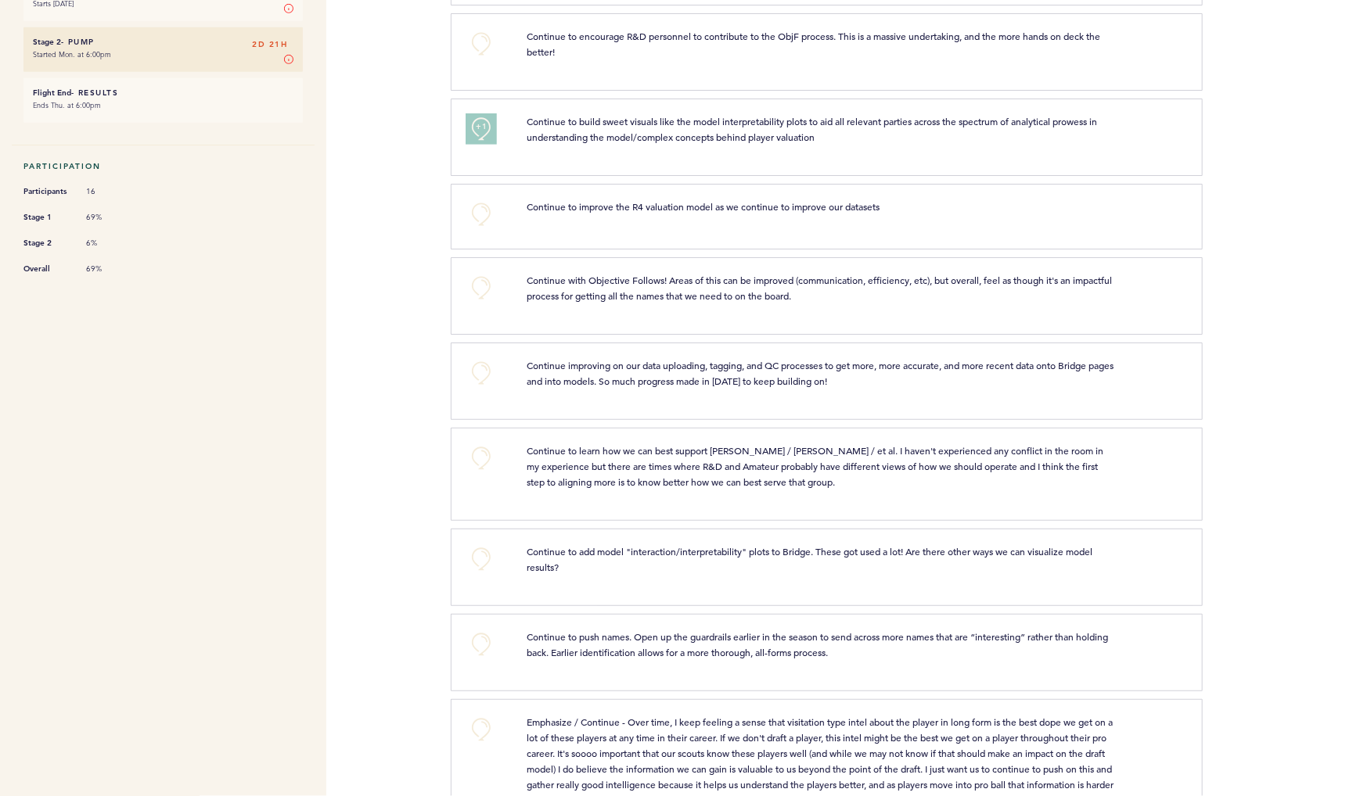
click at [484, 389] on button "+0" at bounding box center [481, 373] width 31 height 31
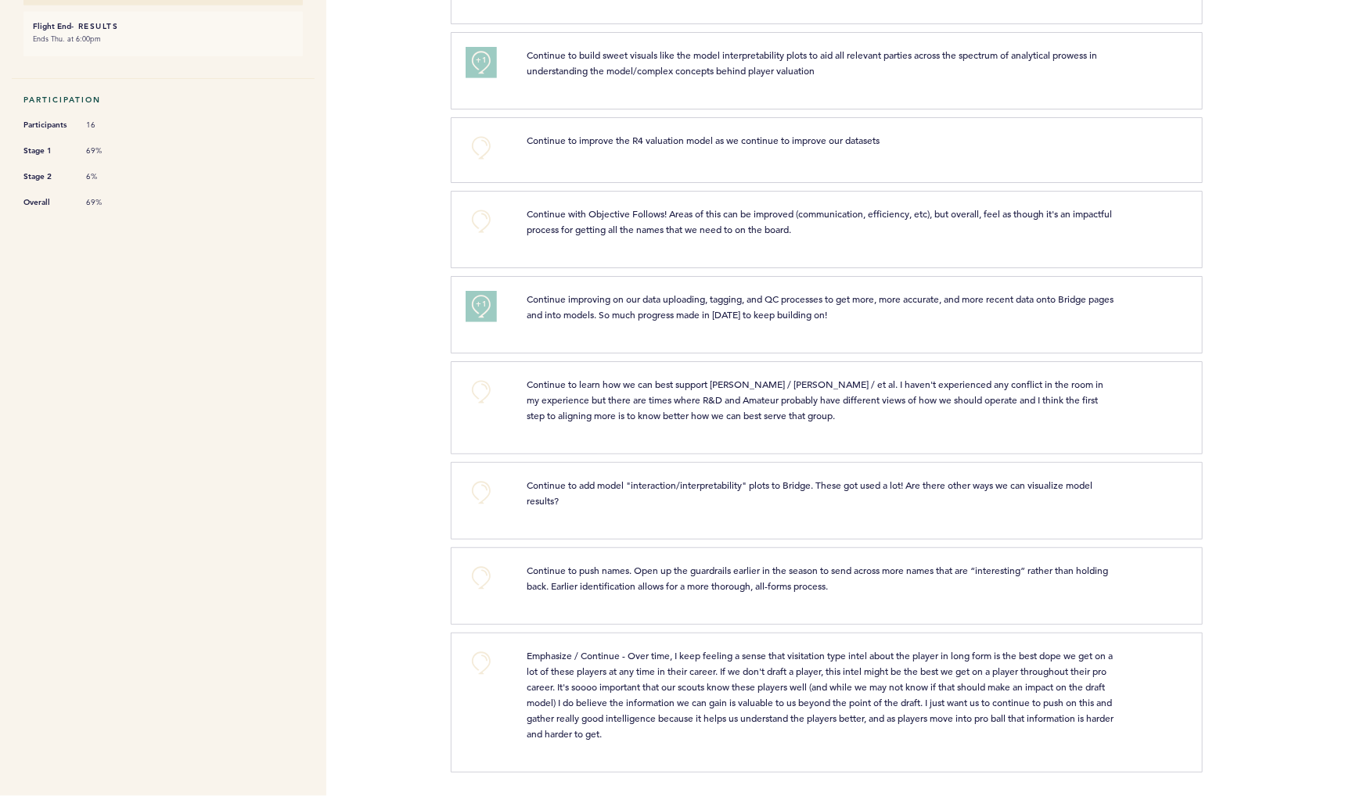
scroll to position [592, 0]
click at [484, 408] on button "+0" at bounding box center [481, 391] width 31 height 31
click at [484, 408] on button "+1" at bounding box center [481, 391] width 31 height 31
click at [477, 484] on button "+0" at bounding box center [481, 492] width 31 height 31
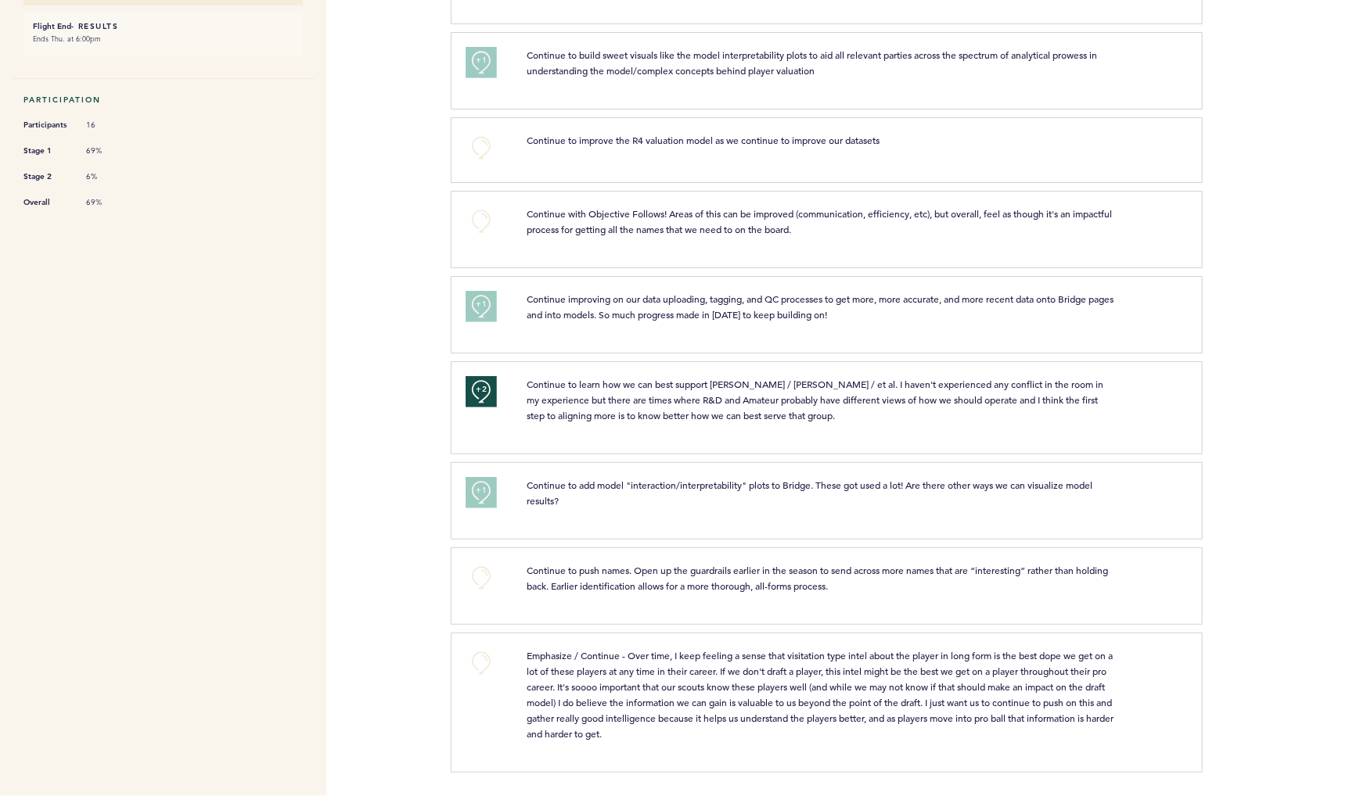
click at [477, 484] on button "+1" at bounding box center [481, 492] width 31 height 31
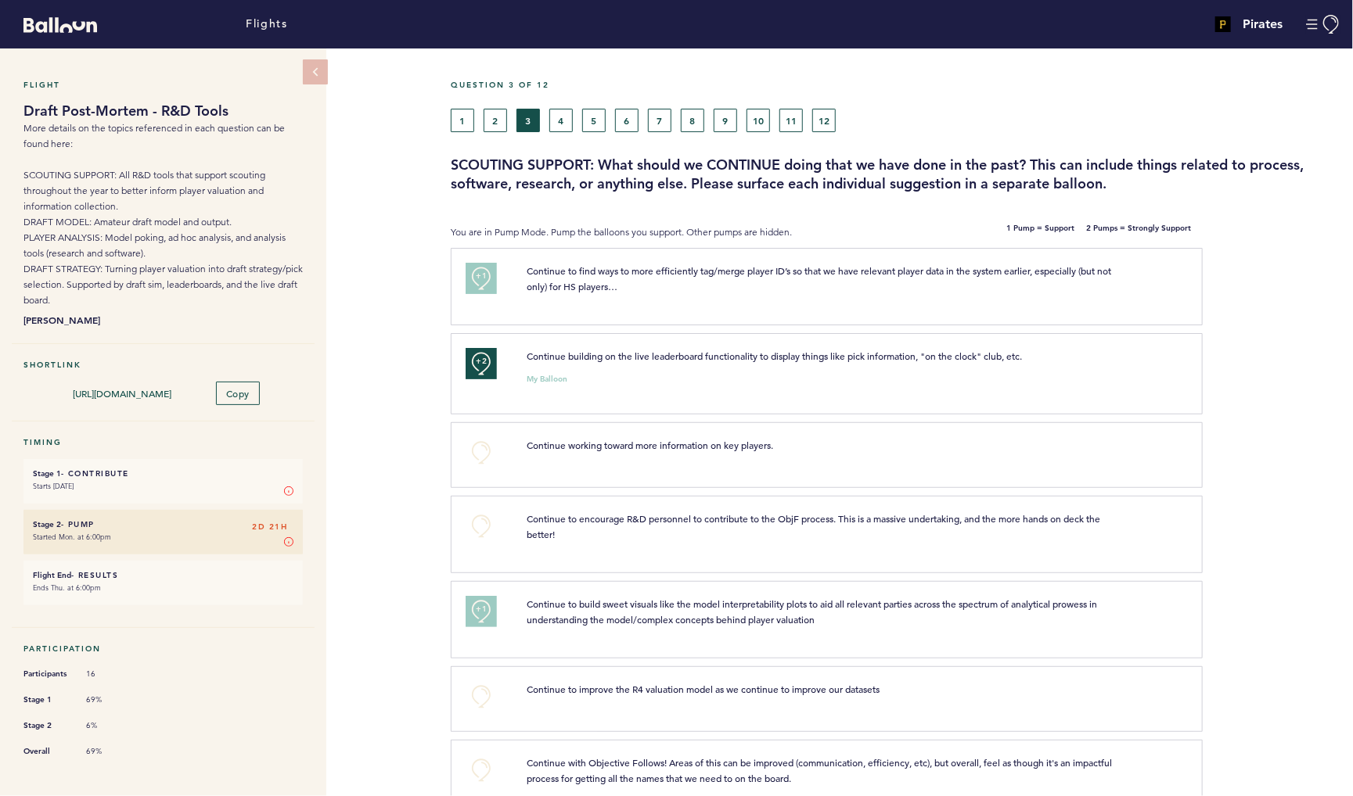
scroll to position [0, 0]
click at [500, 124] on button "2" at bounding box center [495, 120] width 23 height 23
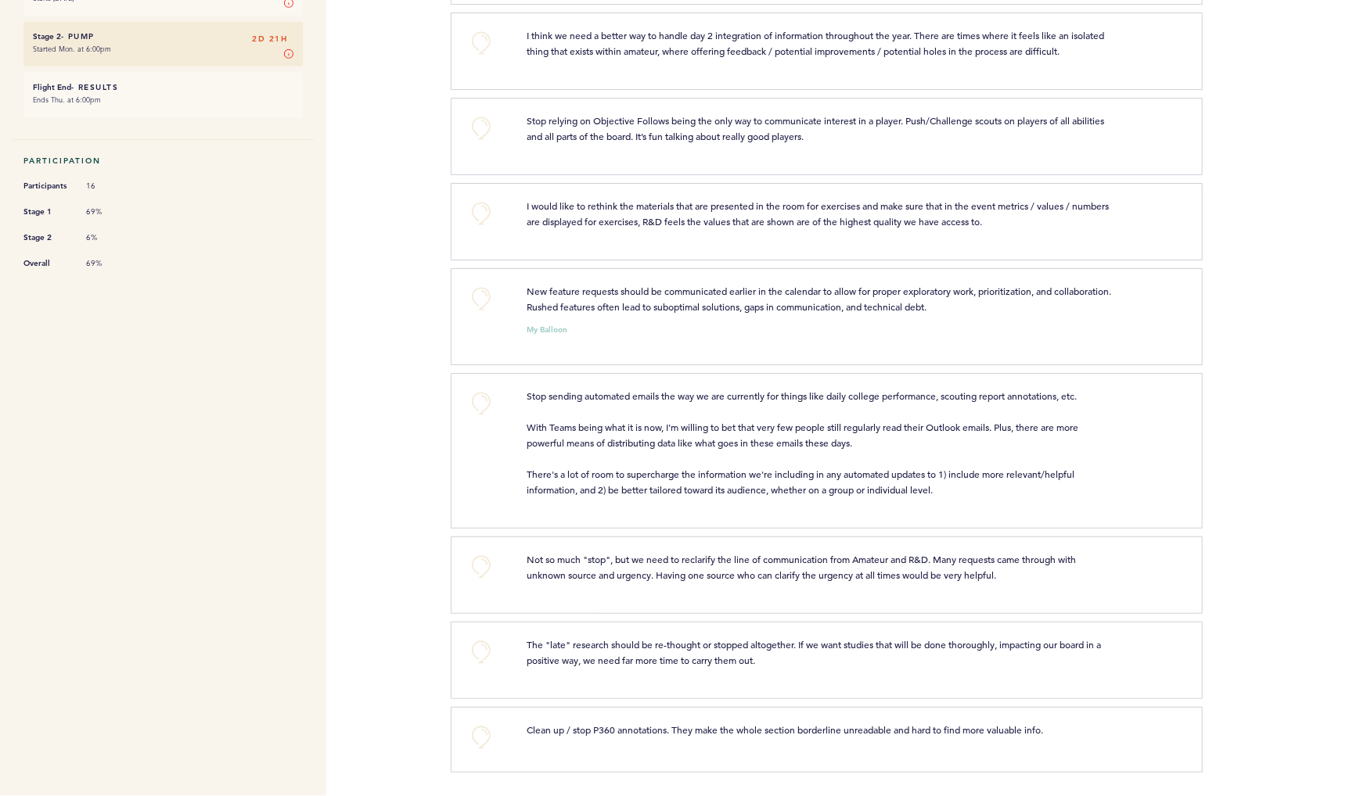
scroll to position [590, 0]
click at [476, 733] on button "+0" at bounding box center [481, 737] width 31 height 31
click at [476, 733] on button "+1" at bounding box center [481, 737] width 31 height 31
click at [467, 653] on button "+0" at bounding box center [481, 652] width 31 height 31
click at [467, 653] on button "+1" at bounding box center [481, 652] width 31 height 31
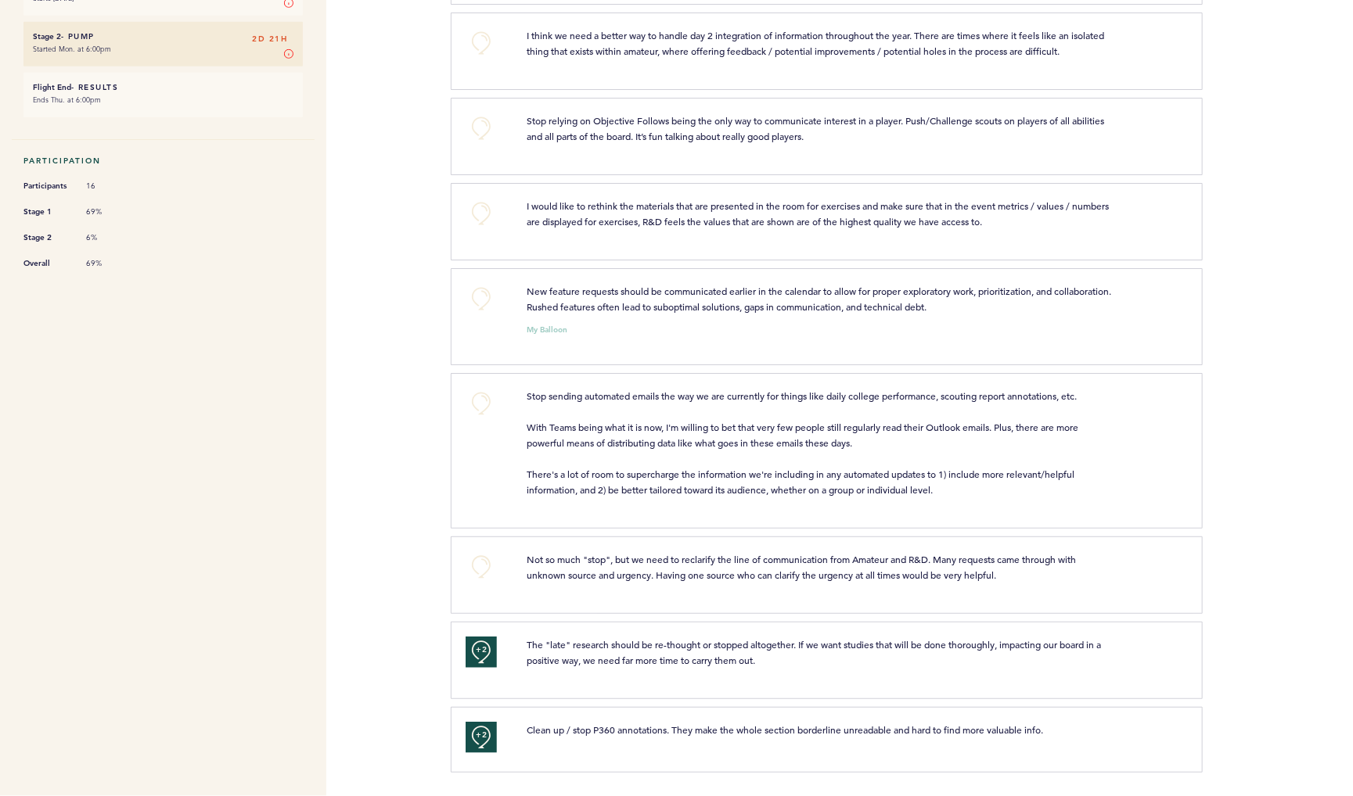
click at [486, 559] on button "+0" at bounding box center [481, 567] width 31 height 31
click at [486, 559] on span "+1" at bounding box center [481, 565] width 11 height 16
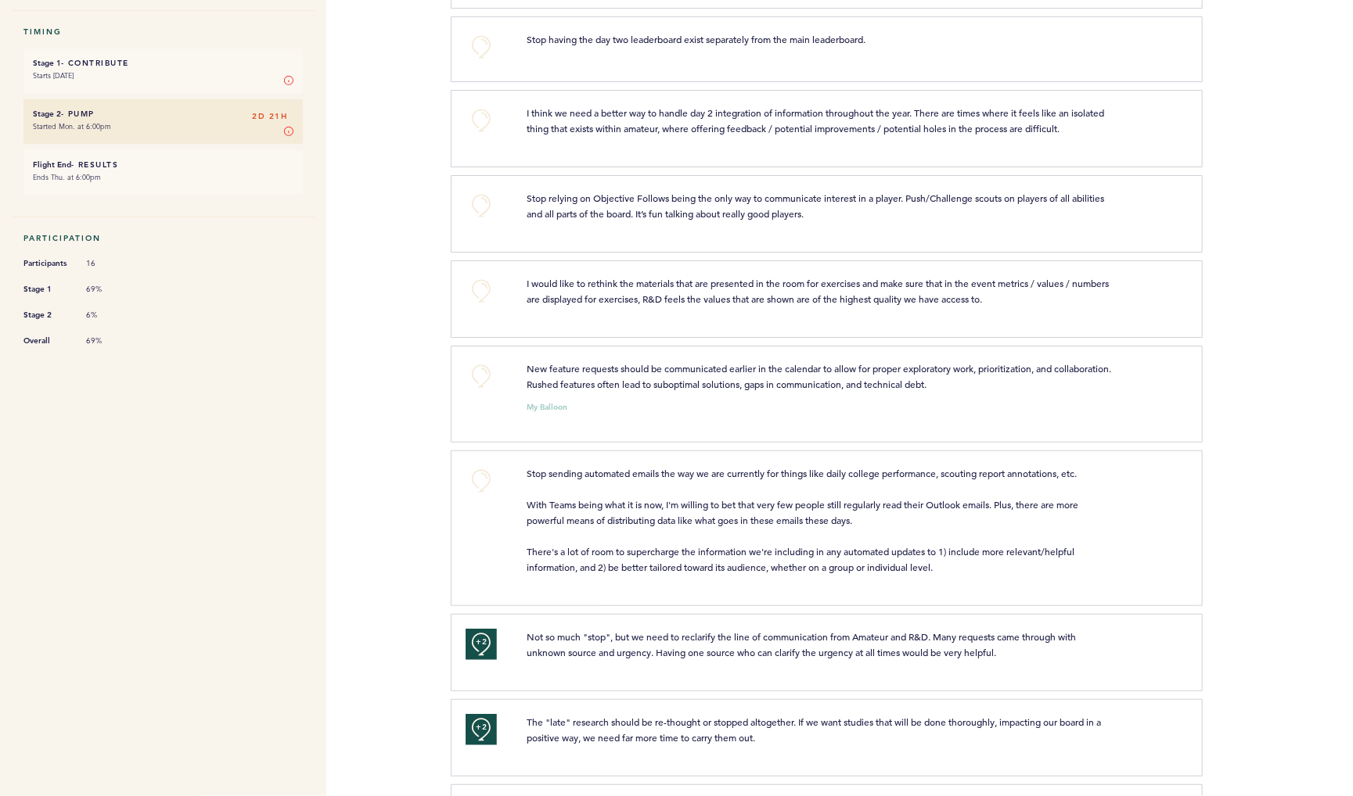
scroll to position [404, 0]
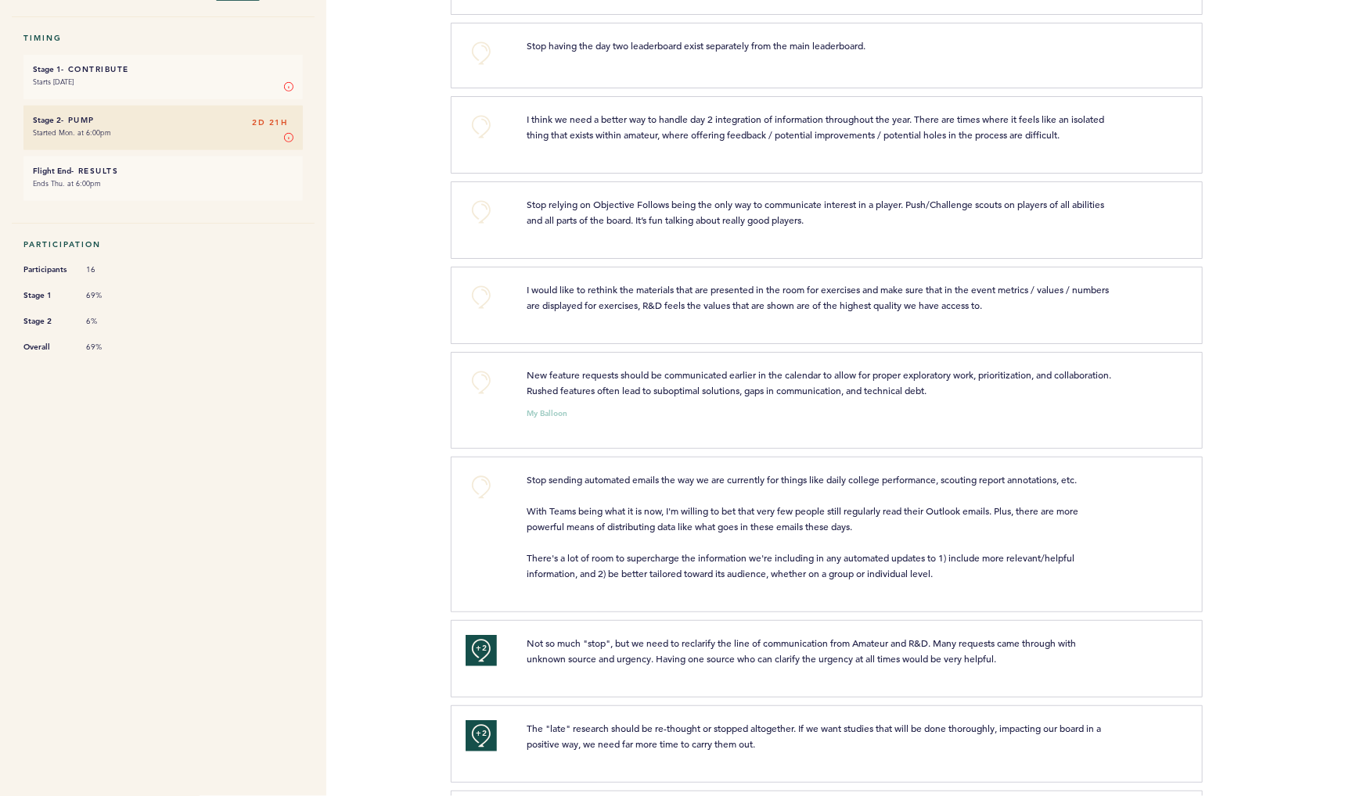
click at [486, 503] on button "+0" at bounding box center [481, 487] width 31 height 31
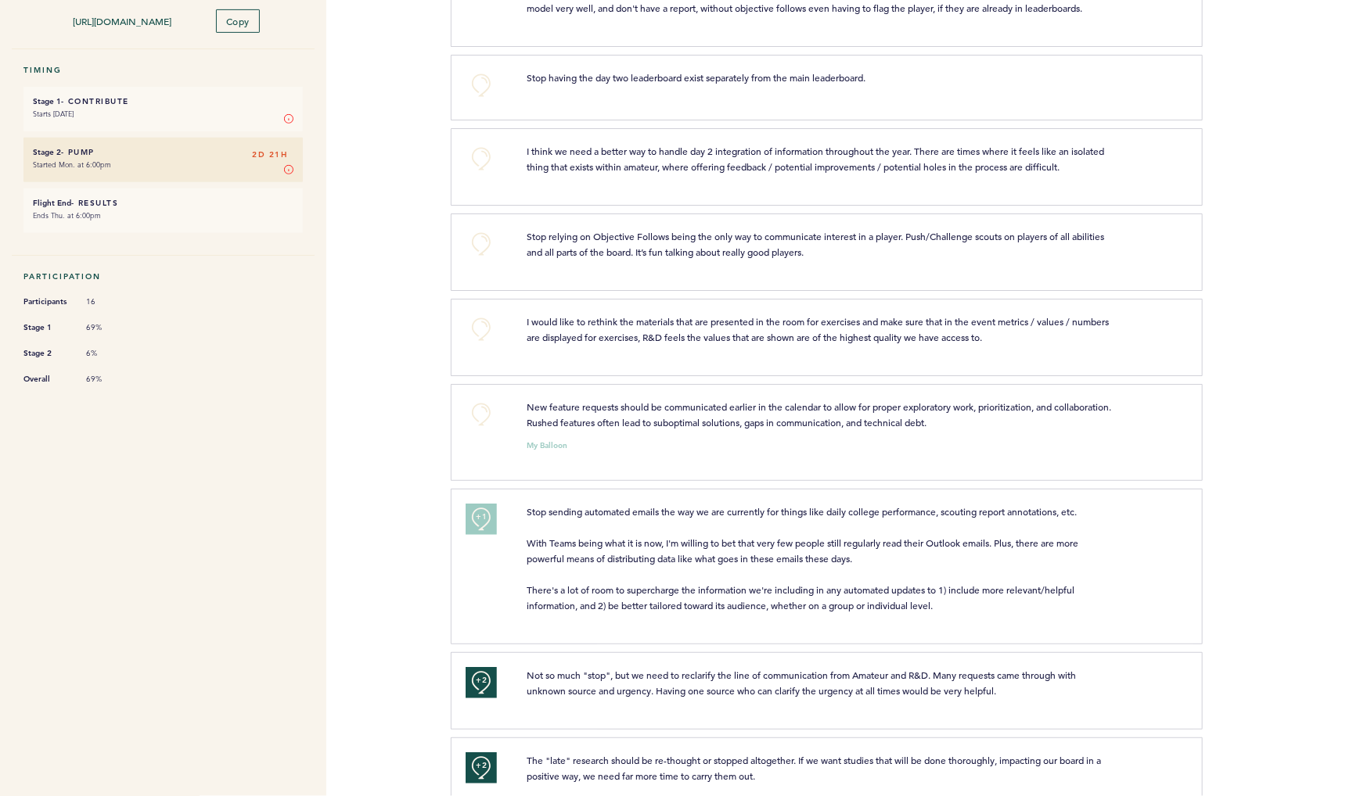
scroll to position [372, 0]
click at [486, 431] on button "+0" at bounding box center [481, 415] width 31 height 31
click at [0, 0] on span "+0" at bounding box center [0, 0] width 0 height 0
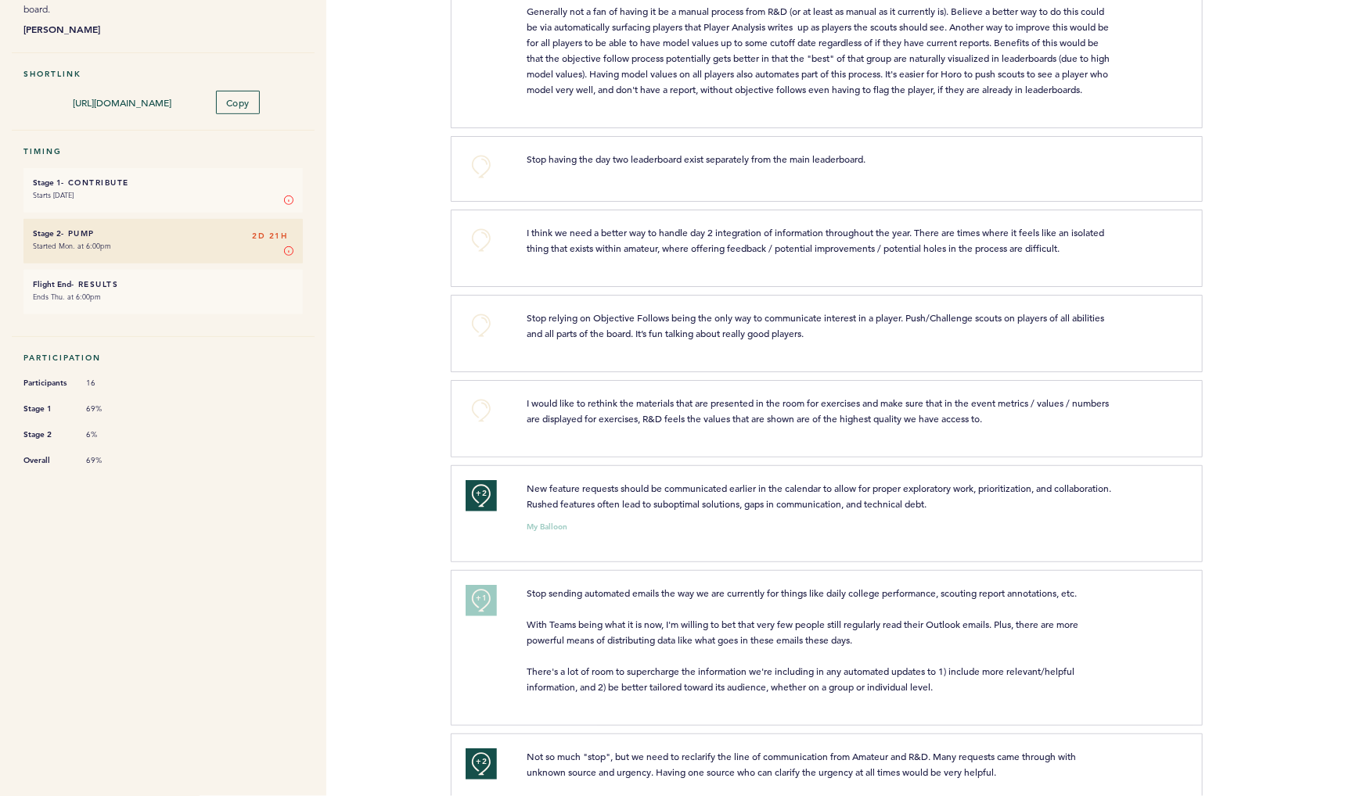
scroll to position [288, 0]
click at [486, 430] on button "+0" at bounding box center [481, 413] width 31 height 31
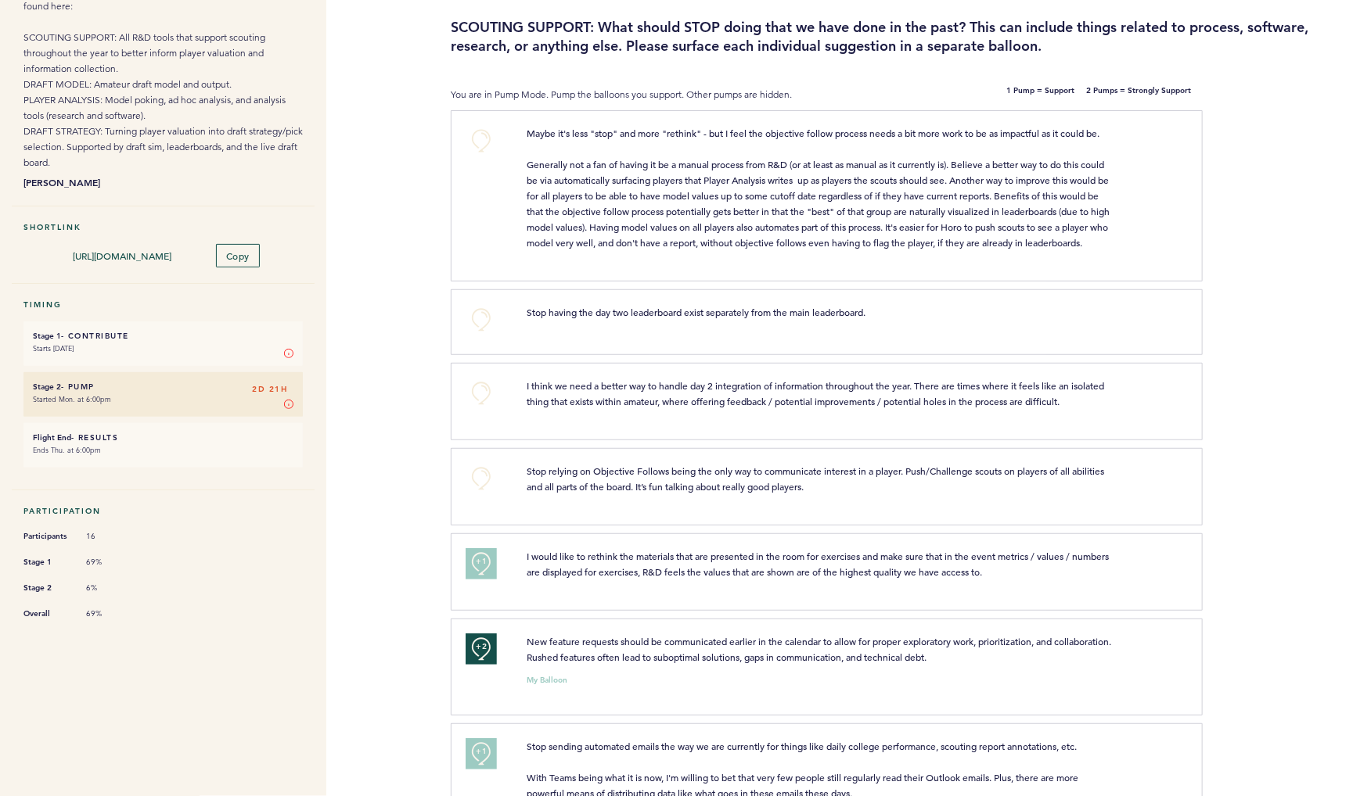
scroll to position [126, 0]
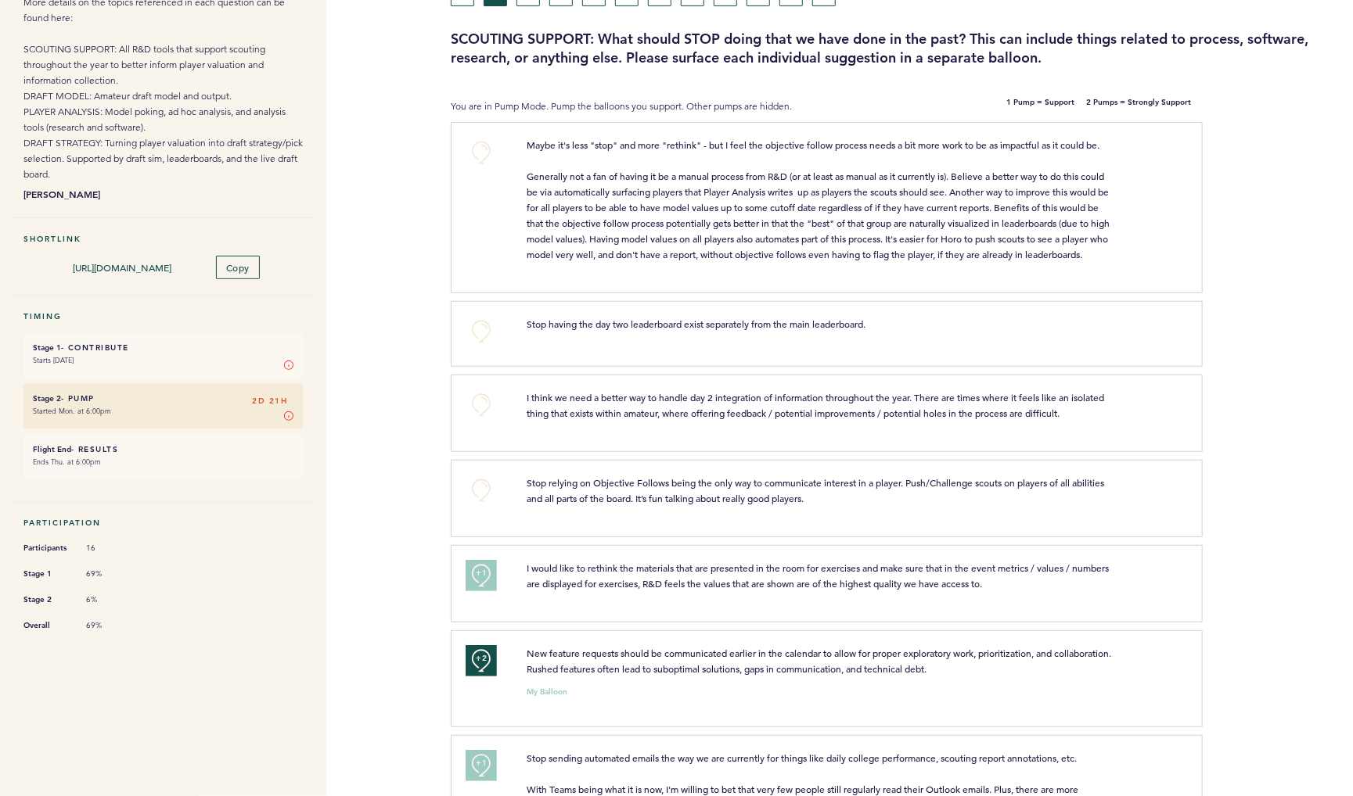
click at [486, 433] on div "+0" at bounding box center [484, 411] width 61 height 43
click at [484, 421] on button "+0" at bounding box center [481, 405] width 31 height 31
click at [484, 411] on span "+1" at bounding box center [481, 403] width 11 height 16
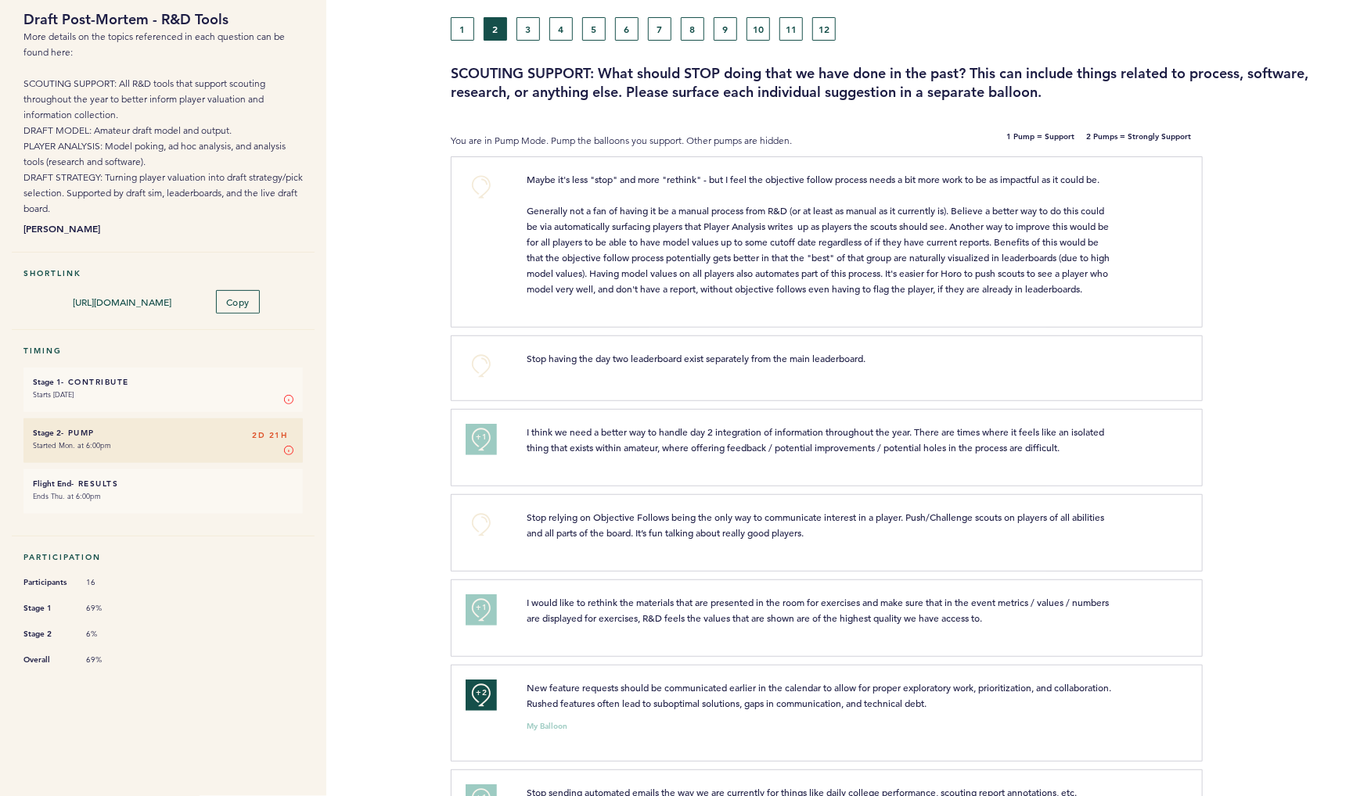
scroll to position [90, 0]
click at [482, 447] on span "+1" at bounding box center [481, 439] width 11 height 16
click at [481, 383] on button "+0" at bounding box center [481, 367] width 31 height 31
click at [481, 373] on span "+1" at bounding box center [481, 366] width 11 height 16
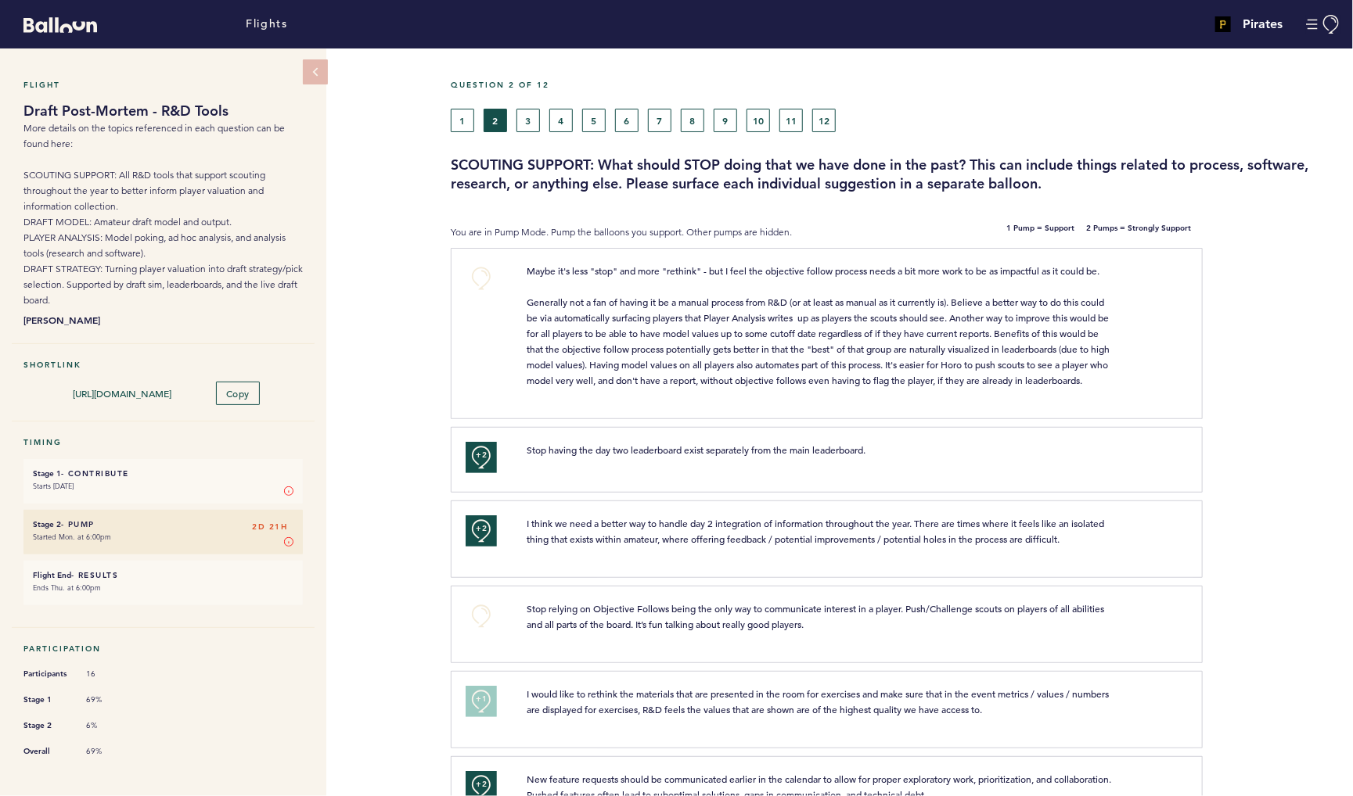
scroll to position [0, 0]
click at [466, 123] on button "1" at bounding box center [462, 120] width 23 height 23
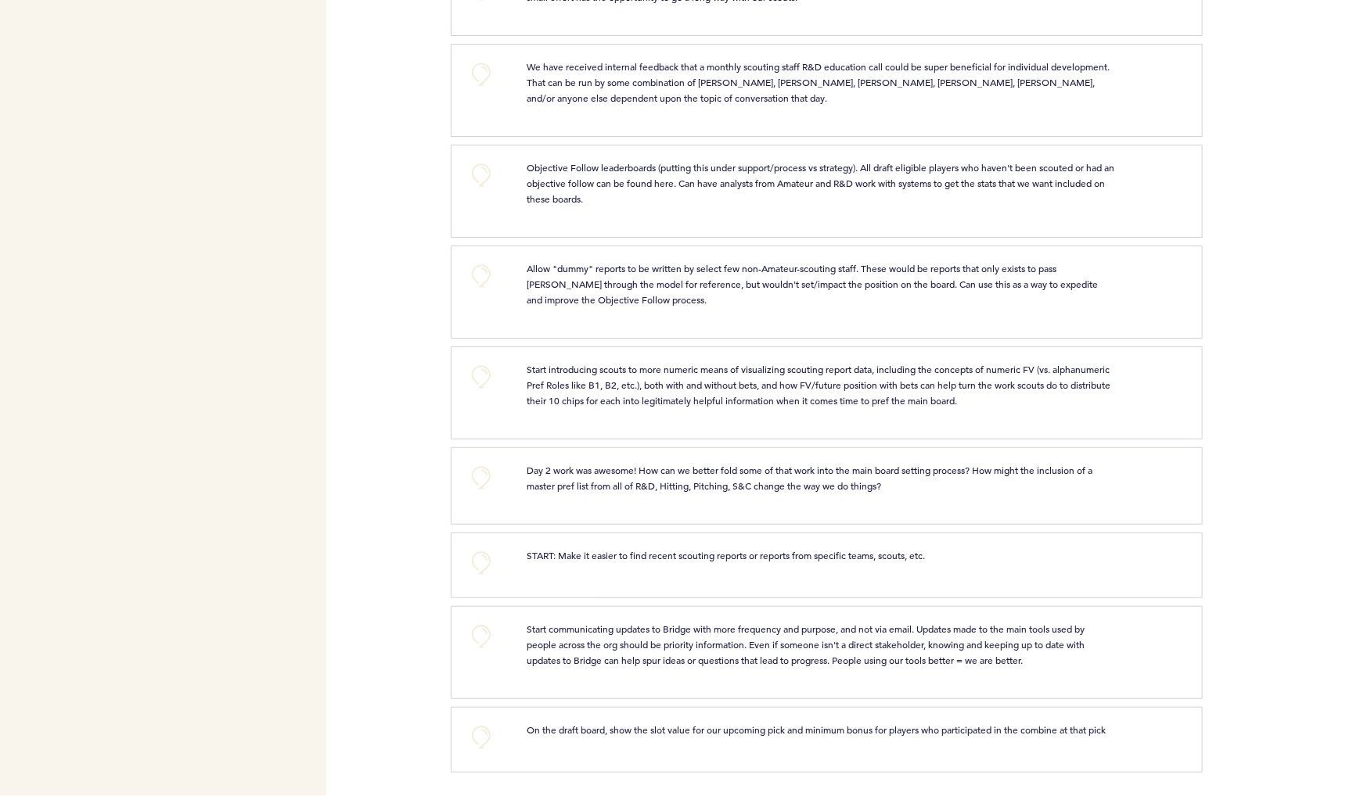
scroll to position [2500, 0]
click at [483, 728] on button "+0" at bounding box center [481, 737] width 31 height 31
click at [472, 621] on button "+0" at bounding box center [481, 636] width 31 height 31
click at [472, 621] on button "+1" at bounding box center [481, 636] width 31 height 31
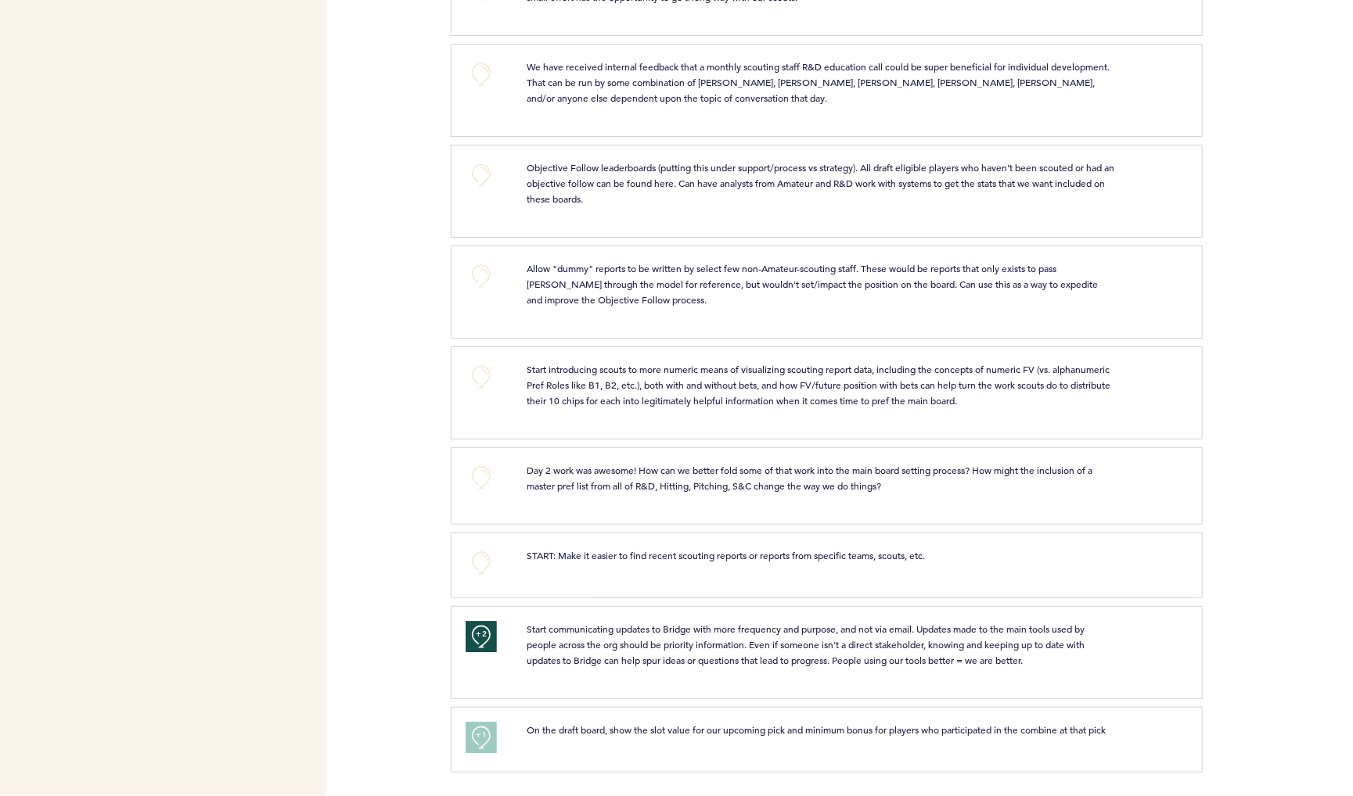
click at [472, 579] on button "+0" at bounding box center [481, 563] width 31 height 31
click at [476, 494] on button "+0" at bounding box center [481, 477] width 31 height 31
click at [476, 494] on button "+1" at bounding box center [481, 477] width 31 height 31
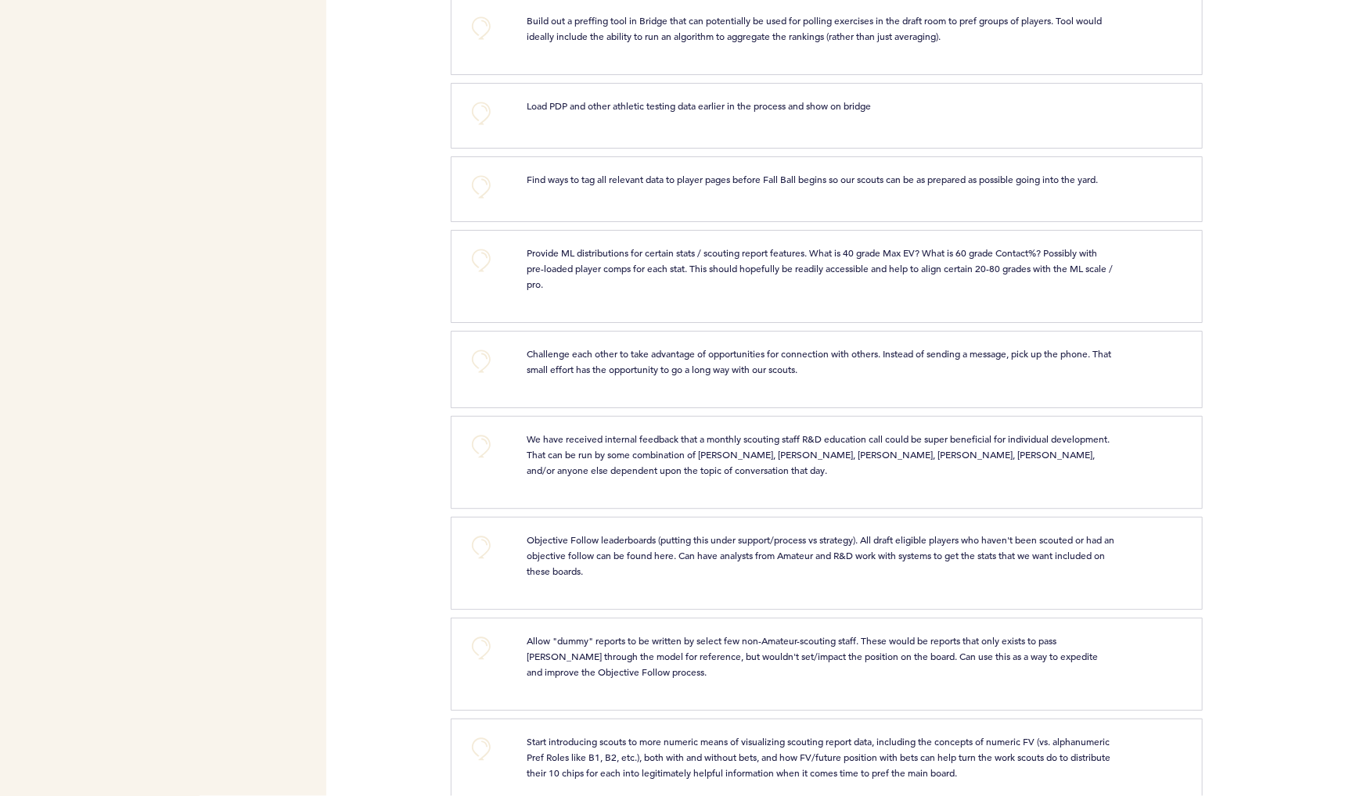
scroll to position [1939, 0]
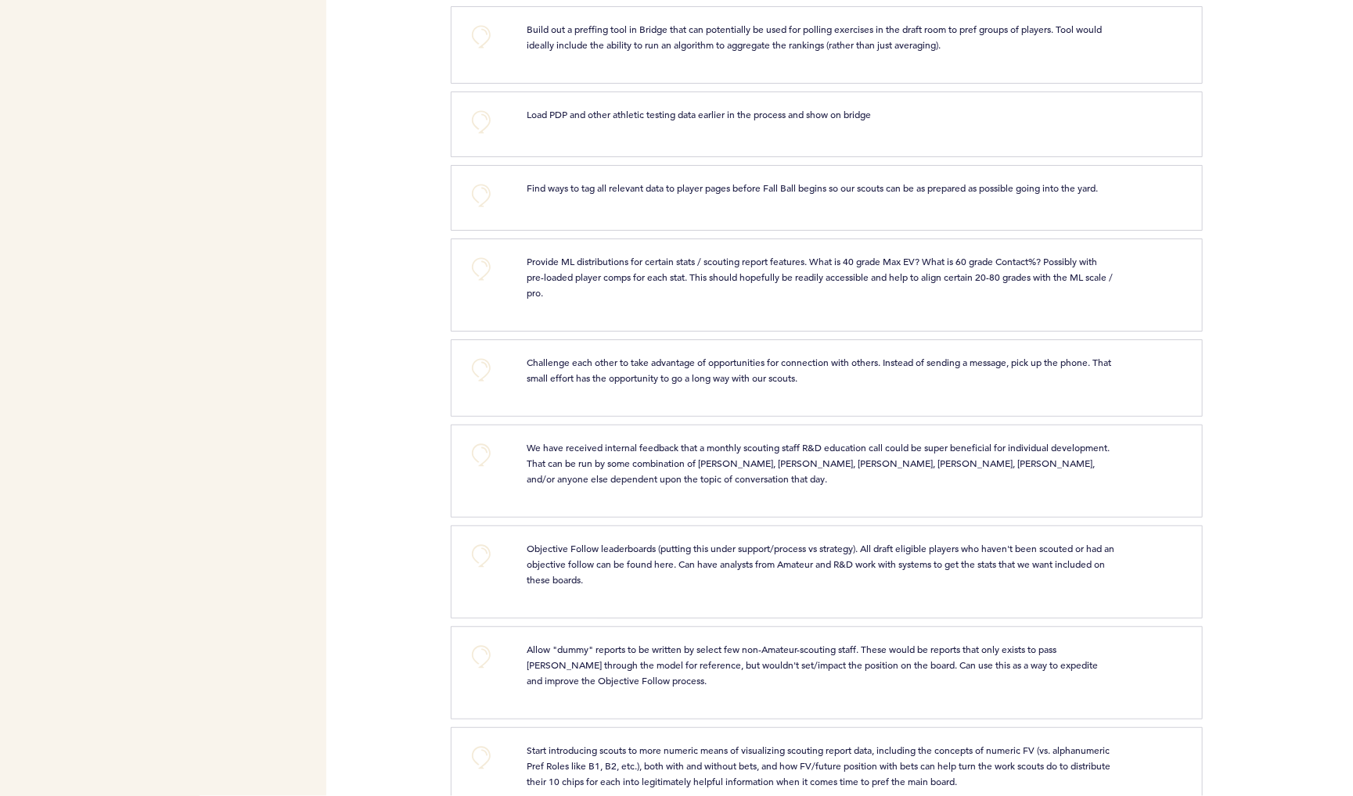
click at [478, 471] on button "+0" at bounding box center [481, 455] width 31 height 31
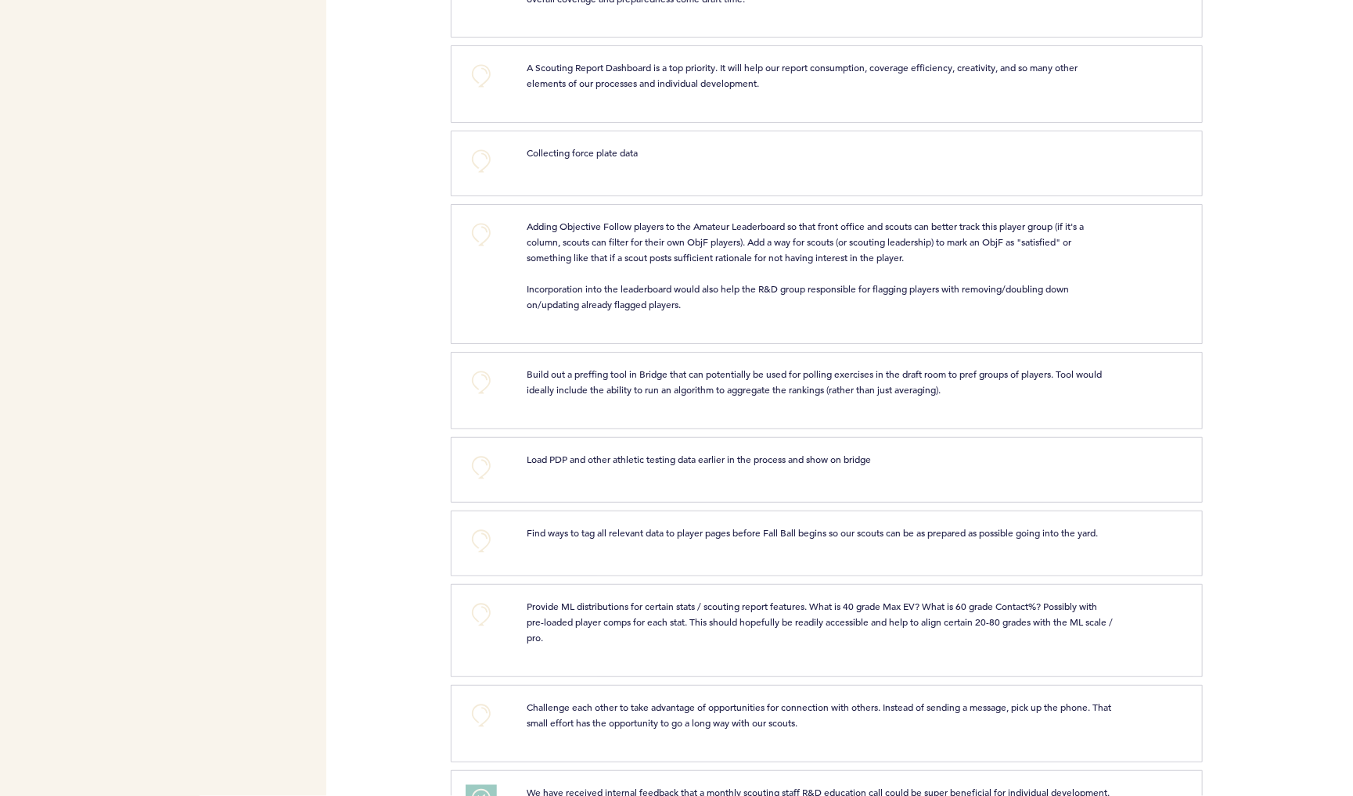
scroll to position [1591, 0]
click at [479, 400] on button "+0" at bounding box center [481, 384] width 31 height 31
click at [479, 400] on button "+1" at bounding box center [481, 384] width 31 height 31
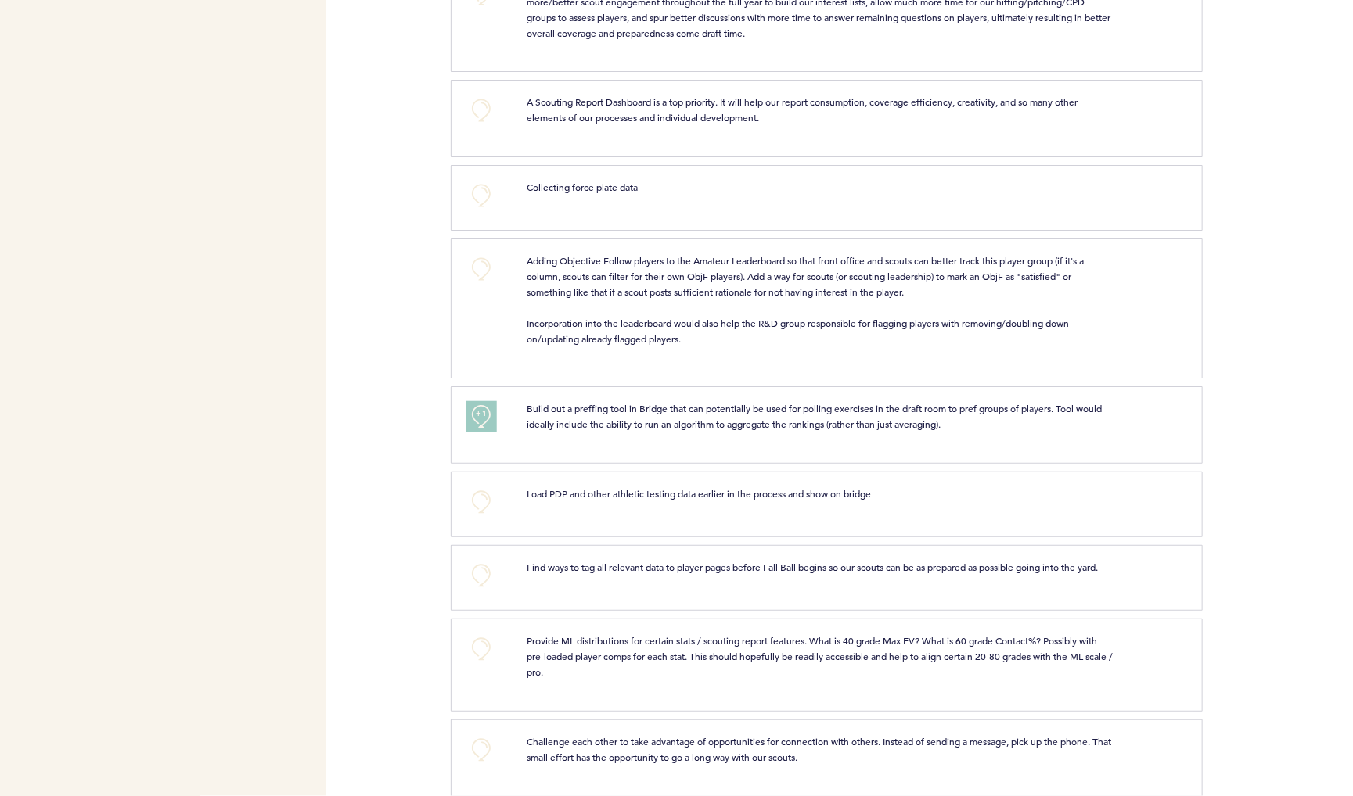
scroll to position [1558, 0]
click at [479, 465] on div "+1 Build out a preffing tool in Bridge that can potentially be used for polling…" at bounding box center [827, 425] width 752 height 77
click at [477, 423] on span "+1" at bounding box center [481, 416] width 11 height 16
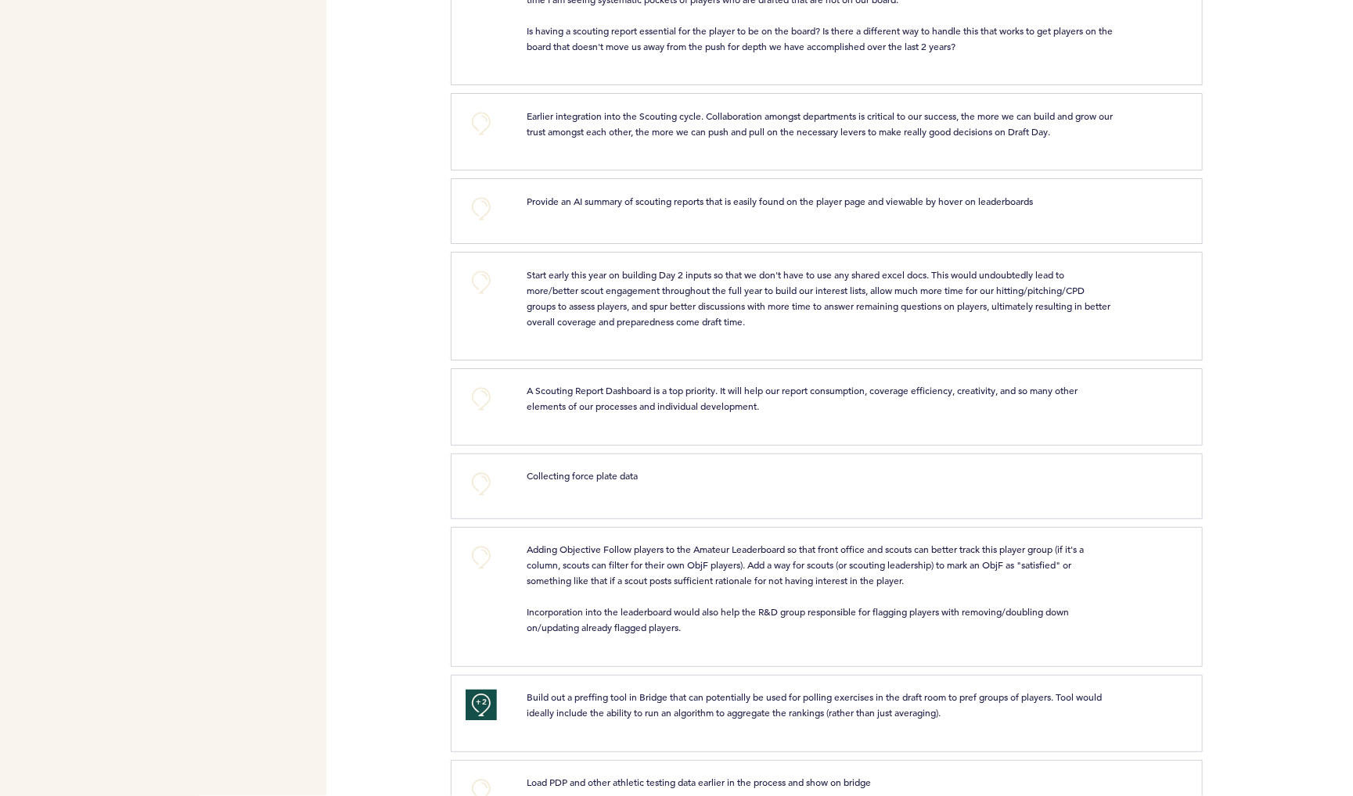
scroll to position [1269, 0]
click at [479, 415] on button "+0" at bounding box center [481, 399] width 31 height 31
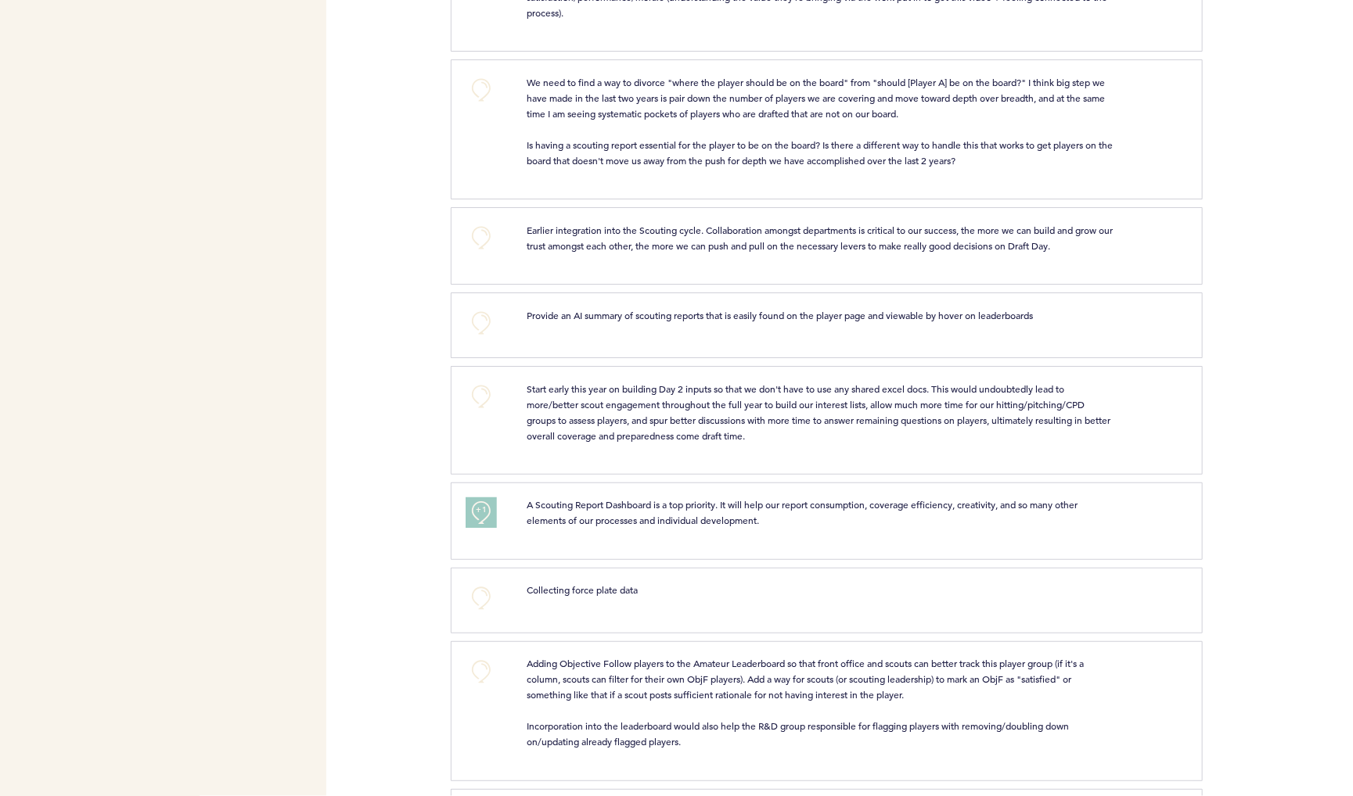
scroll to position [1145, 0]
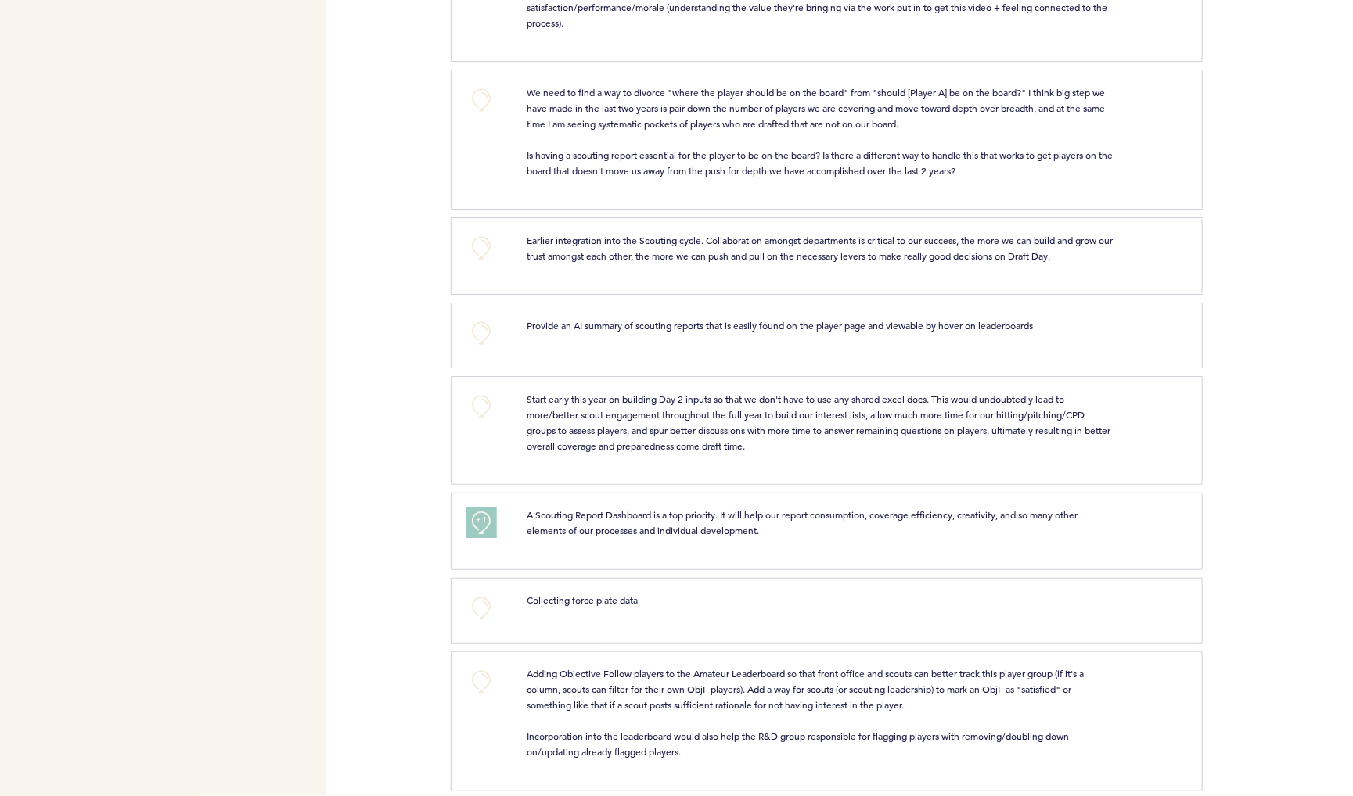
click at [479, 422] on button "+0" at bounding box center [481, 406] width 31 height 31
click at [479, 412] on span "+1" at bounding box center [481, 405] width 11 height 16
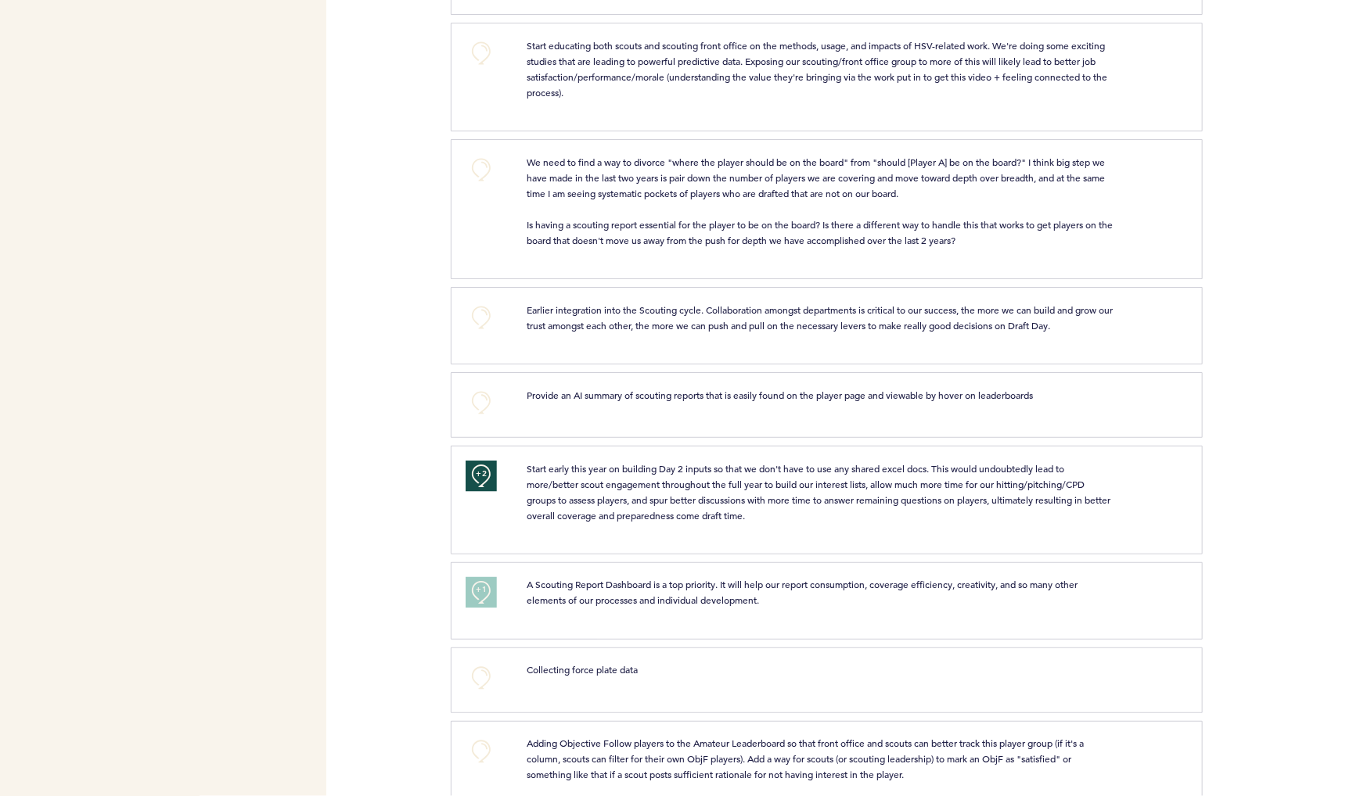
scroll to position [1058, 0]
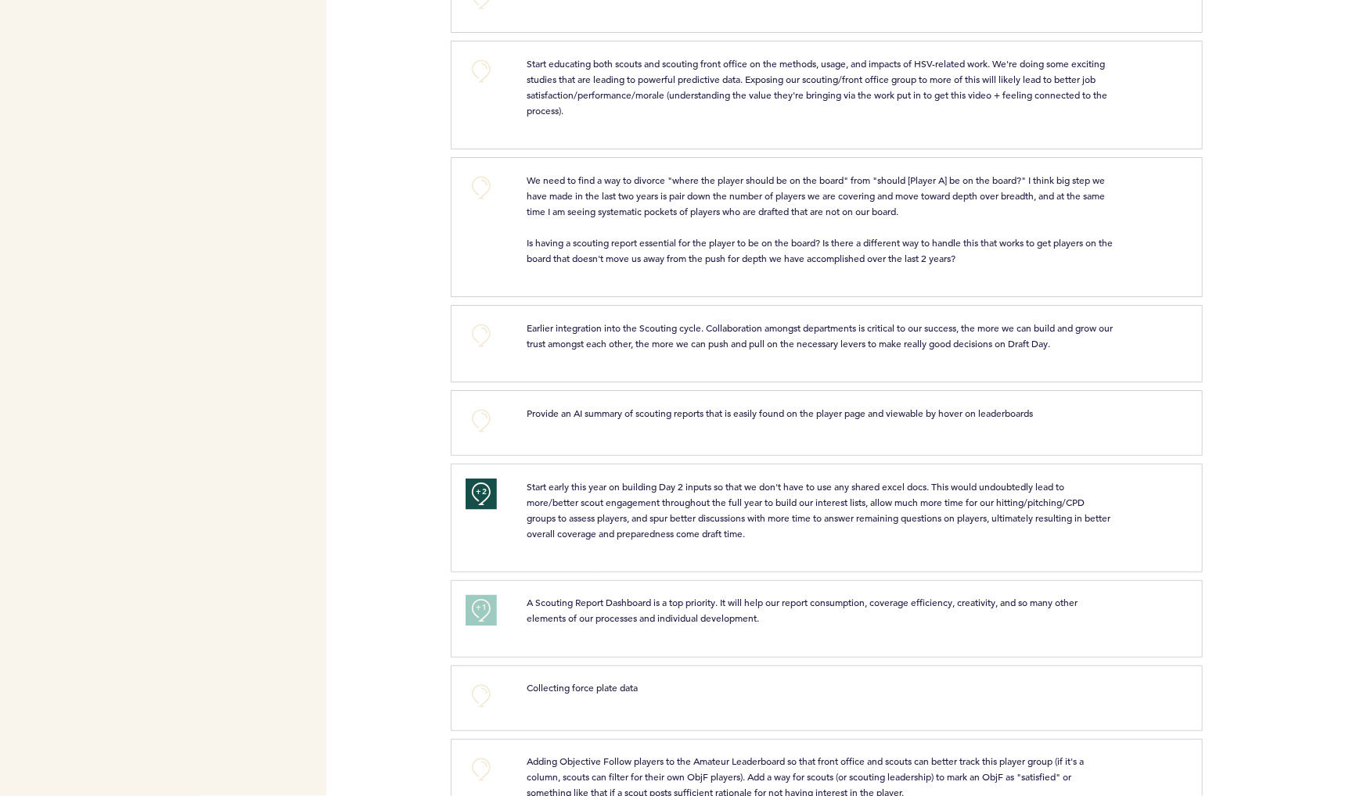
click at [479, 437] on button "+0" at bounding box center [481, 420] width 31 height 31
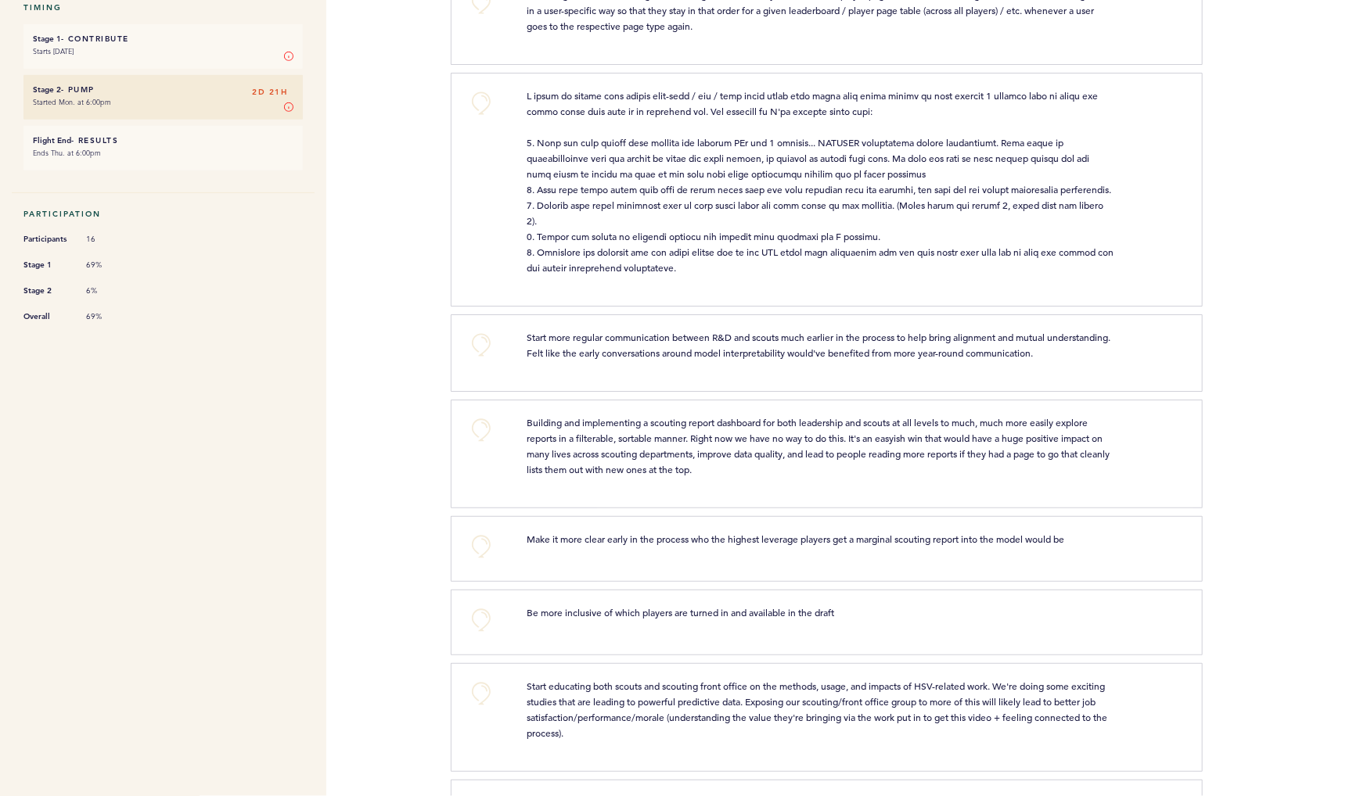
scroll to position [431, 0]
click at [481, 450] on button "+0" at bounding box center [481, 434] width 31 height 31
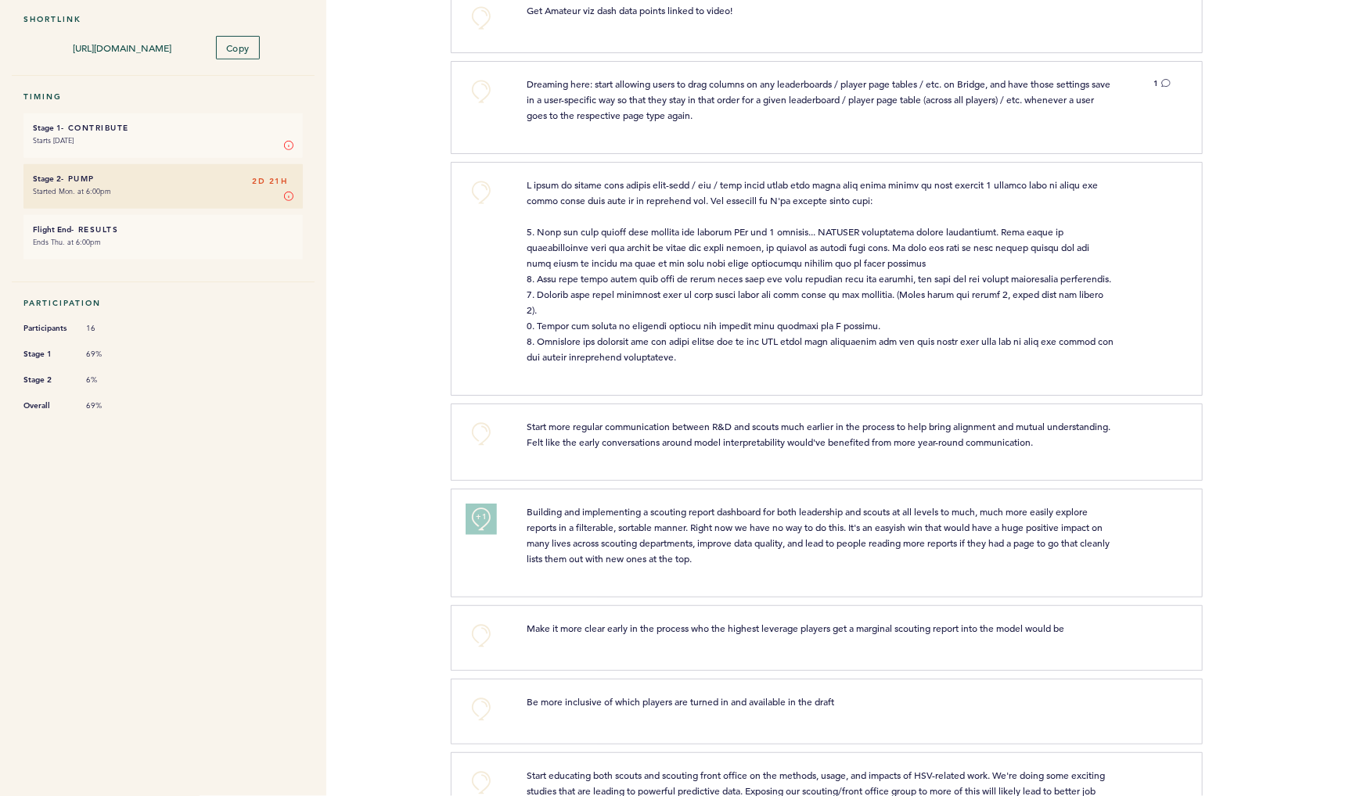
scroll to position [345, 0]
click at [481, 451] on button "+0" at bounding box center [481, 434] width 31 height 31
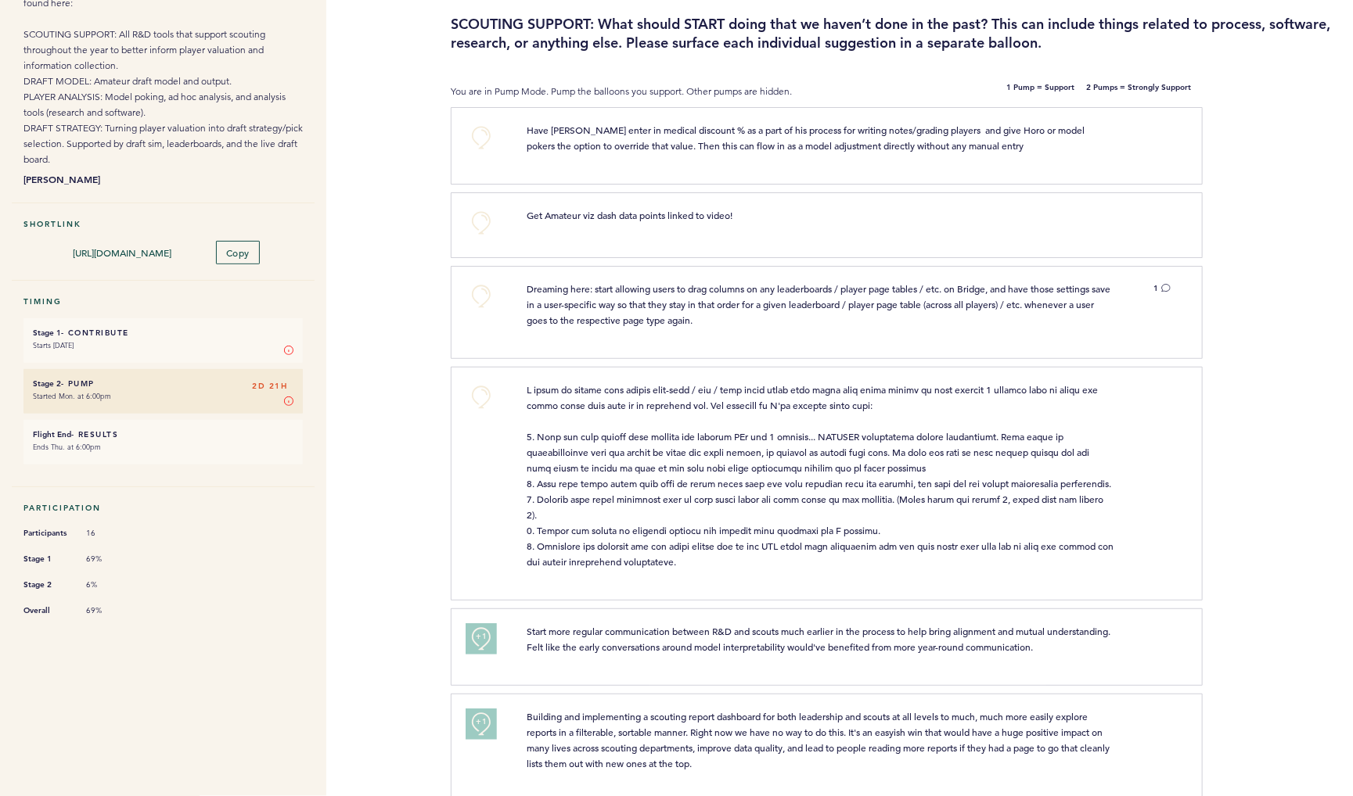
scroll to position [131, 0]
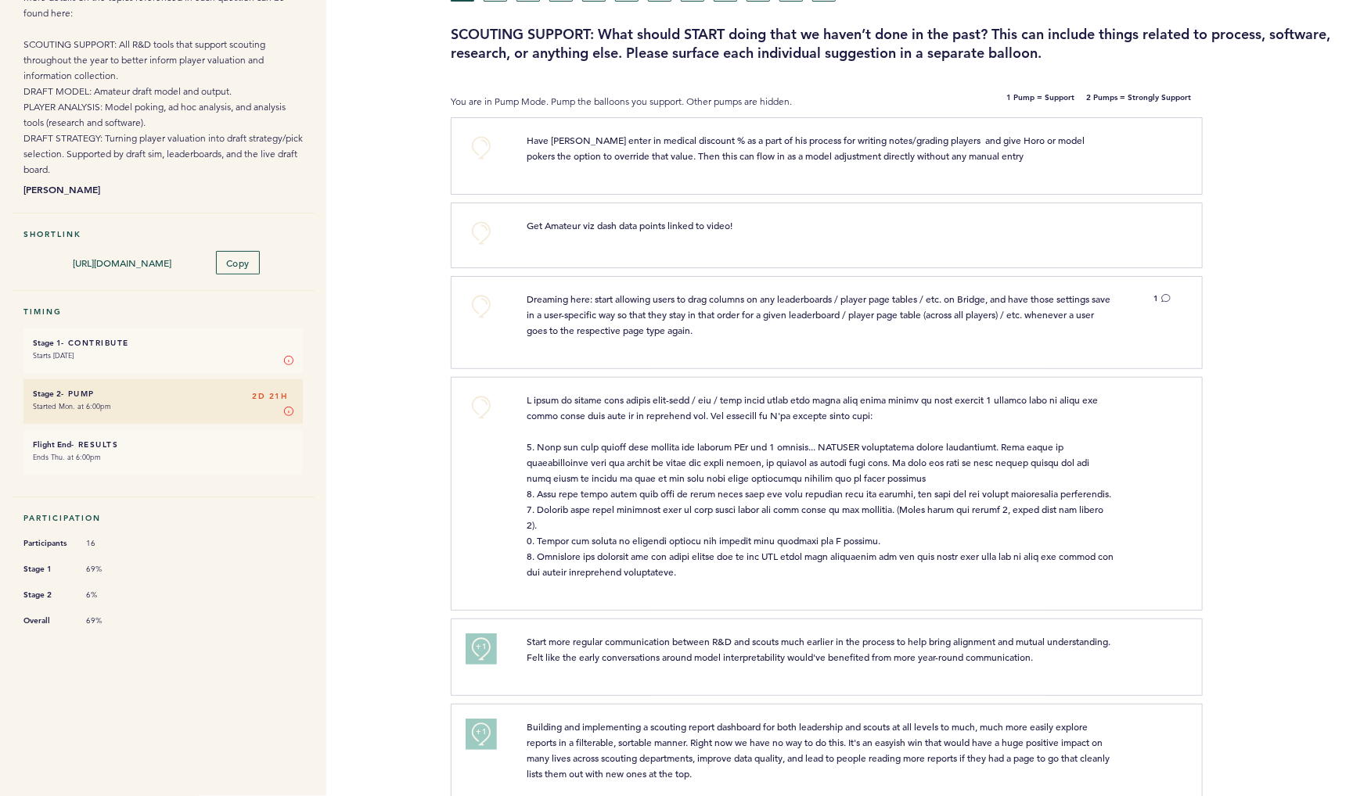
click at [1166, 303] on icon at bounding box center [1165, 297] width 9 height 9
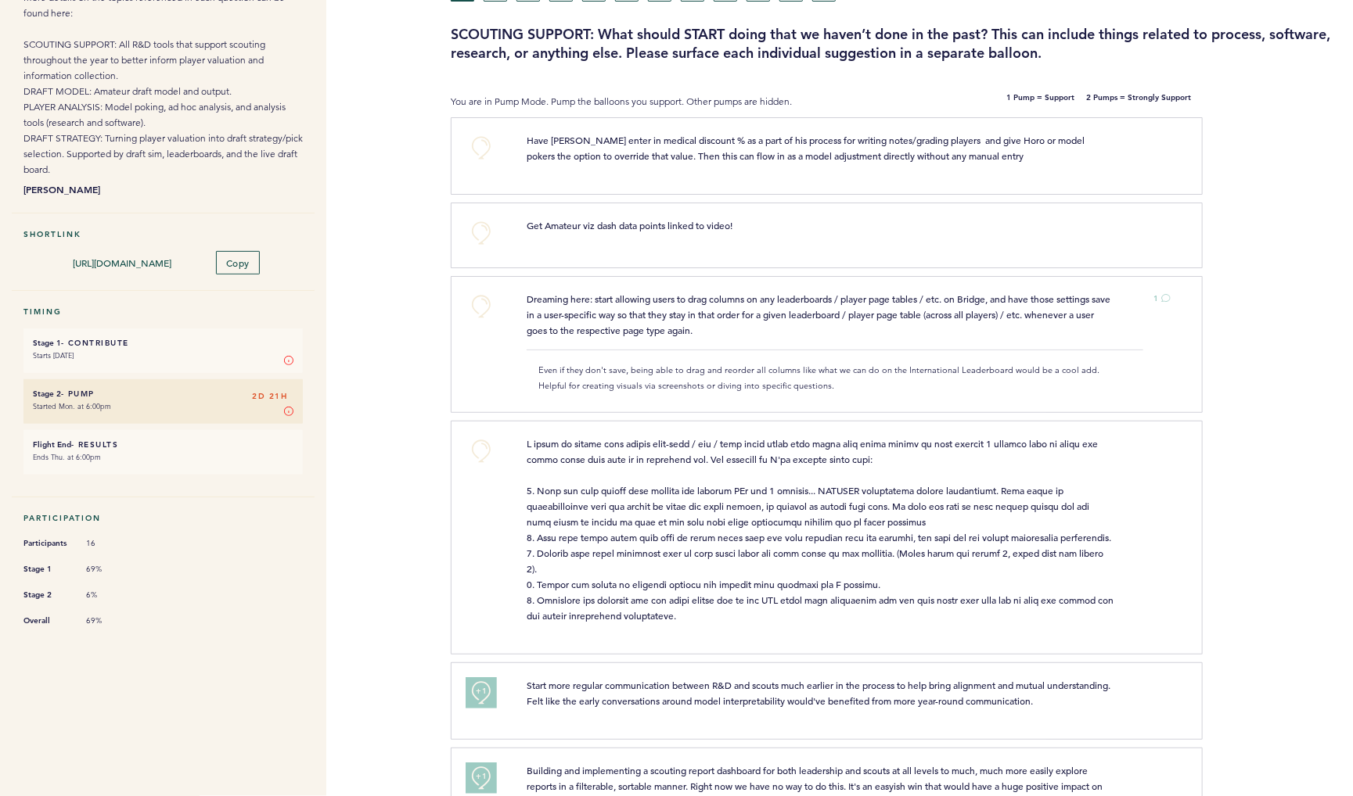
click at [484, 322] on button "+0" at bounding box center [481, 306] width 31 height 31
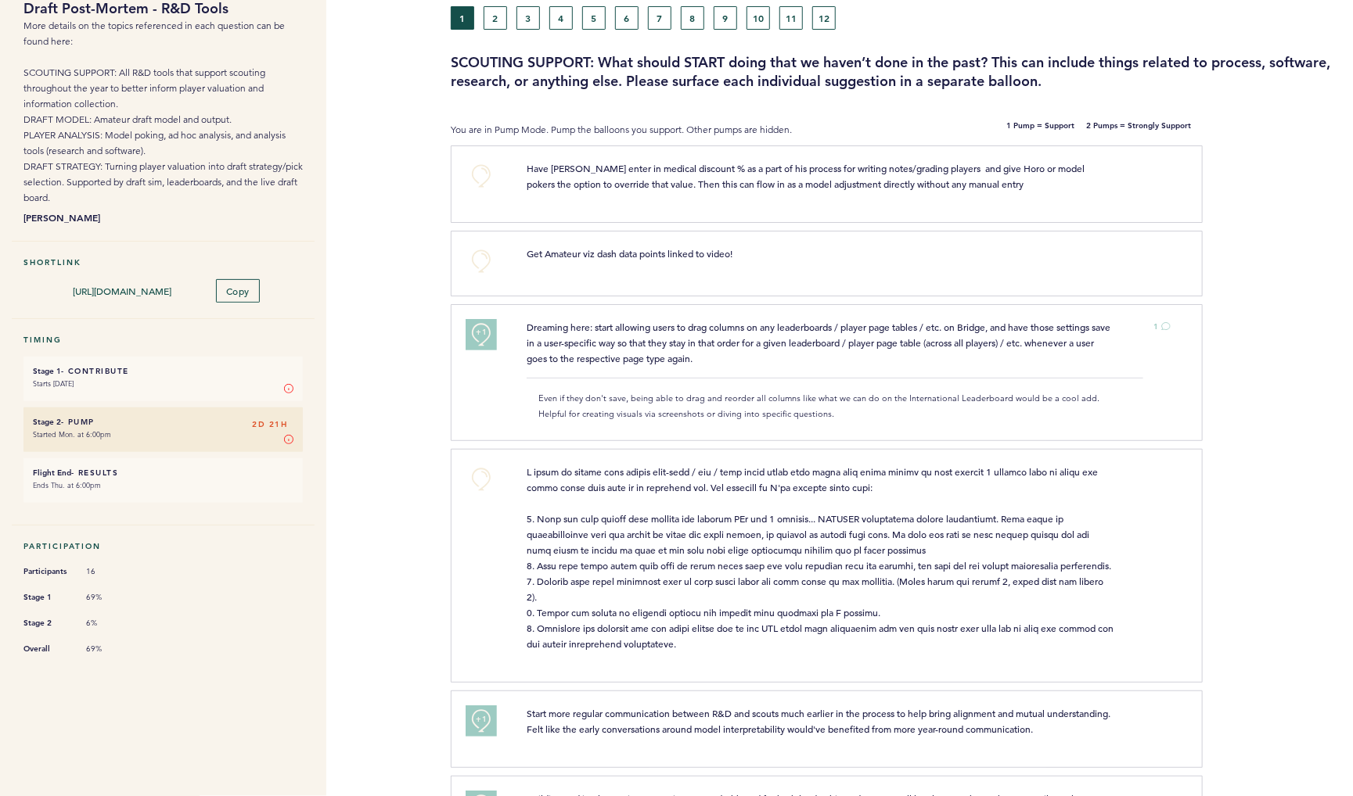
scroll to position [99, 0]
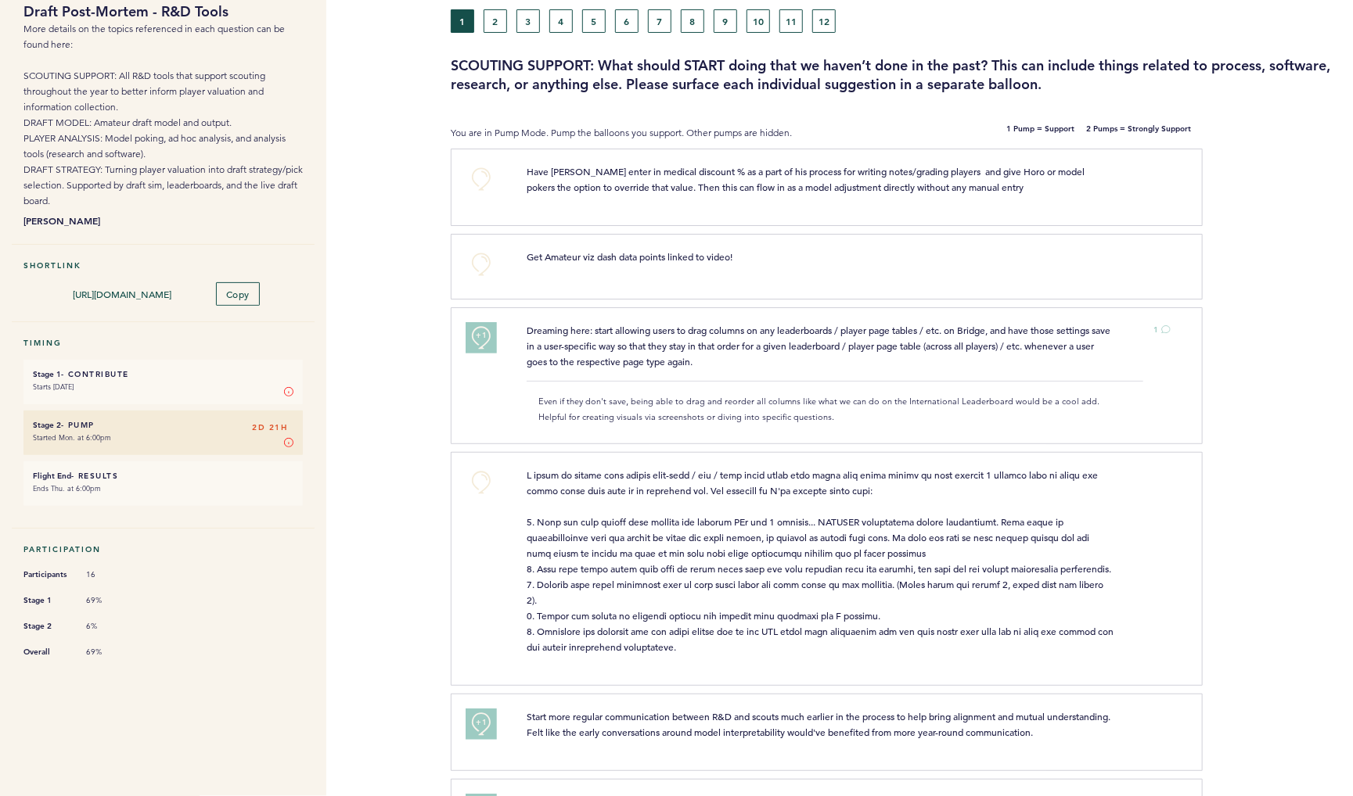
click at [477, 280] on button "+0" at bounding box center [481, 264] width 31 height 31
click at [479, 280] on button "+1" at bounding box center [481, 264] width 31 height 31
click at [476, 194] on button "+0" at bounding box center [481, 179] width 31 height 31
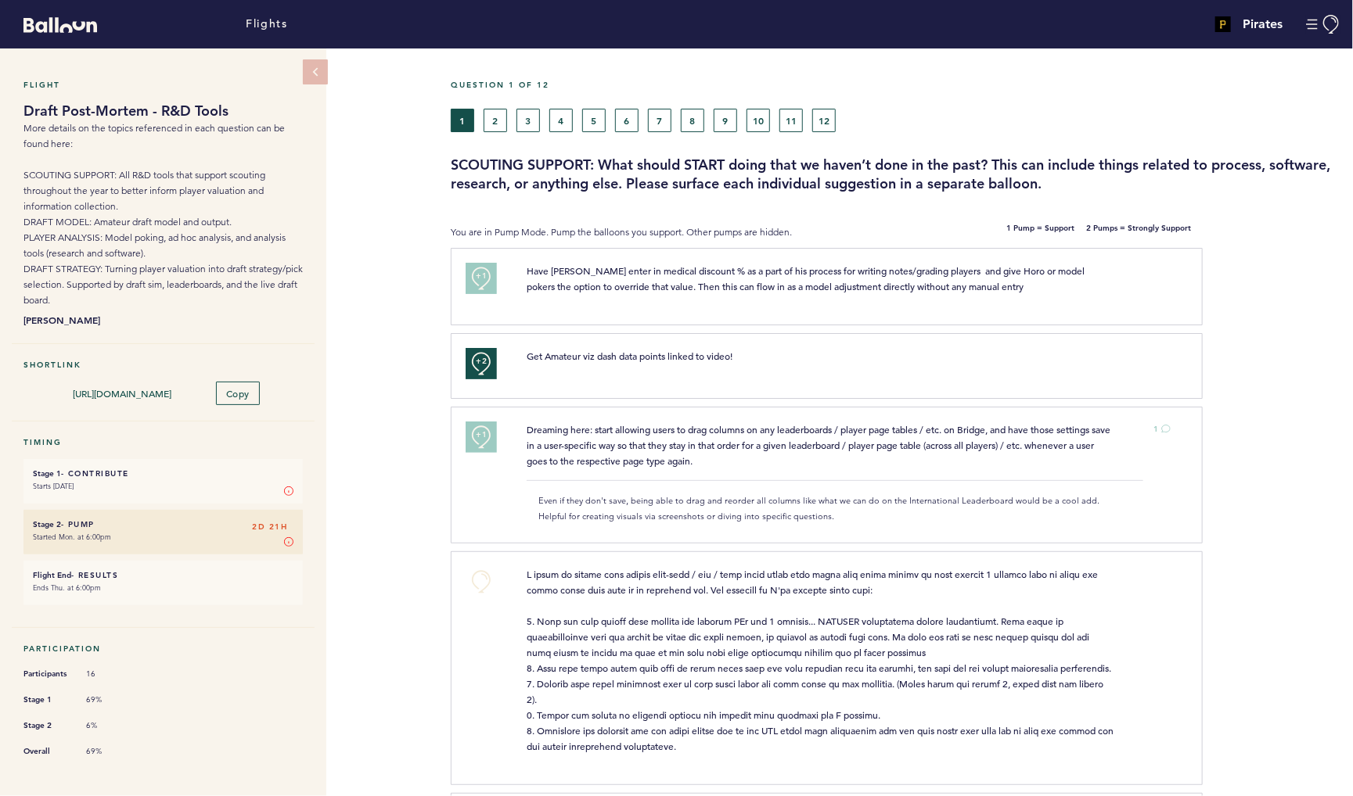
scroll to position [0, 0]
click at [498, 132] on button "2" at bounding box center [495, 120] width 23 height 23
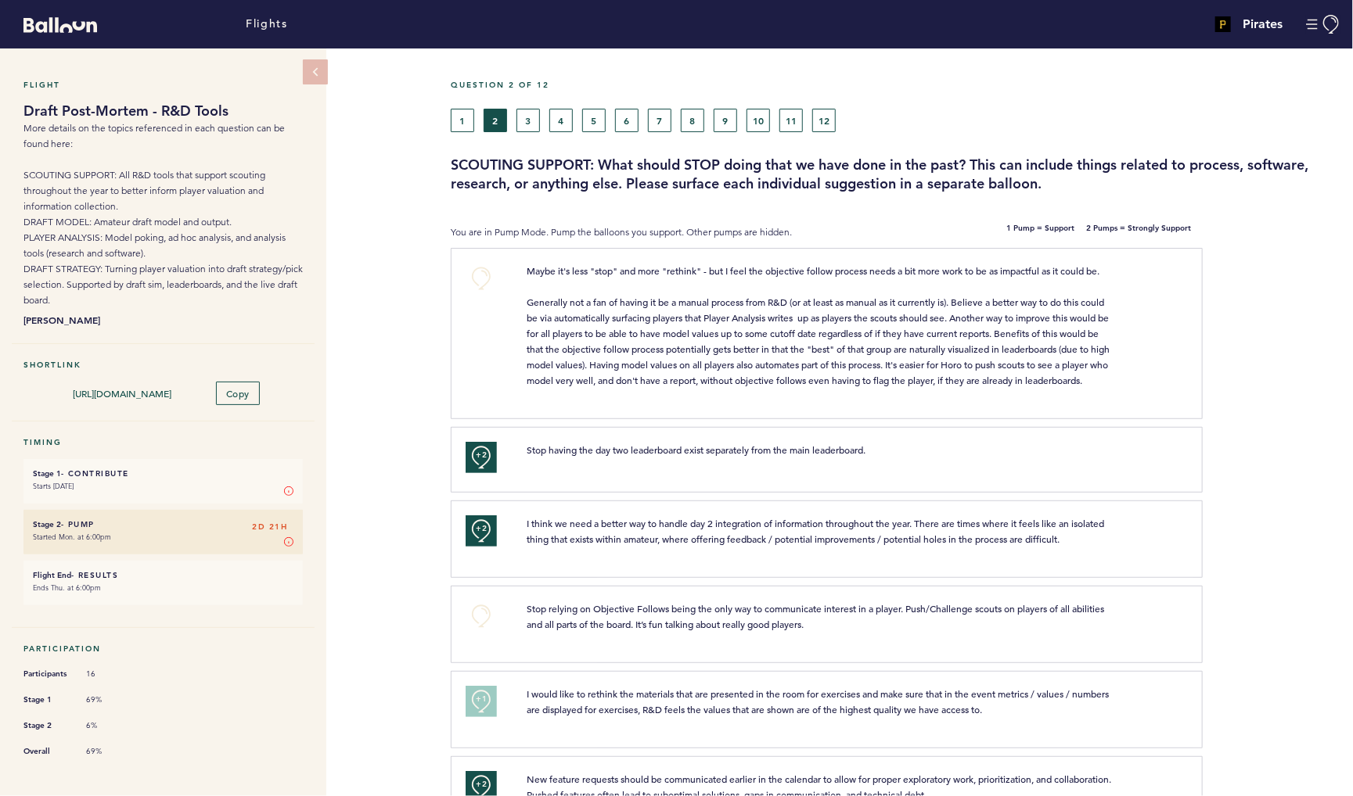
click at [535, 124] on button "3" at bounding box center [527, 120] width 23 height 23
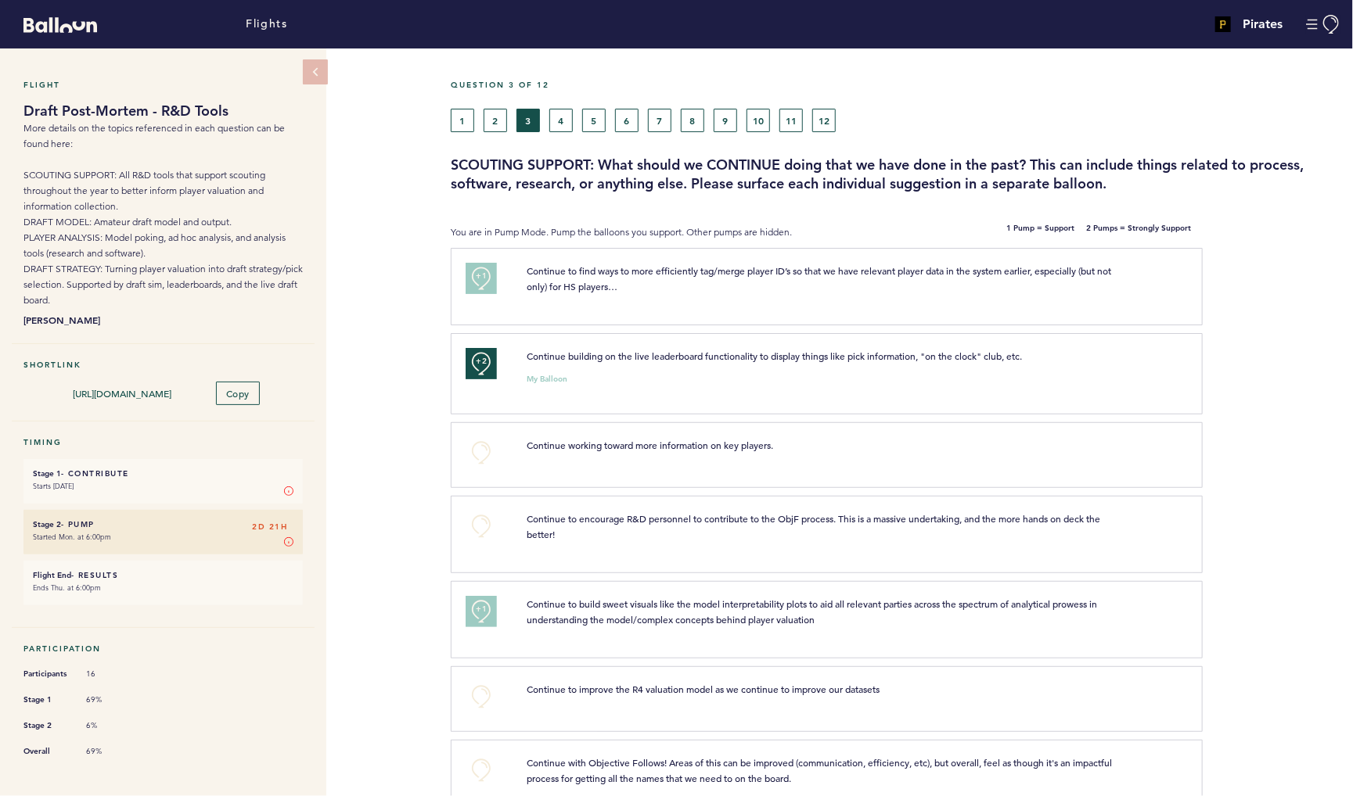
click at [570, 122] on button "4" at bounding box center [560, 120] width 23 height 23
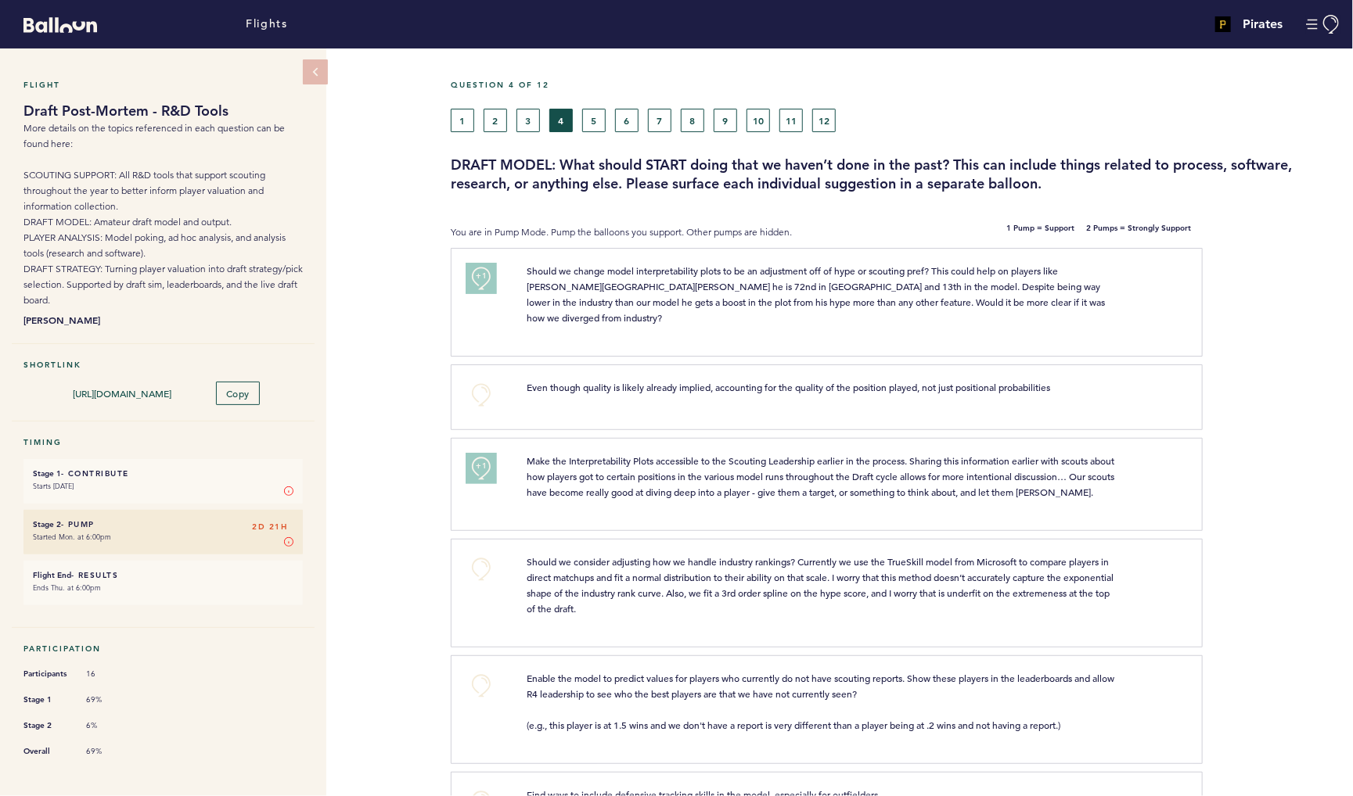
click at [608, 128] on div "1 2 3 4 5 6 7 8 9 10 11 12" at bounding box center [782, 120] width 662 height 23
click at [602, 126] on button "5" at bounding box center [593, 120] width 23 height 23
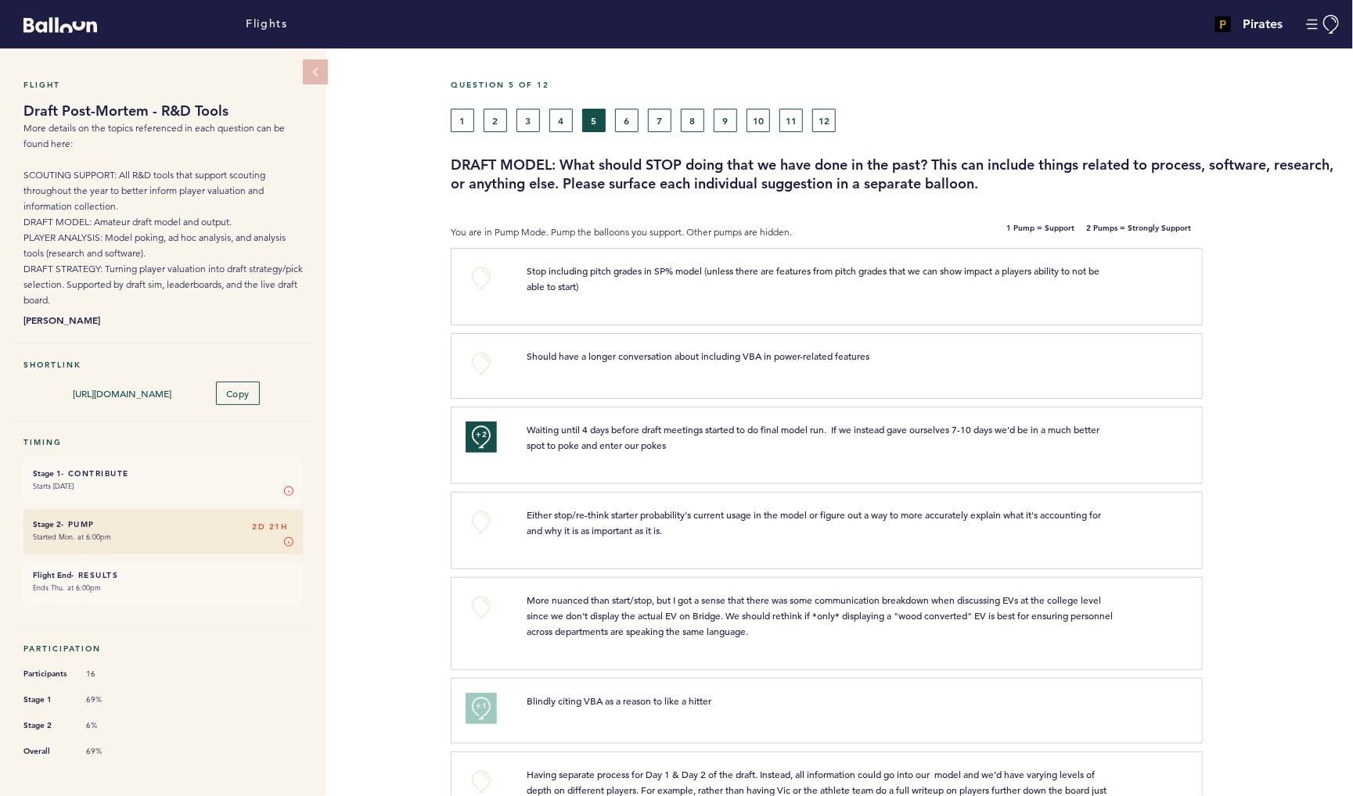
click at [634, 123] on button "6" at bounding box center [626, 120] width 23 height 23
